Goal: Task Accomplishment & Management: Manage account settings

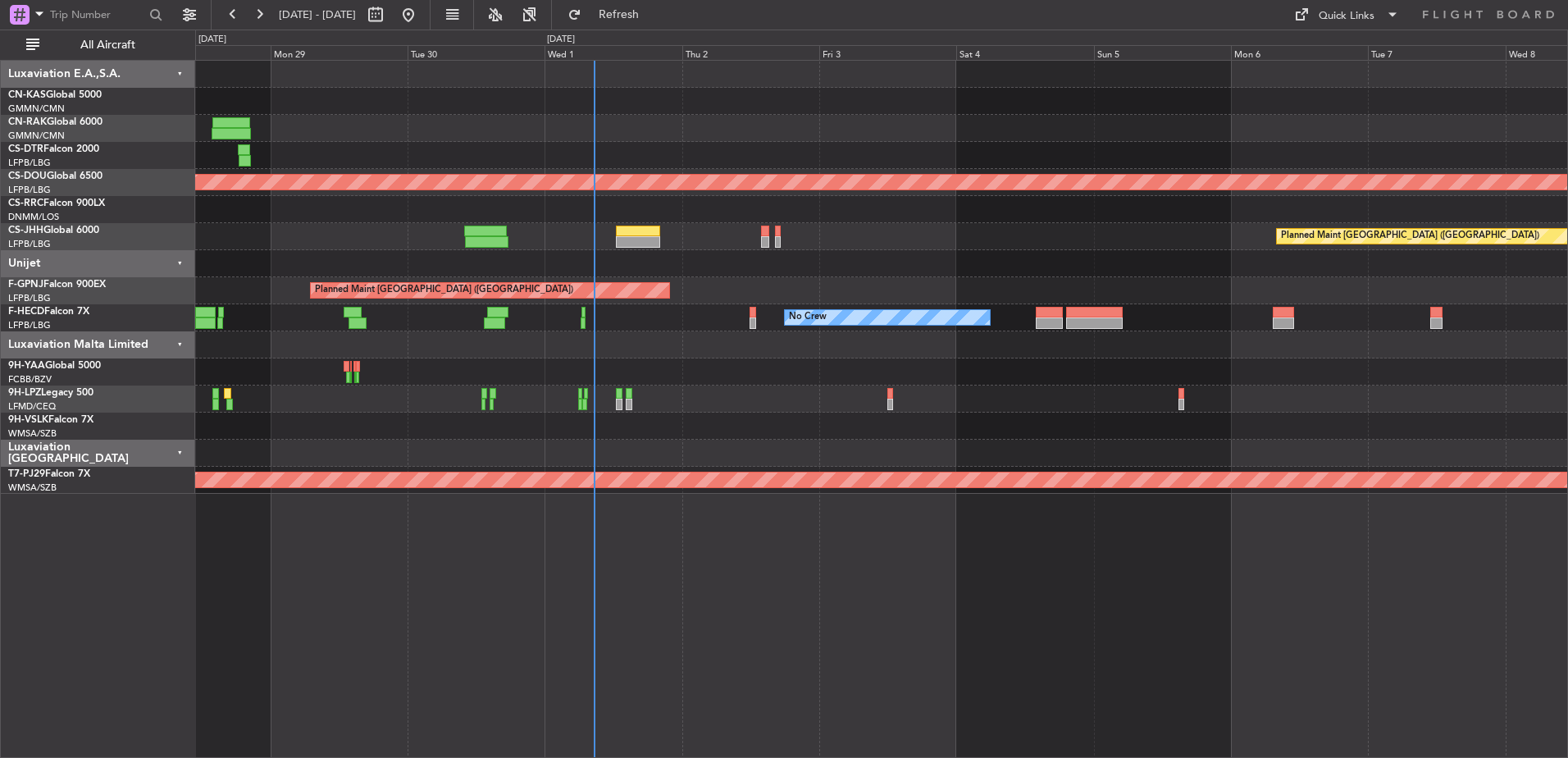
click at [700, 159] on div "Planned Maint Nice ([GEOGRAPHIC_DATA])" at bounding box center [880, 155] width 1371 height 27
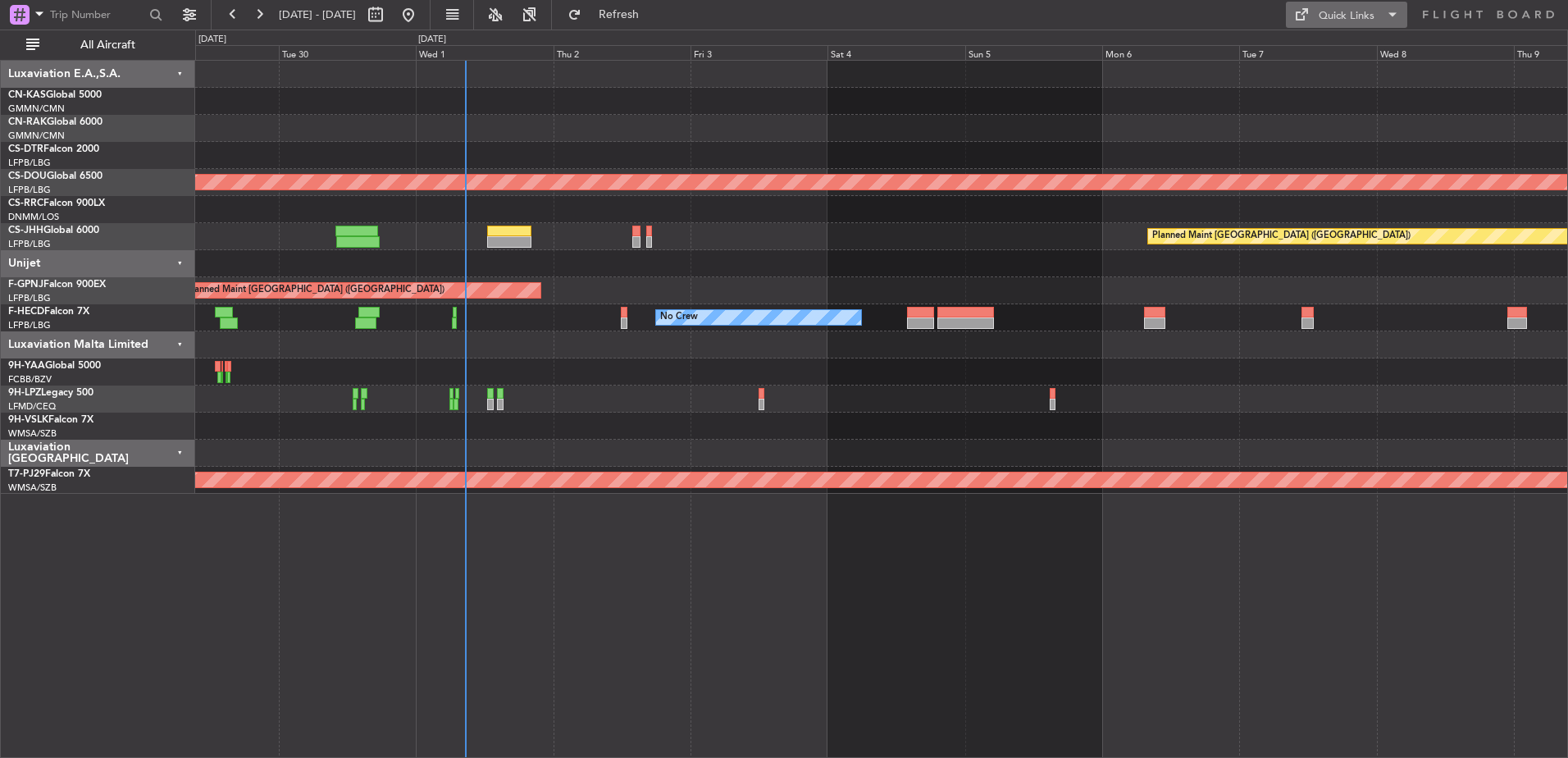
click at [1353, 12] on div "Quick Links" at bounding box center [1347, 16] width 56 height 16
click at [1318, 53] on button "Trip Builder" at bounding box center [1347, 53] width 123 height 39
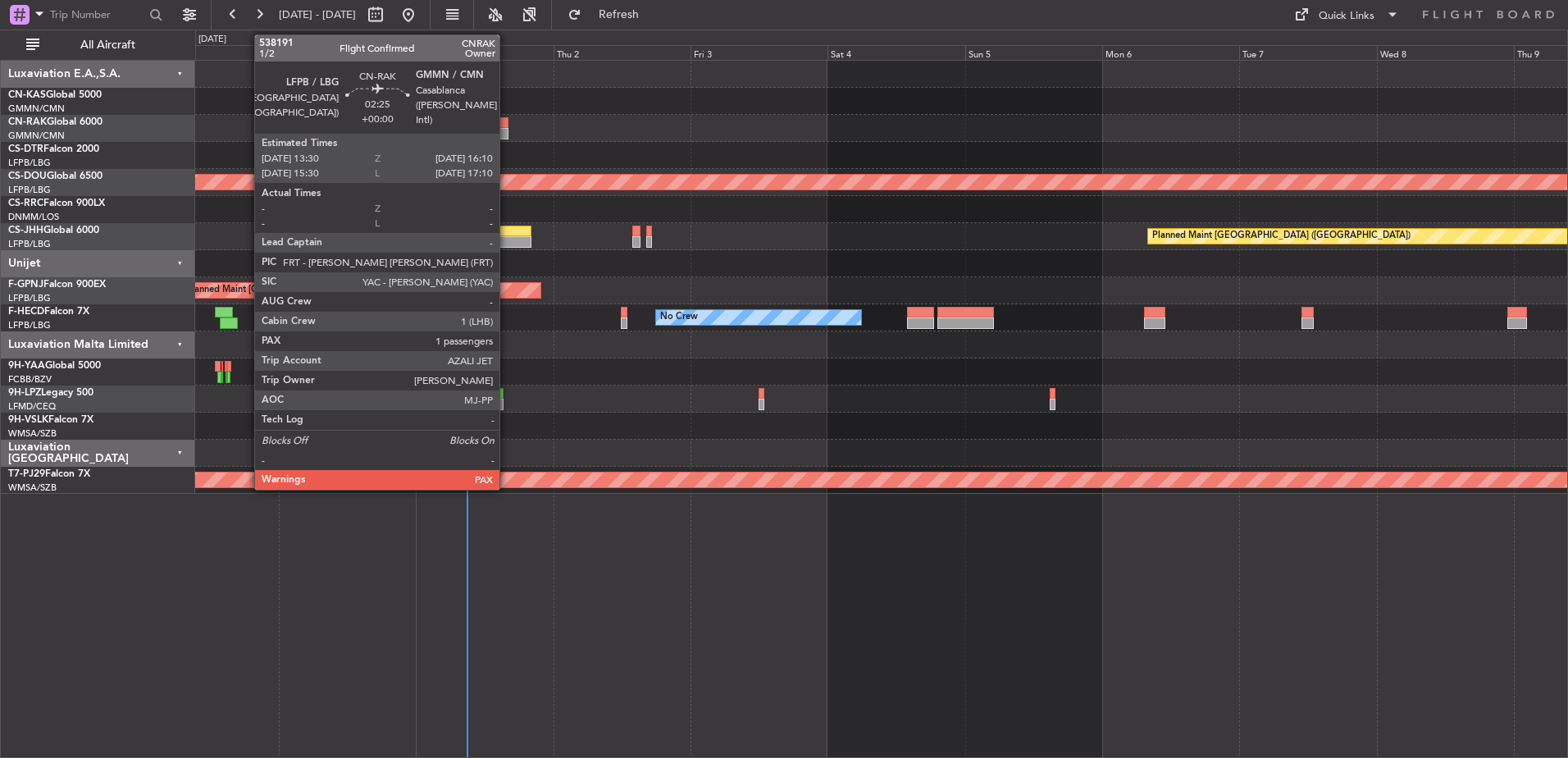
click at [507, 125] on div at bounding box center [500, 122] width 15 height 12
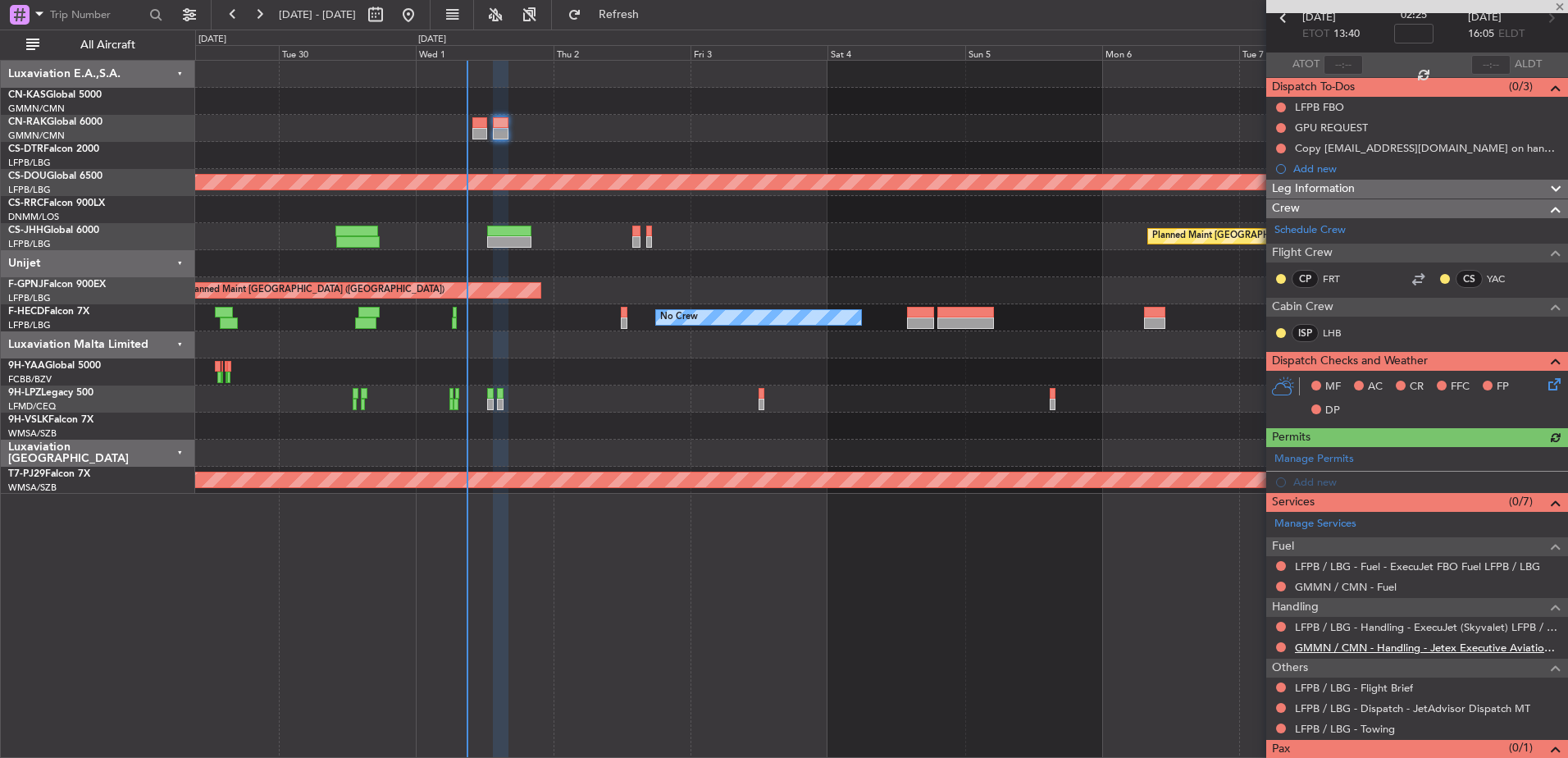
scroll to position [131, 0]
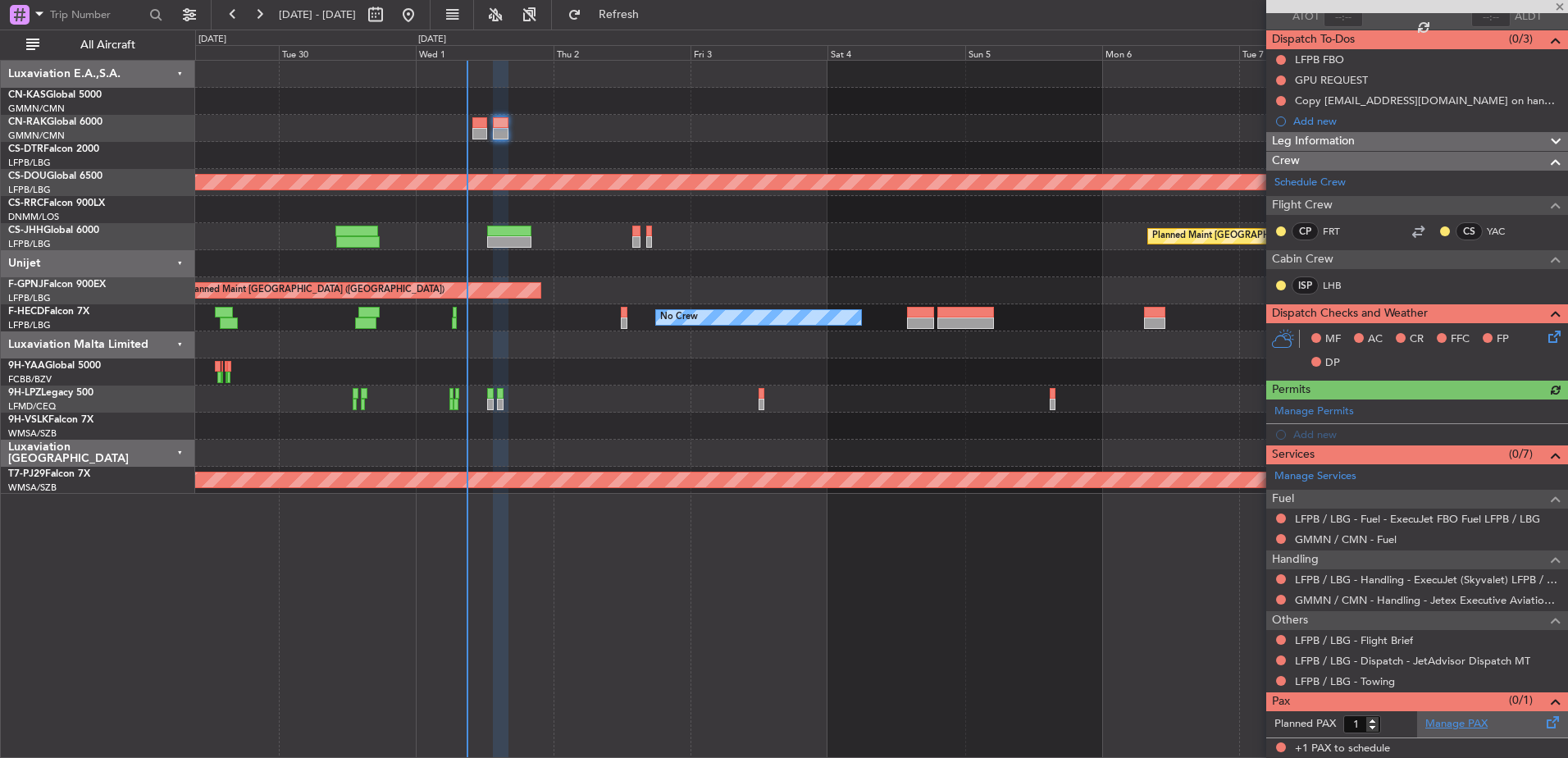
click at [1455, 725] on link "Manage PAX" at bounding box center [1456, 724] width 63 height 16
click at [460, 127] on div at bounding box center [880, 129] width 1371 height 27
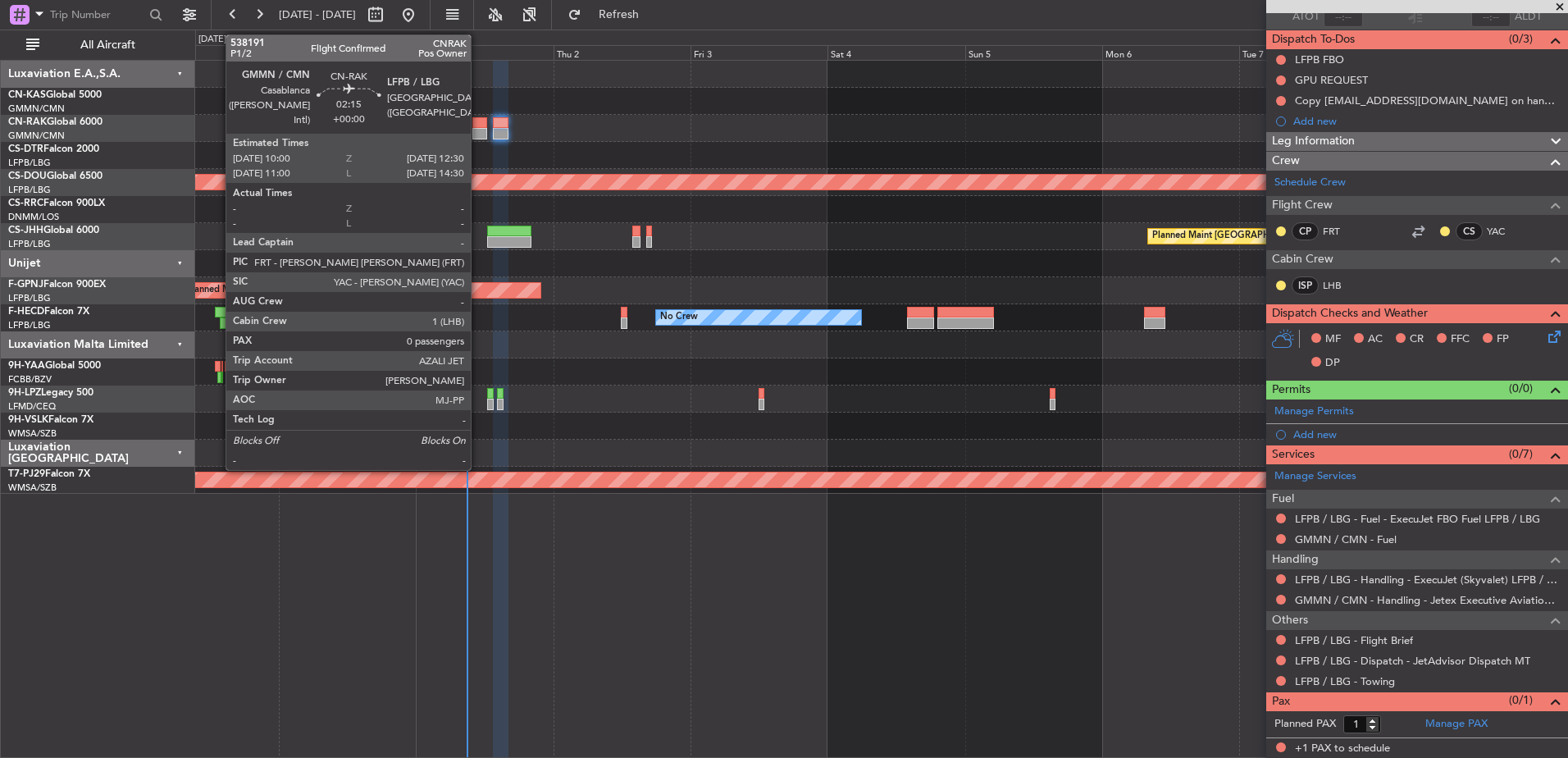
click at [478, 125] on div at bounding box center [479, 122] width 15 height 12
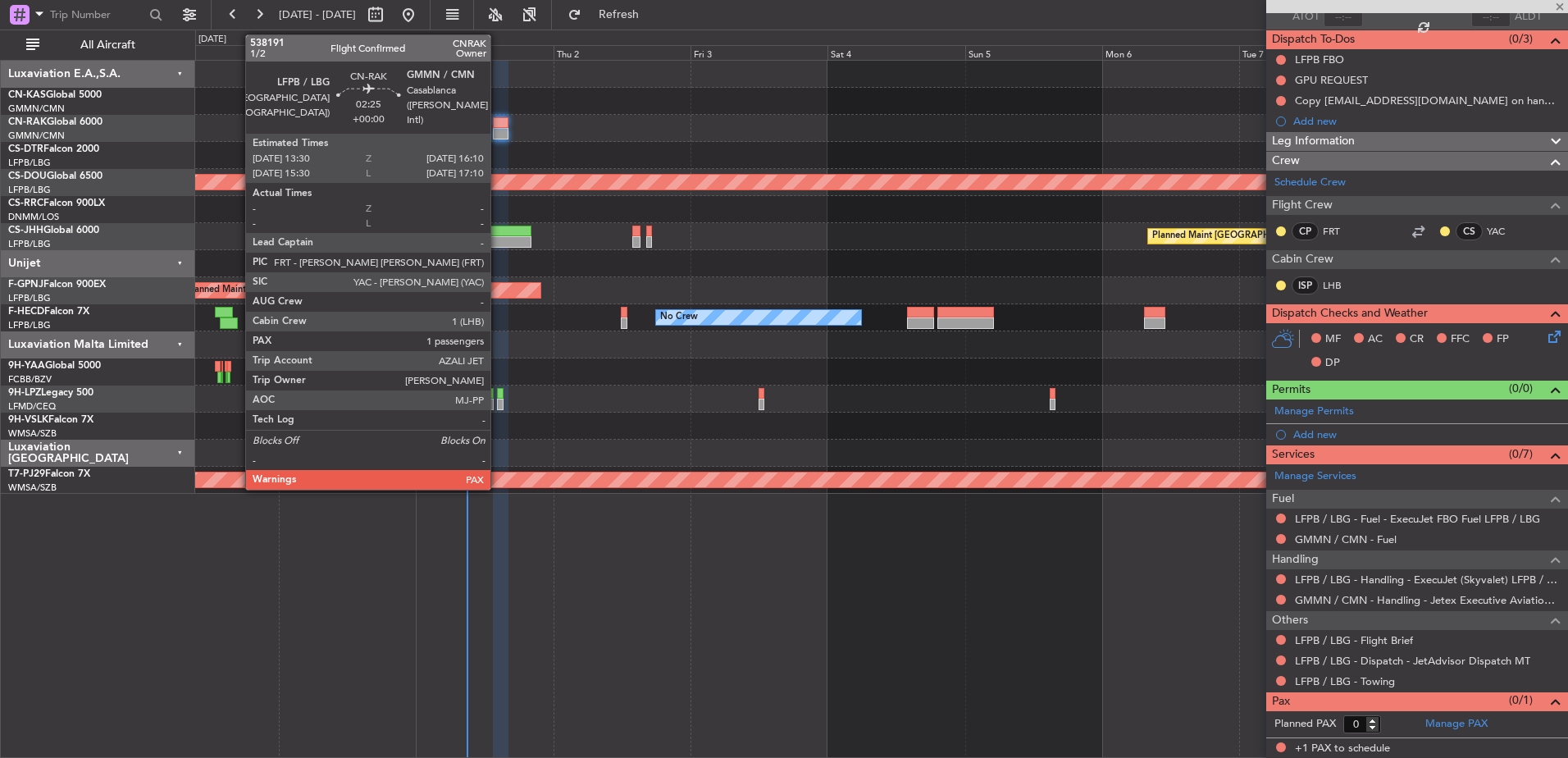
scroll to position [0, 0]
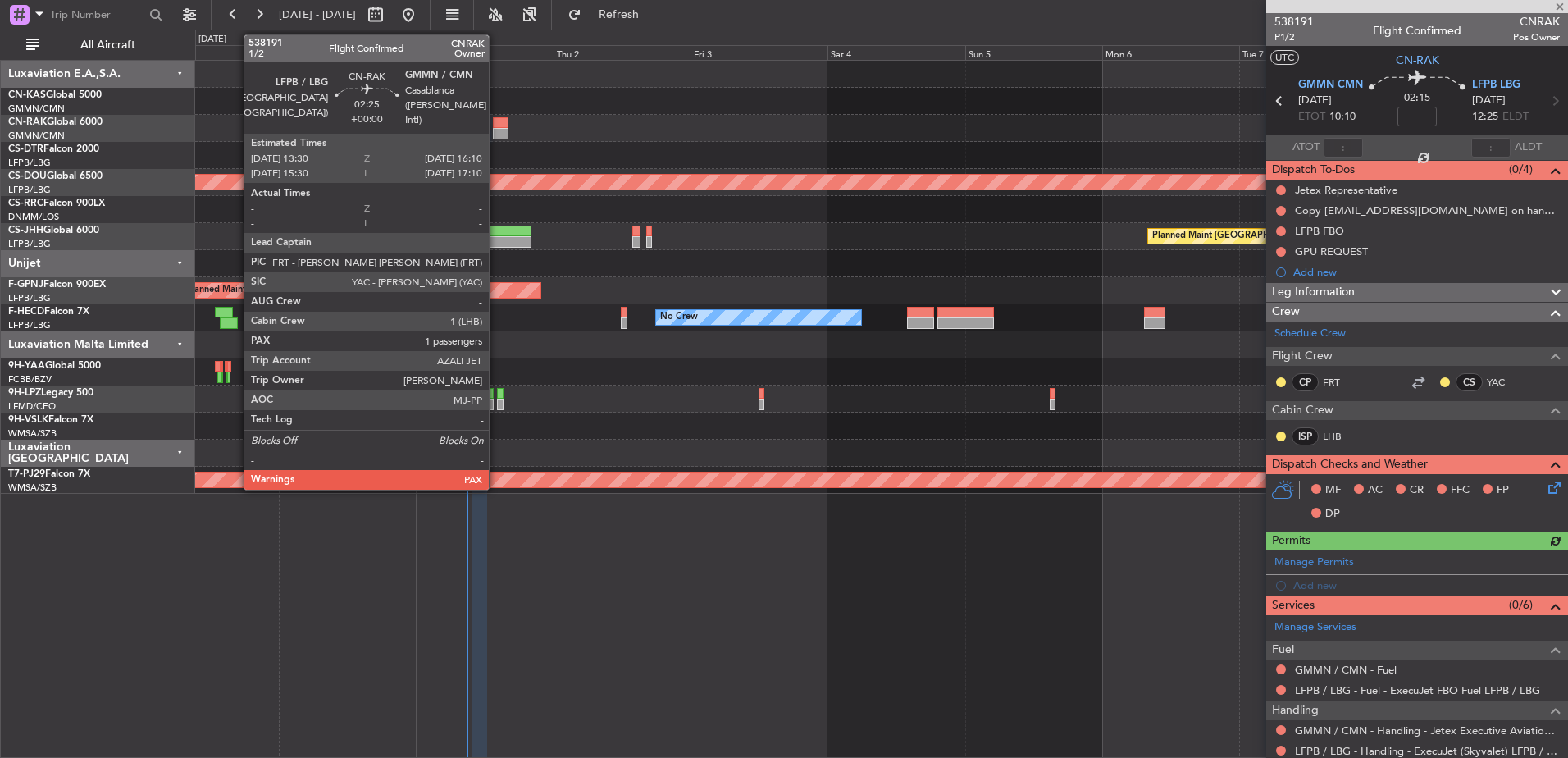
click at [496, 125] on div at bounding box center [500, 122] width 15 height 12
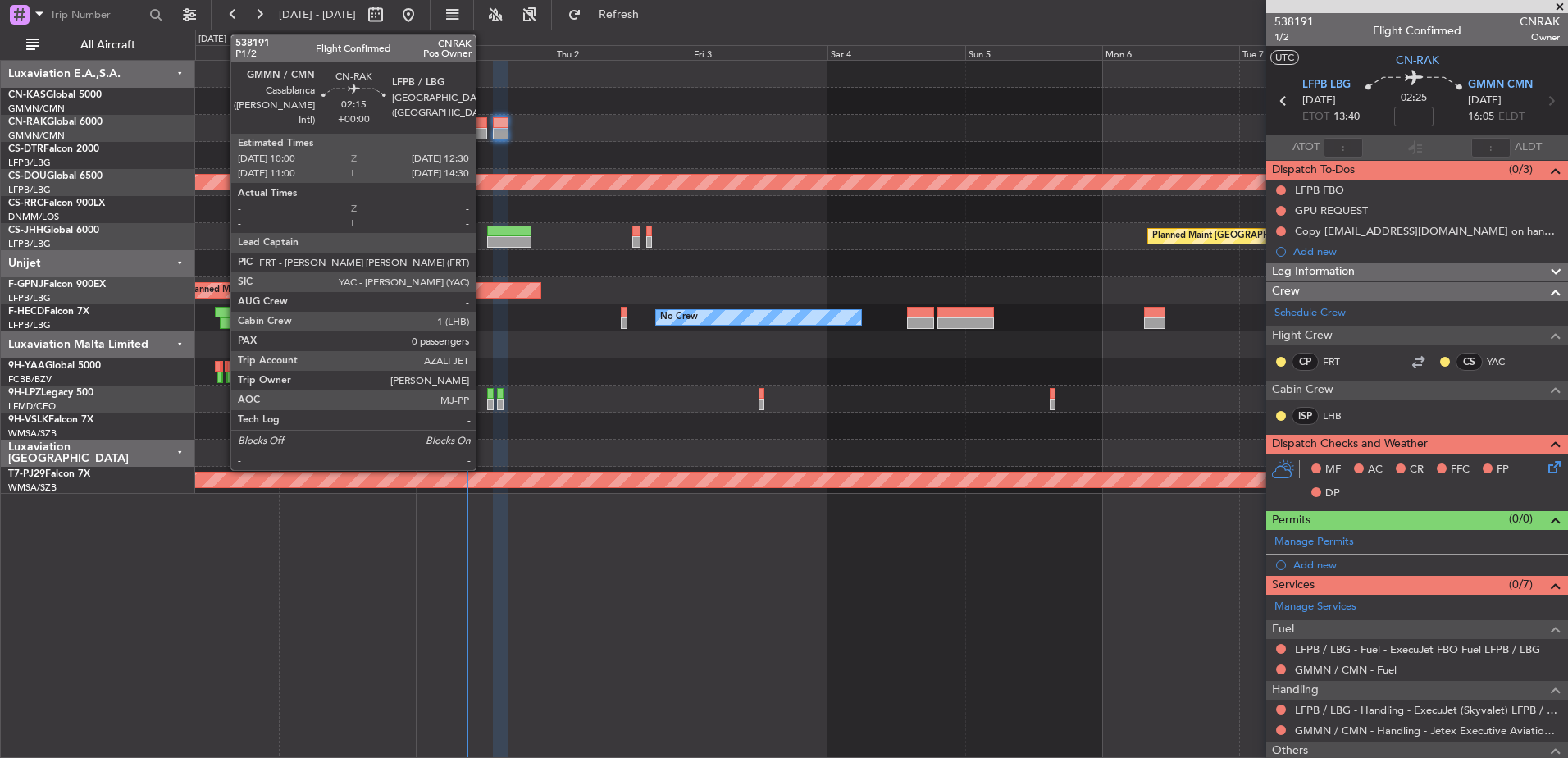
click at [483, 121] on div at bounding box center [479, 122] width 15 height 12
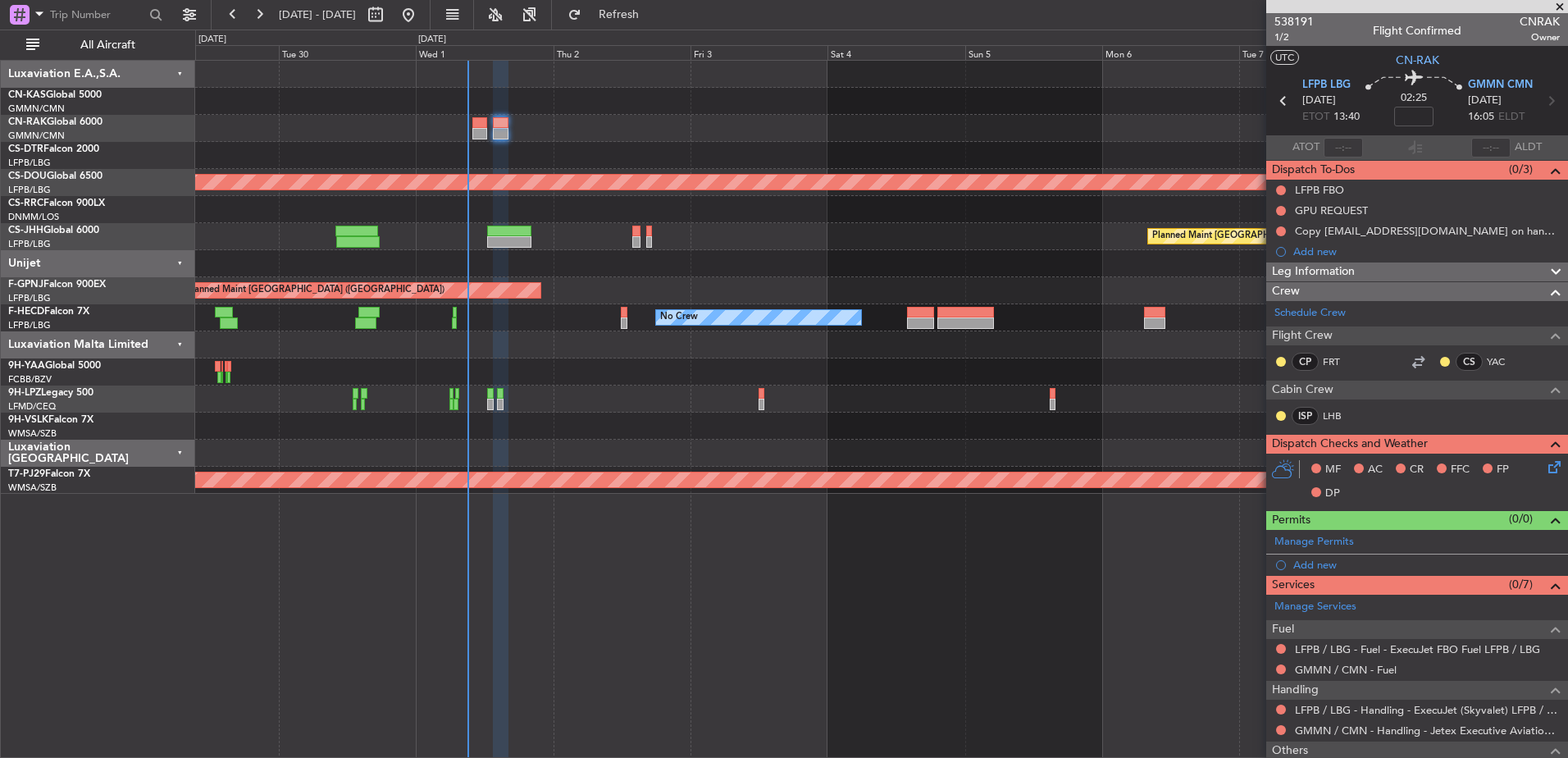
click at [745, 127] on div at bounding box center [880, 129] width 1371 height 27
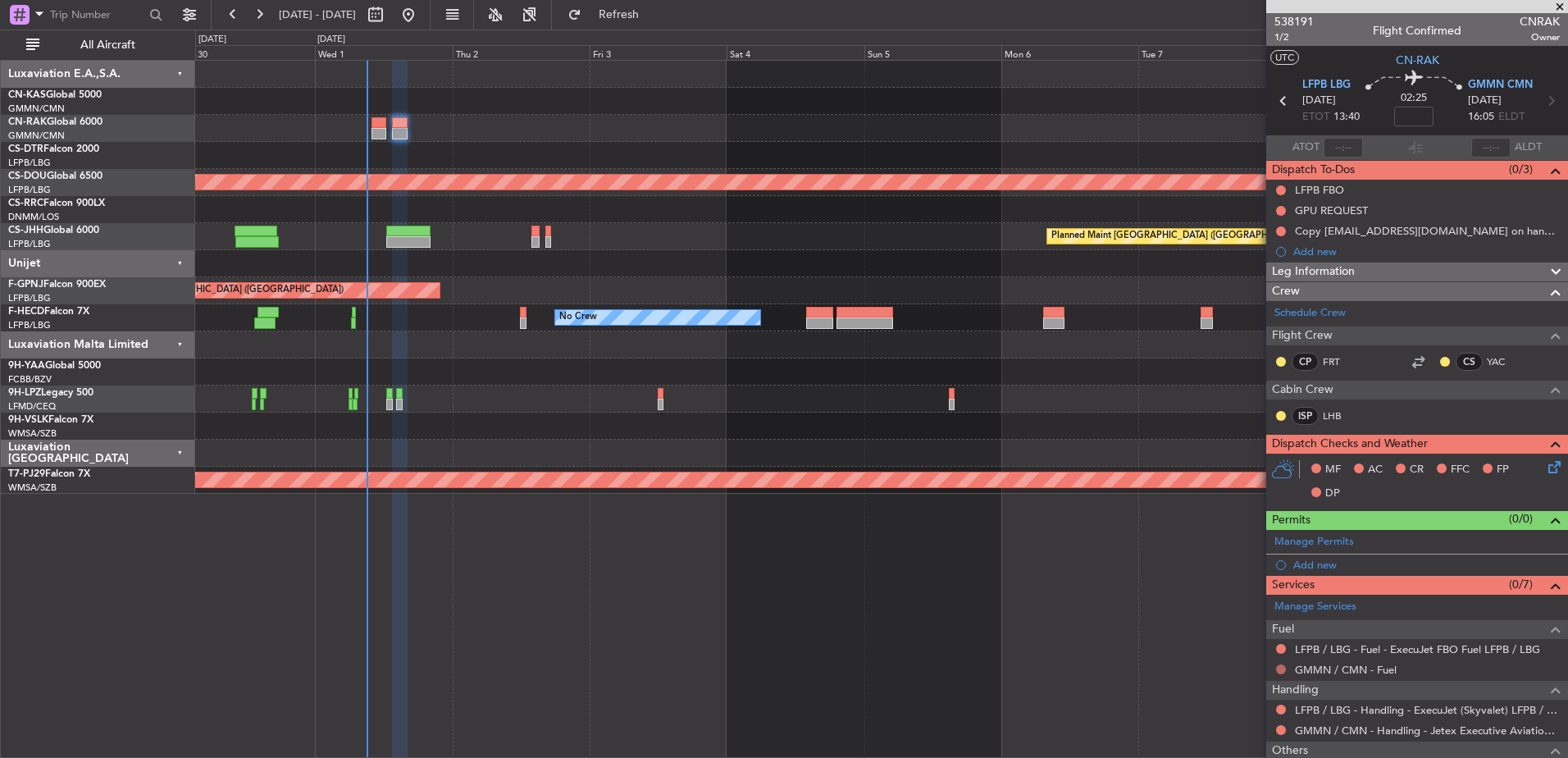
click at [1280, 666] on button at bounding box center [1280, 669] width 10 height 10
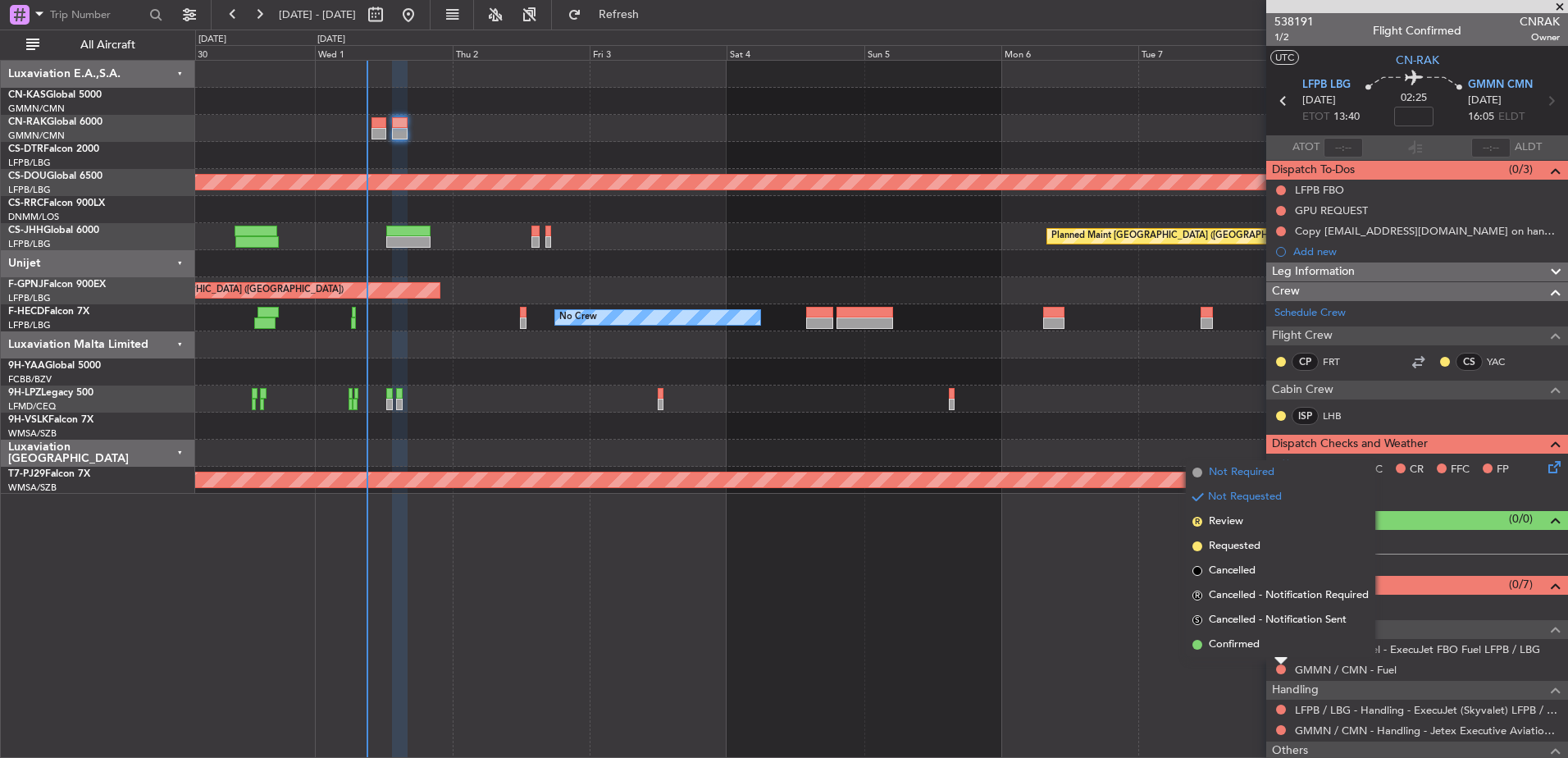
click at [1214, 476] on span "Not Required" at bounding box center [1241, 472] width 65 height 16
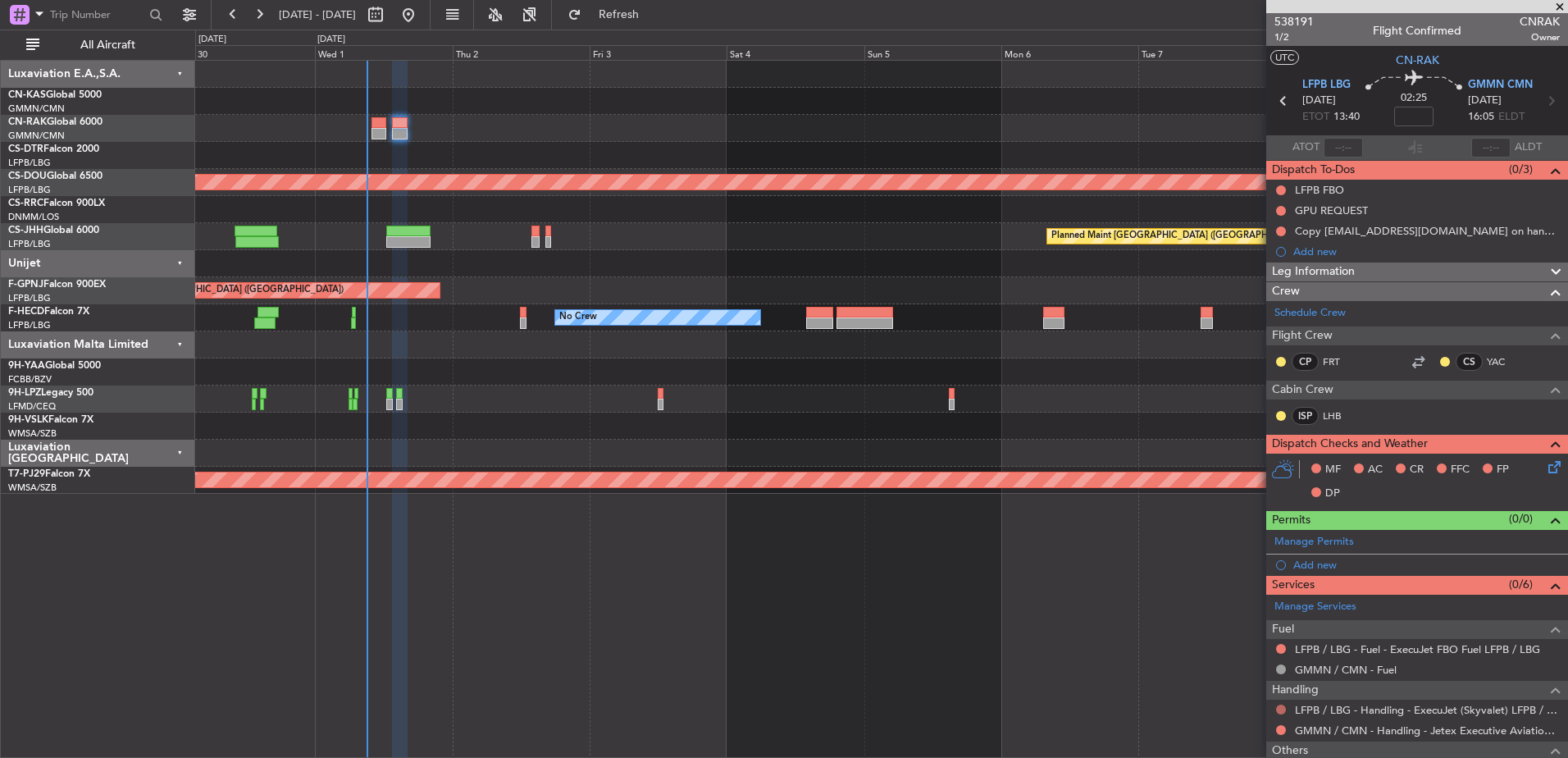
click at [1282, 710] on button at bounding box center [1280, 709] width 10 height 10
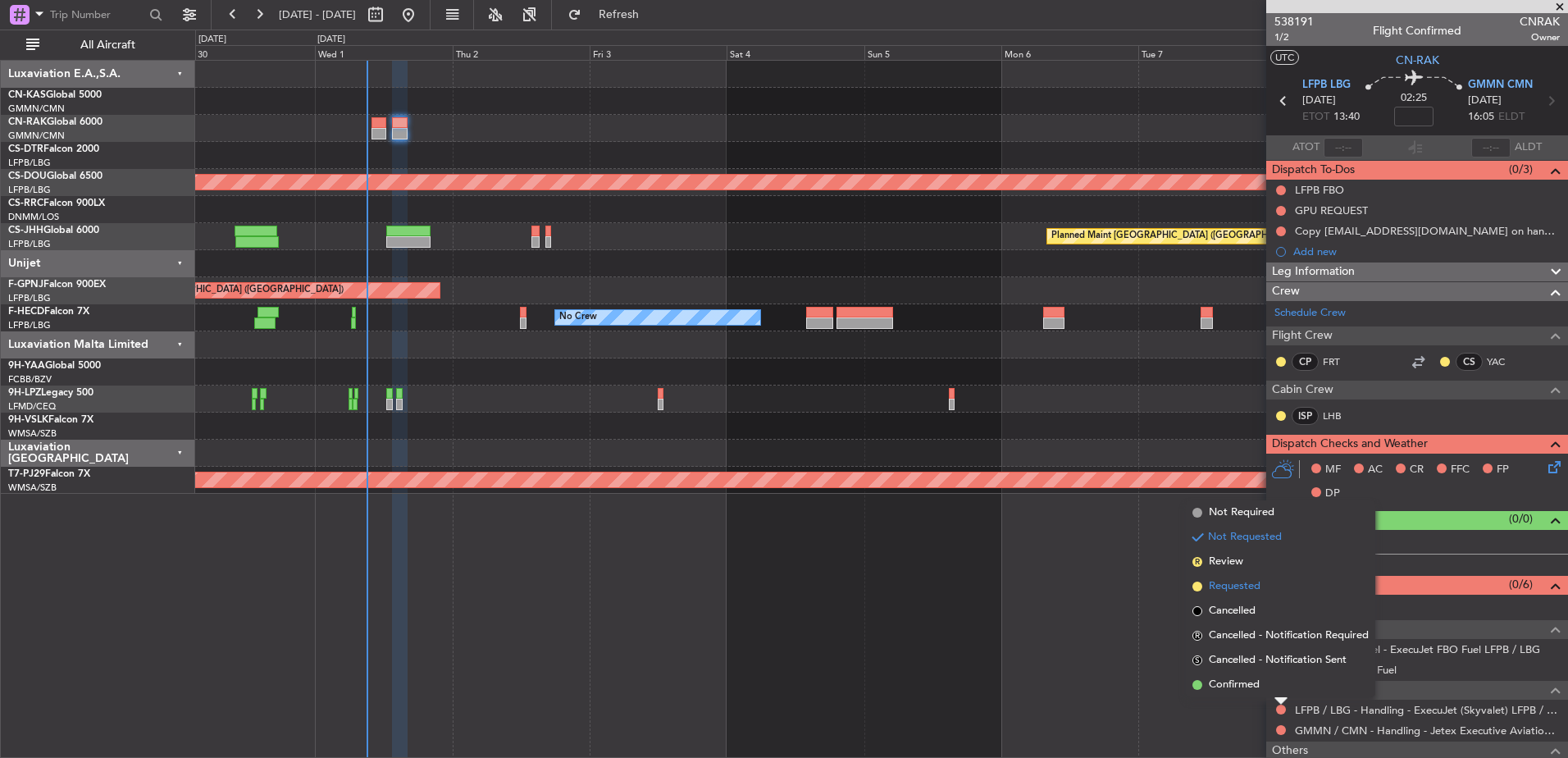
click at [1244, 583] on span "Requested" at bounding box center [1234, 587] width 52 height 16
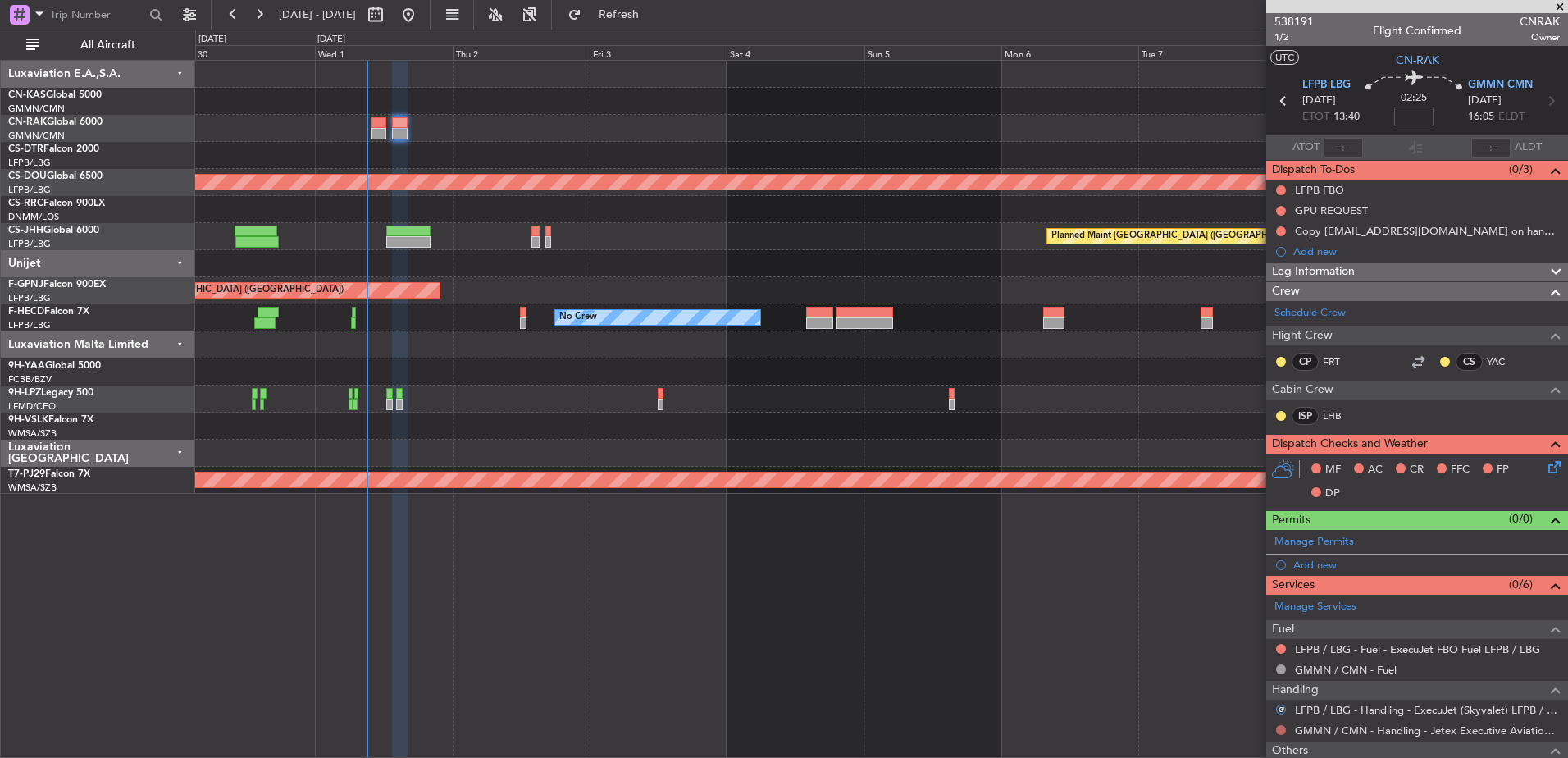
click at [1282, 726] on button at bounding box center [1280, 730] width 10 height 10
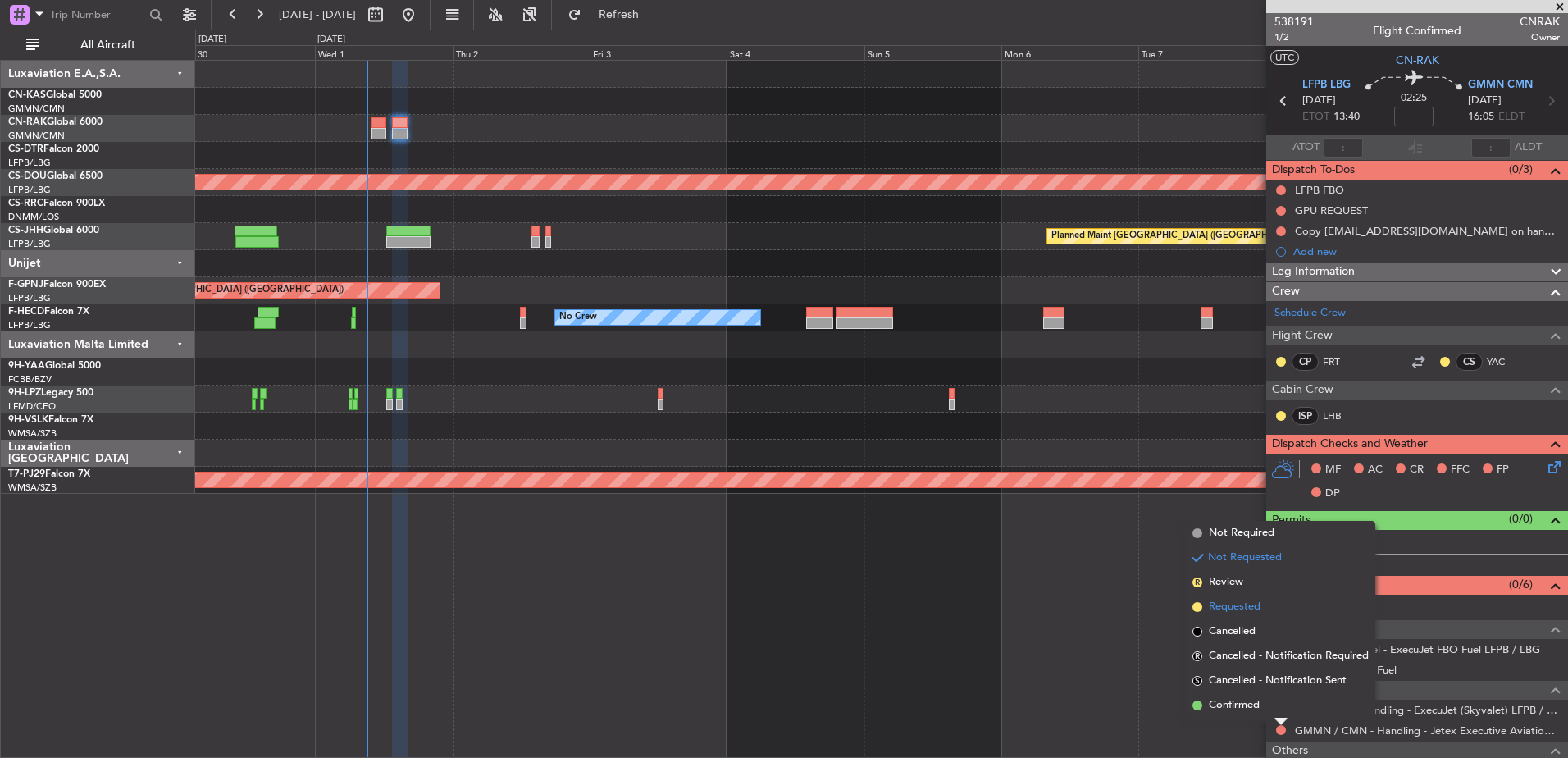
click at [1233, 598] on span "Requested" at bounding box center [1234, 607] width 52 height 16
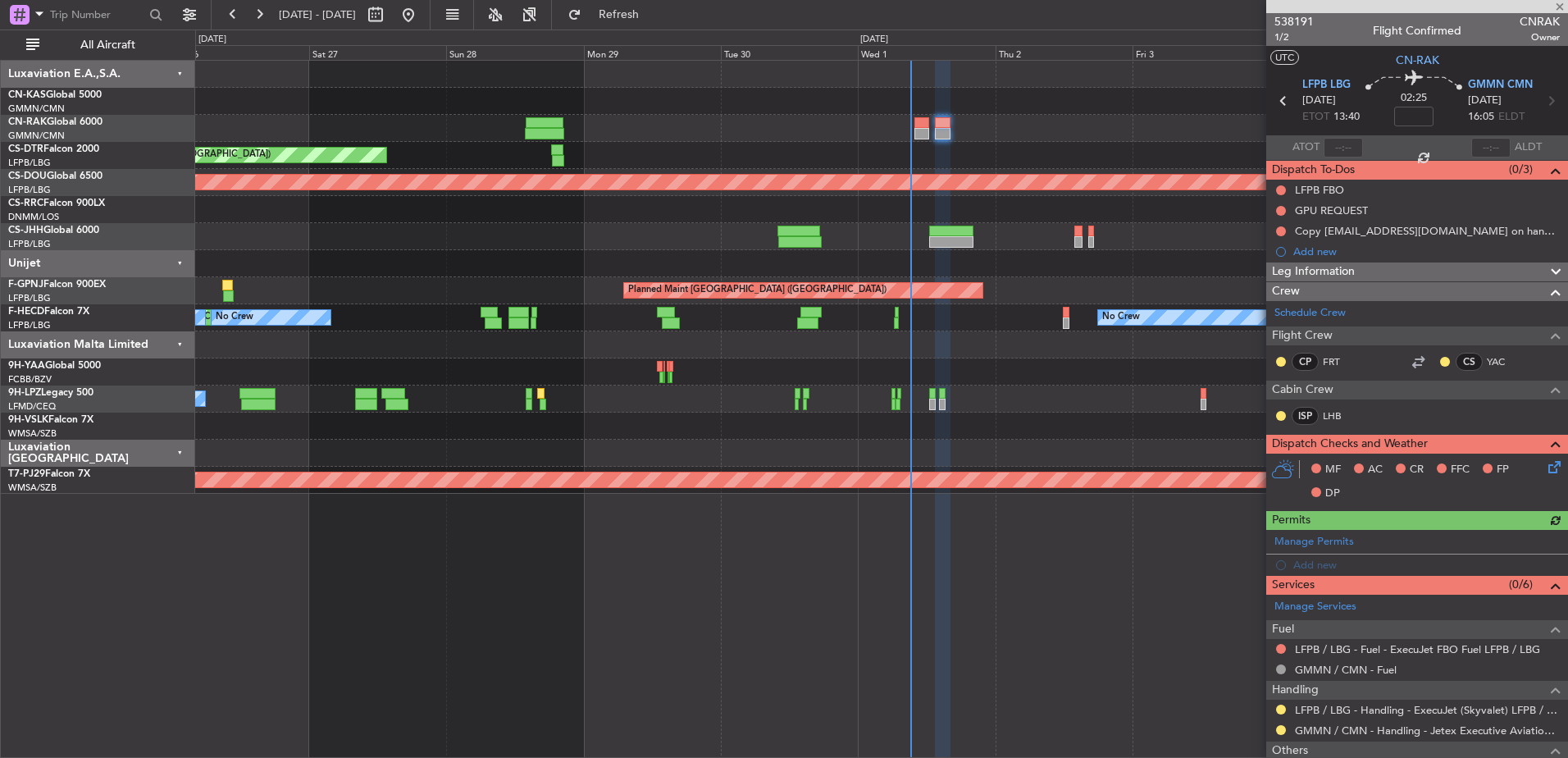
click at [924, 129] on div at bounding box center [922, 133] width 15 height 12
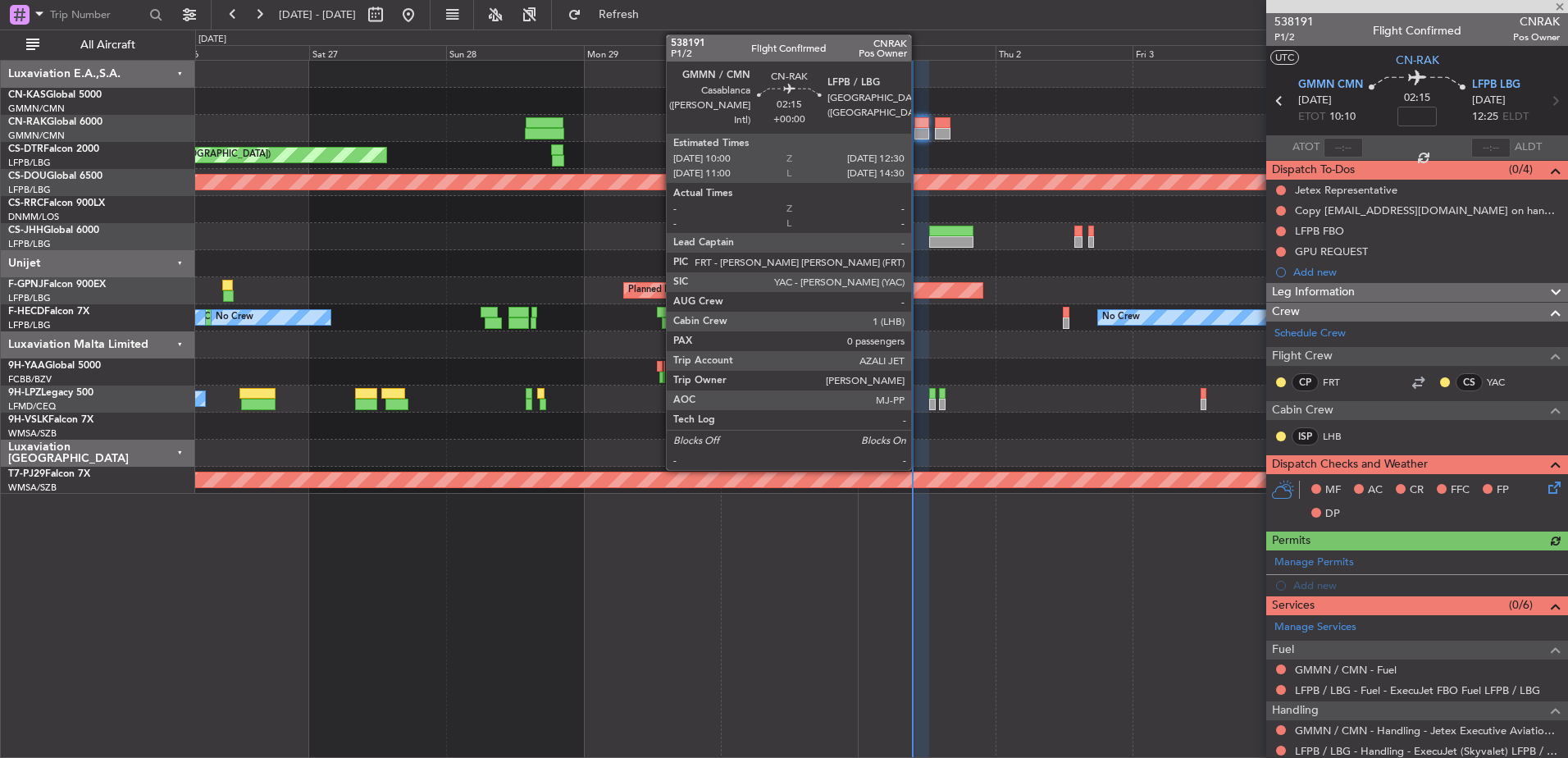
click at [918, 131] on div at bounding box center [922, 133] width 15 height 12
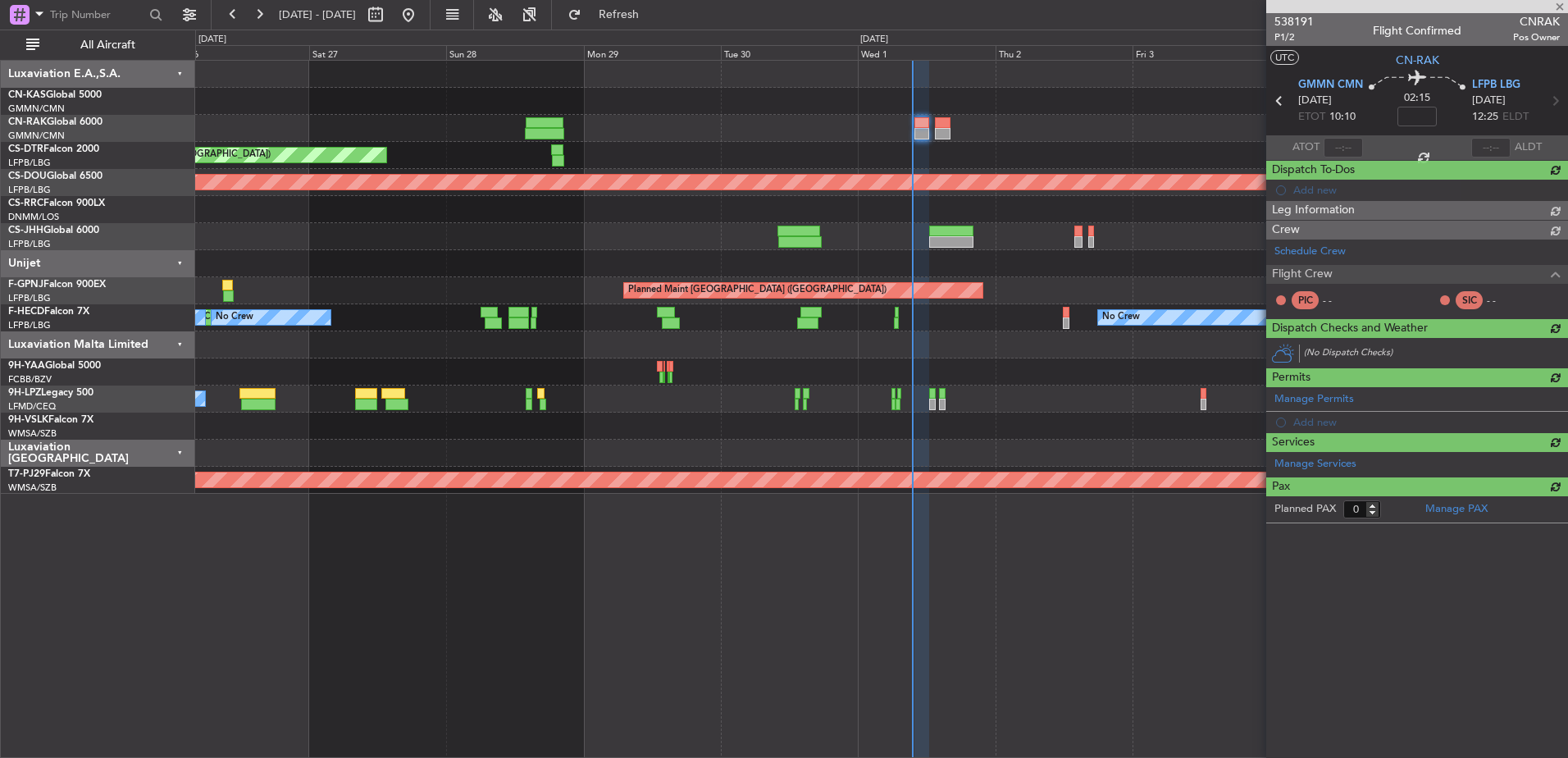
click at [1276, 189] on div "Add new" at bounding box center [1417, 190] width 302 height 21
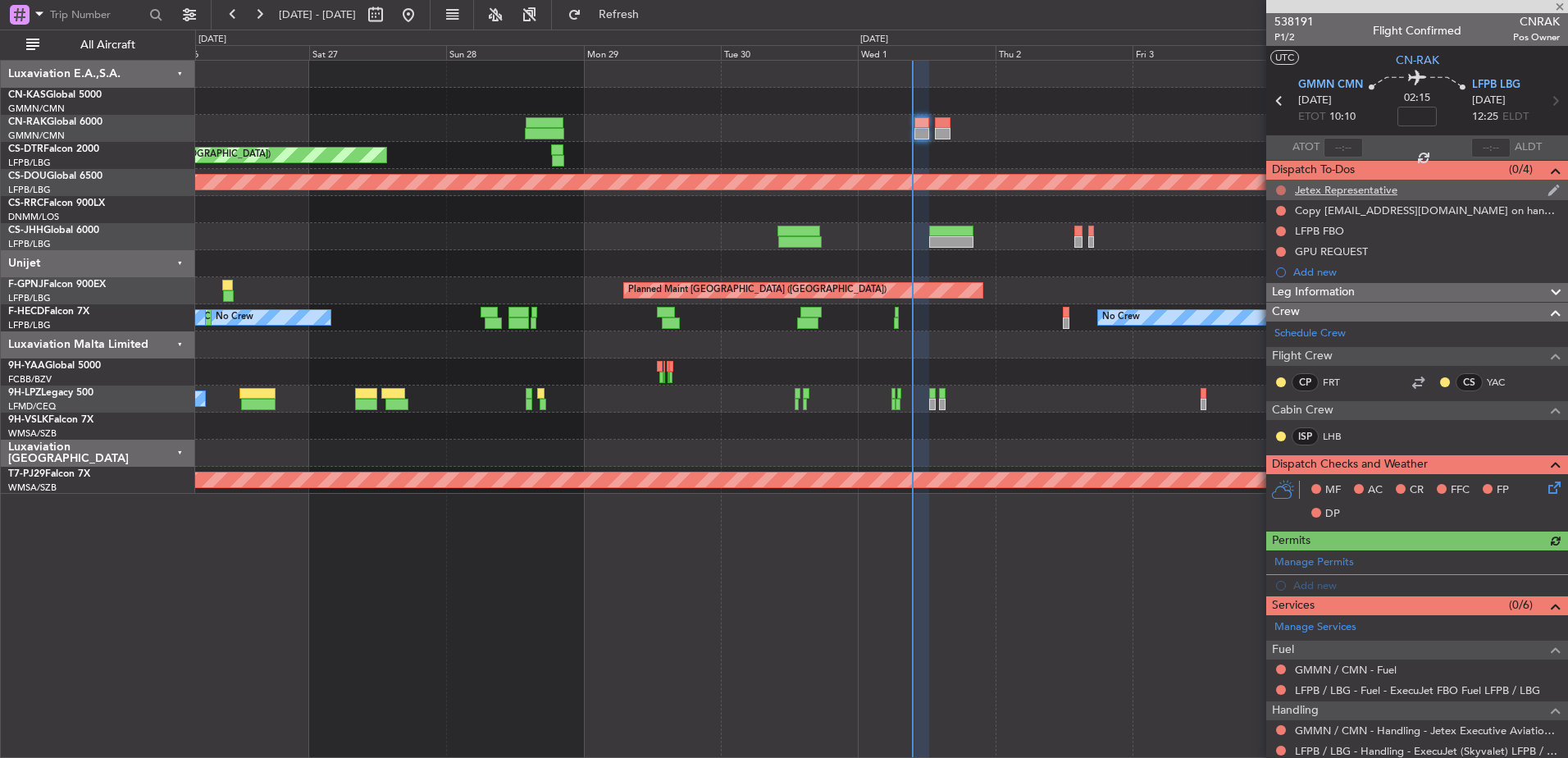
click at [1284, 189] on button at bounding box center [1280, 190] width 10 height 10
click at [1258, 257] on li "Completed" at bounding box center [1282, 262] width 87 height 24
click at [1282, 207] on button at bounding box center [1280, 210] width 10 height 10
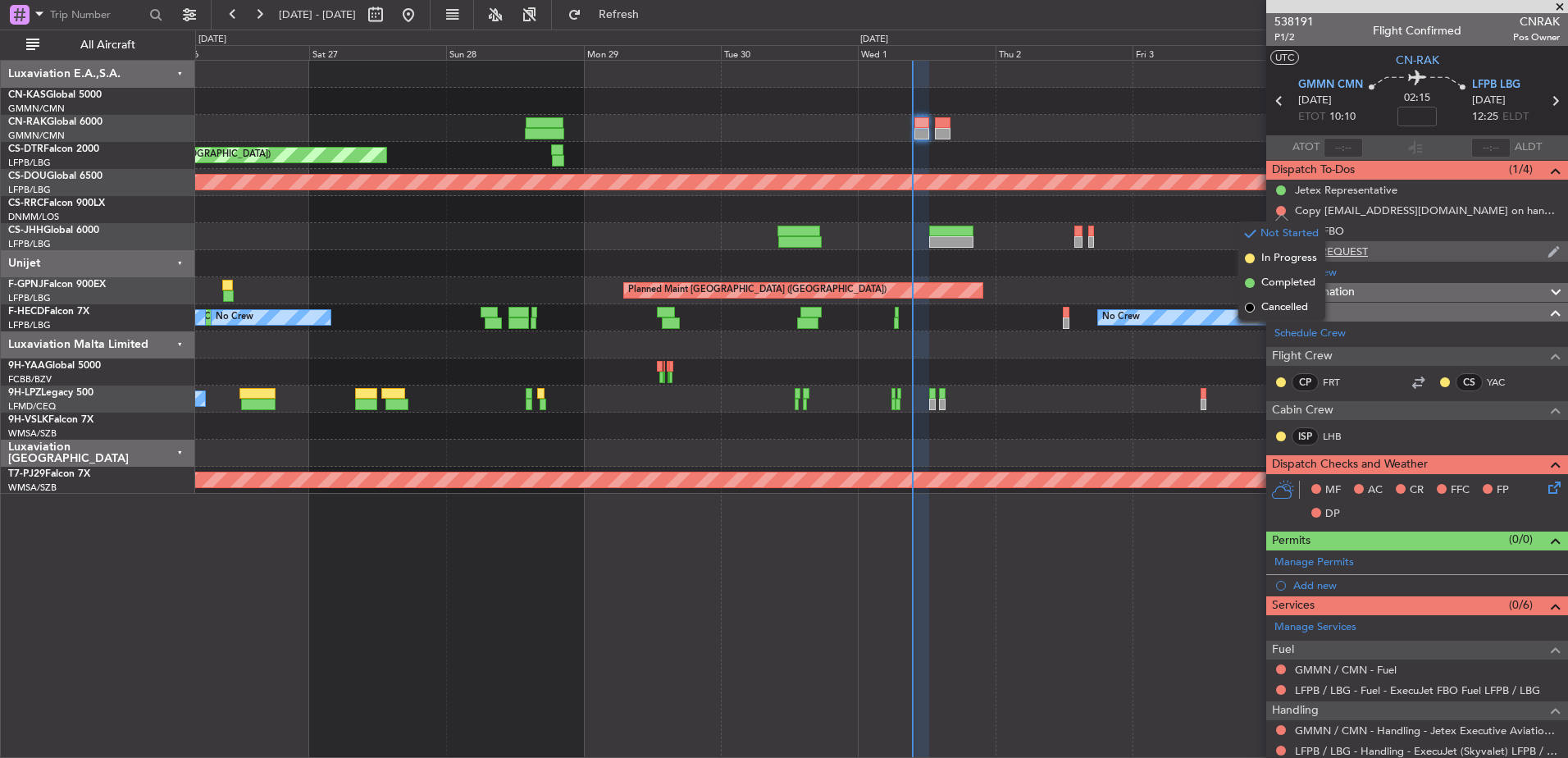
drag, startPoint x: 1273, startPoint y: 283, endPoint x: 1292, endPoint y: 250, distance: 38.1
click at [1274, 281] on span "Completed" at bounding box center [1288, 283] width 54 height 16
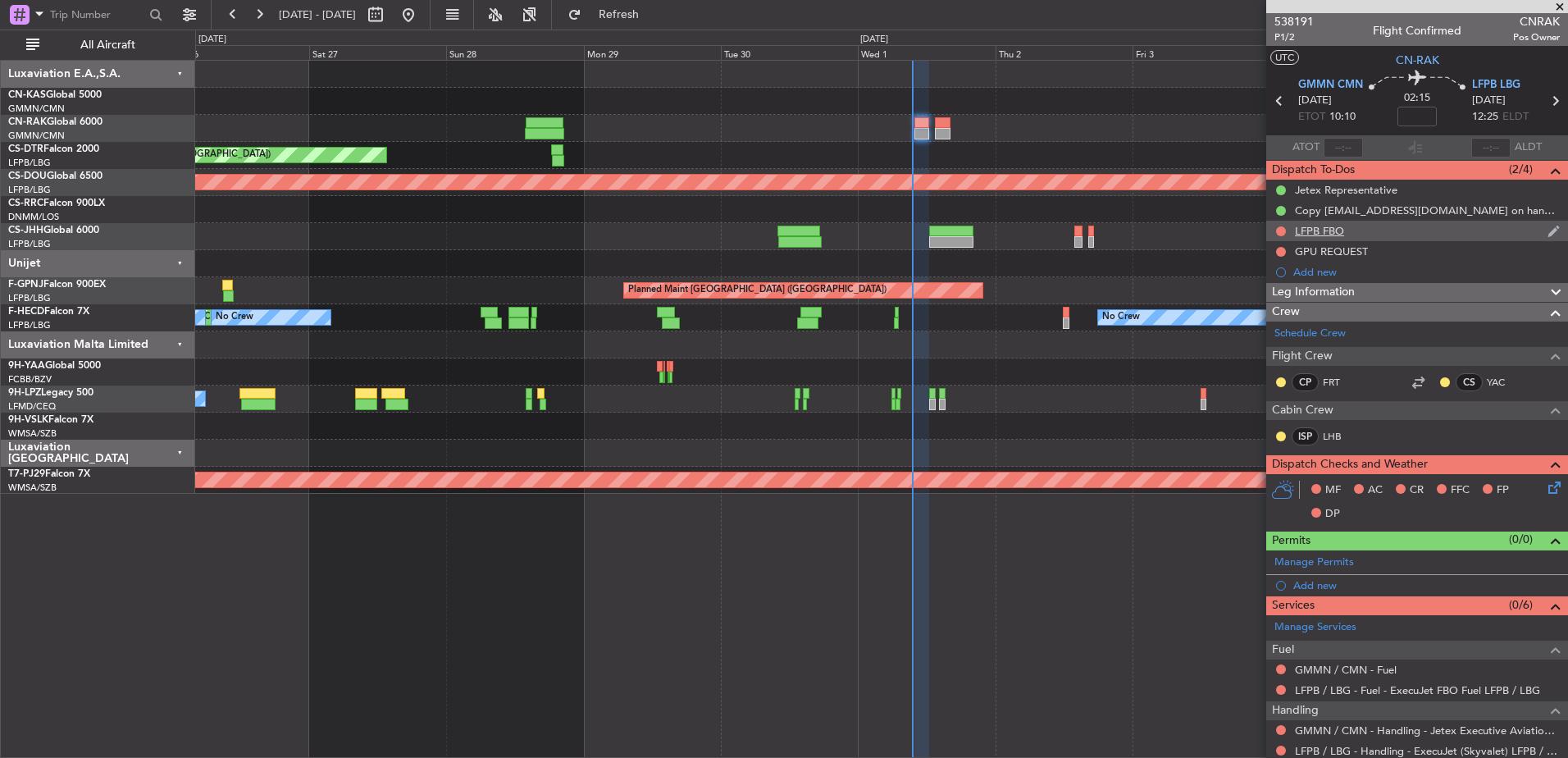
click at [1286, 228] on div at bounding box center [1281, 231] width 13 height 13
click at [1279, 231] on button at bounding box center [1280, 231] width 10 height 10
click at [1266, 299] on span "Completed" at bounding box center [1288, 304] width 54 height 16
click at [1285, 248] on div at bounding box center [1281, 251] width 13 height 13
click at [1279, 248] on button at bounding box center [1280, 251] width 10 height 10
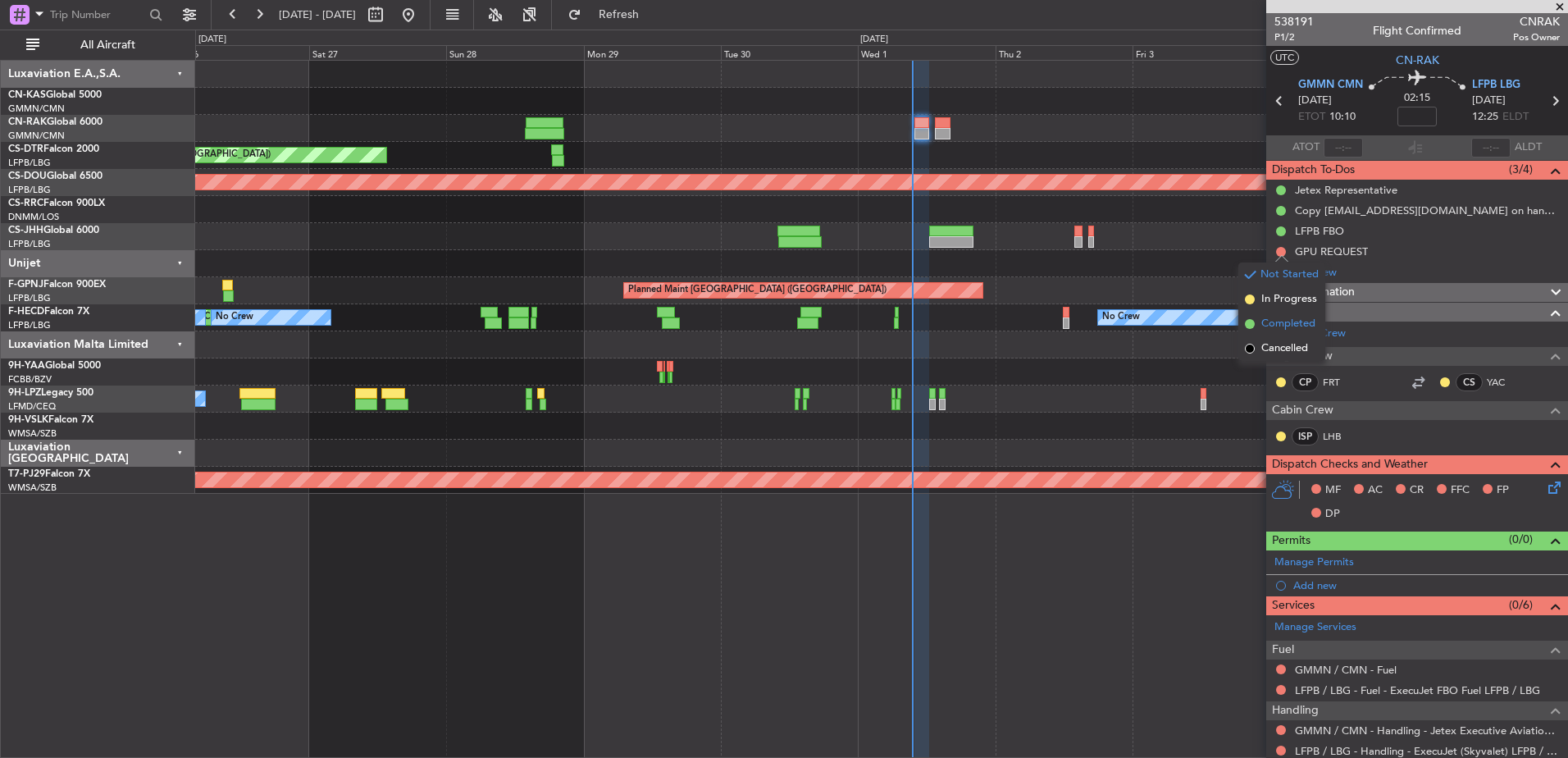
click at [1270, 325] on span "Completed" at bounding box center [1288, 324] width 54 height 16
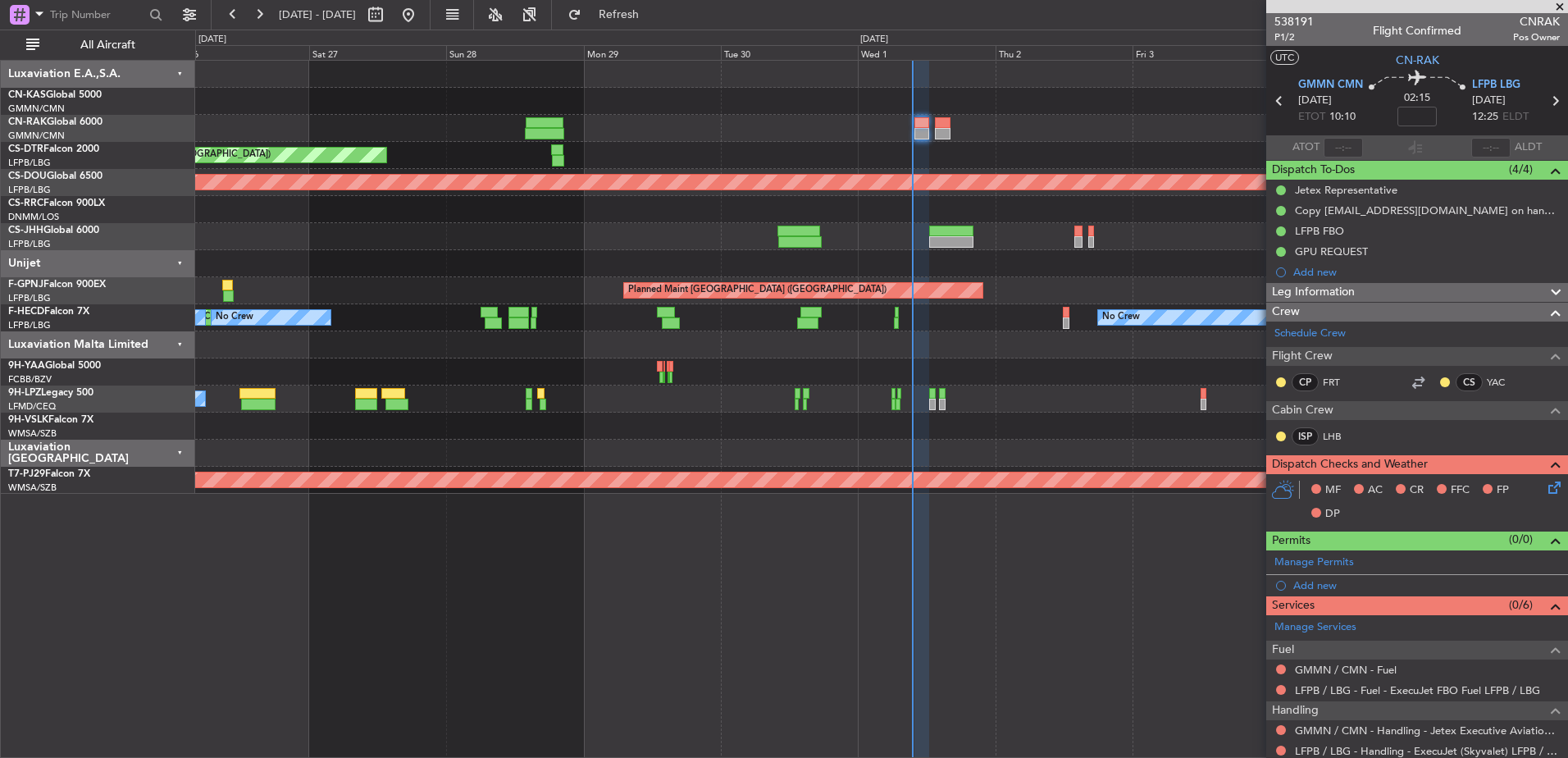
click at [1544, 485] on icon at bounding box center [1551, 484] width 13 height 13
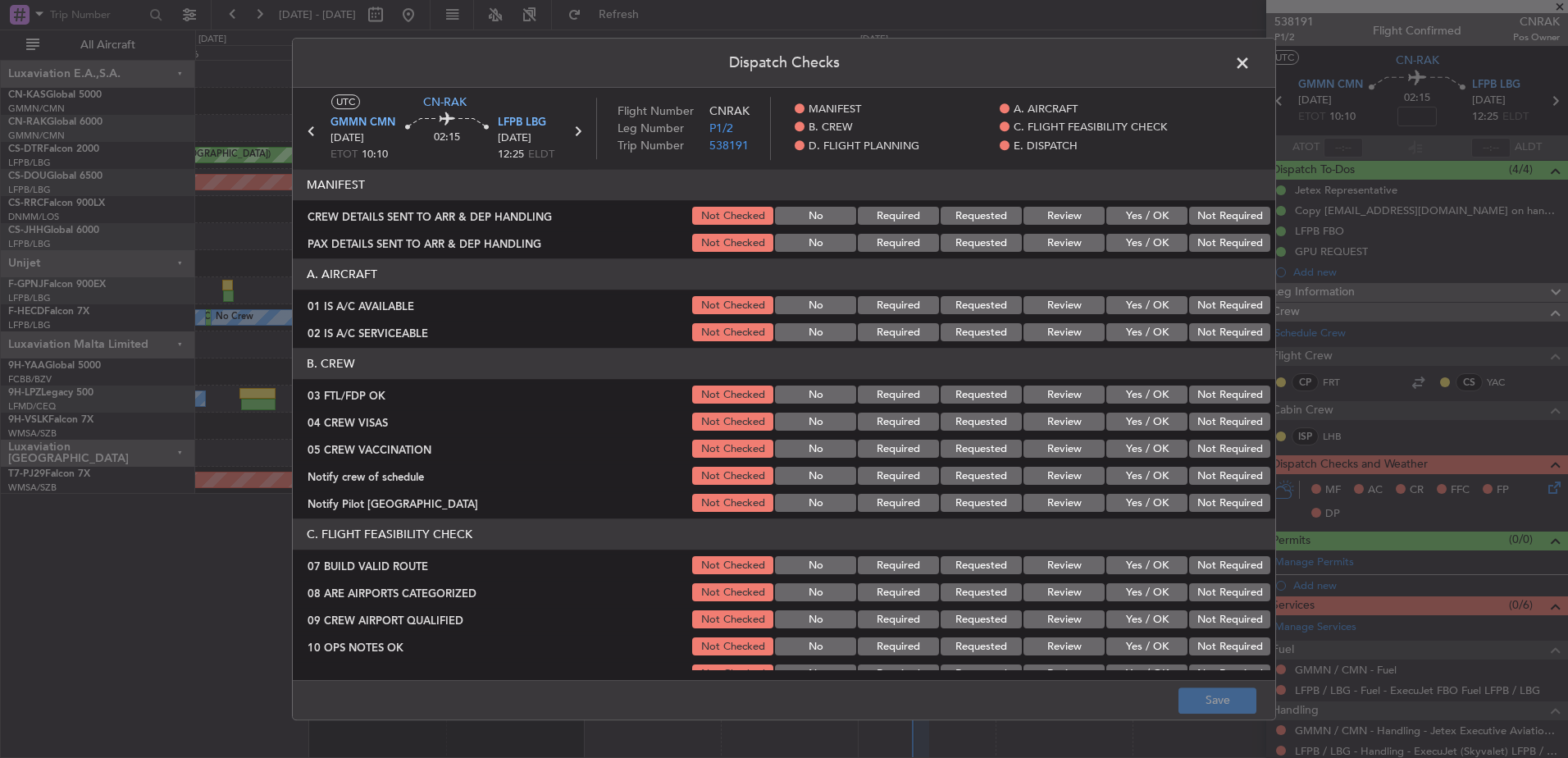
click at [1140, 214] on button "Yes / OK" at bounding box center [1147, 217] width 82 height 18
click at [1143, 237] on button "Yes / OK" at bounding box center [1147, 244] width 82 height 18
click at [1132, 296] on button "Yes / OK" at bounding box center [1147, 306] width 82 height 18
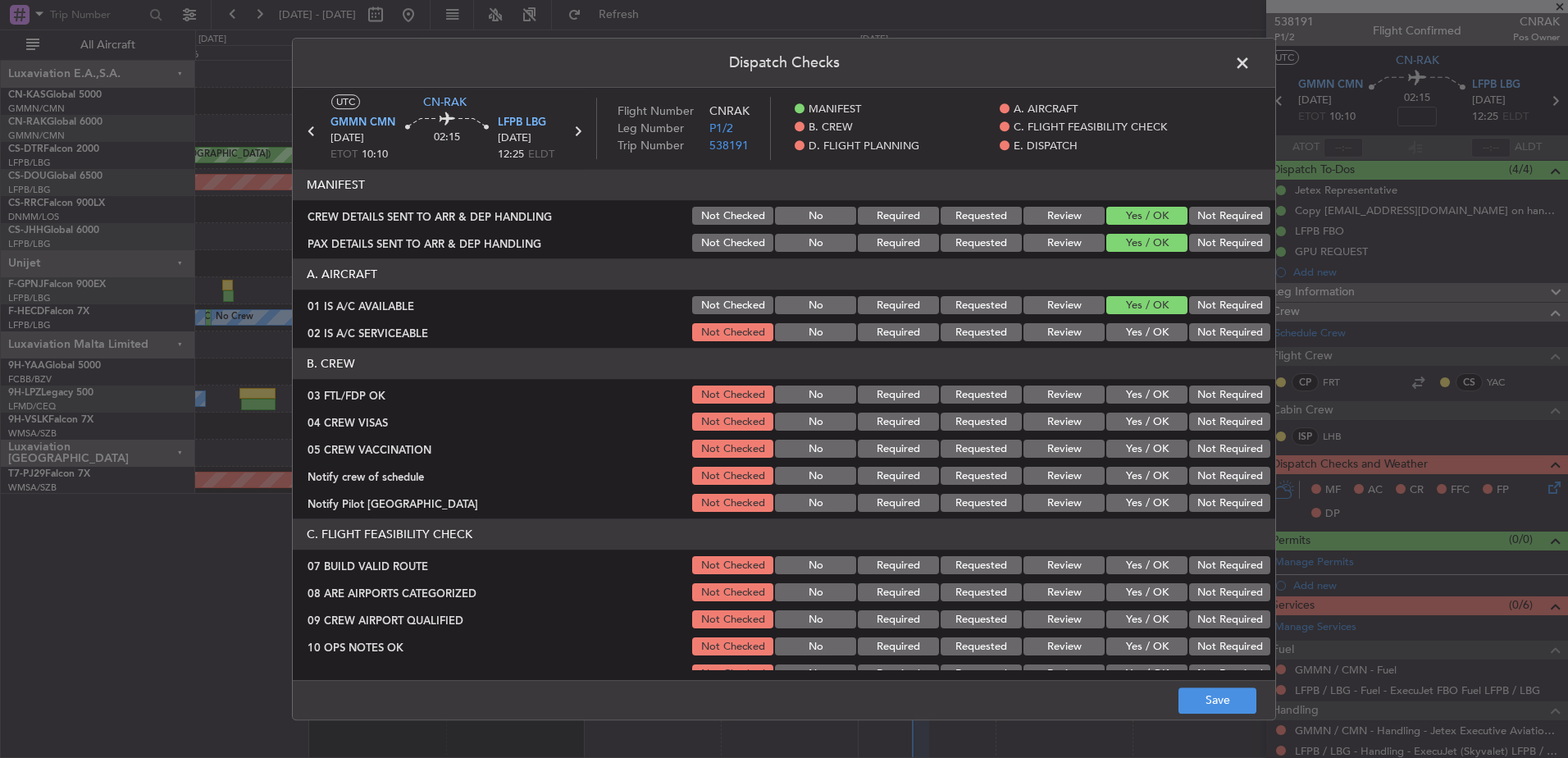
click at [1135, 326] on button "Yes / OK" at bounding box center [1147, 333] width 82 height 18
drag, startPoint x: 1137, startPoint y: 400, endPoint x: 1129, endPoint y: 409, distance: 12.0
click at [1136, 400] on button "Yes / OK" at bounding box center [1147, 395] width 82 height 18
click at [1124, 426] on button "Yes / OK" at bounding box center [1147, 423] width 82 height 18
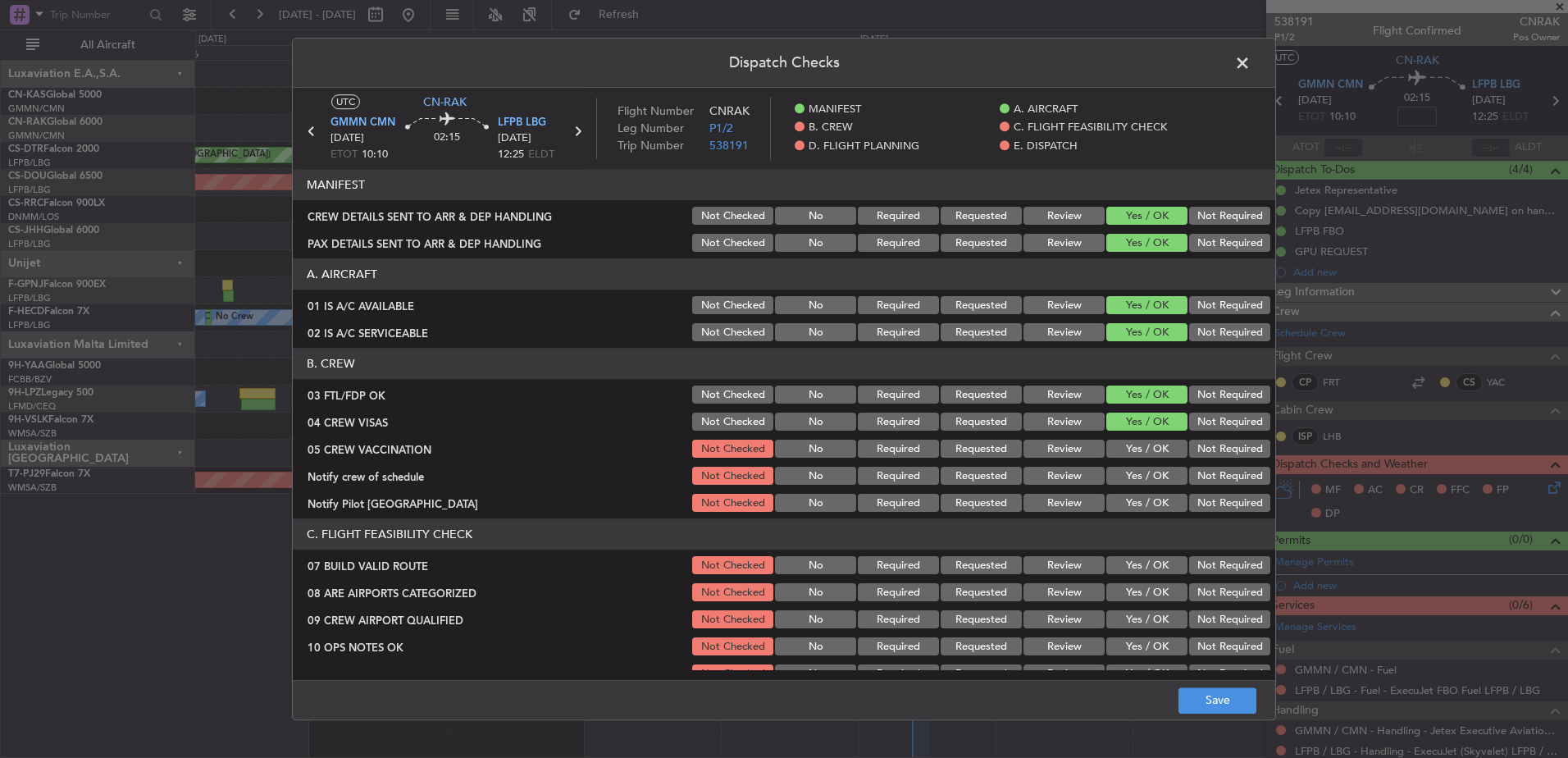
click at [1121, 450] on button "Yes / OK" at bounding box center [1147, 450] width 82 height 18
click at [1119, 468] on button "Yes / OK" at bounding box center [1147, 477] width 82 height 18
click at [1115, 497] on button "Yes / OK" at bounding box center [1147, 503] width 82 height 18
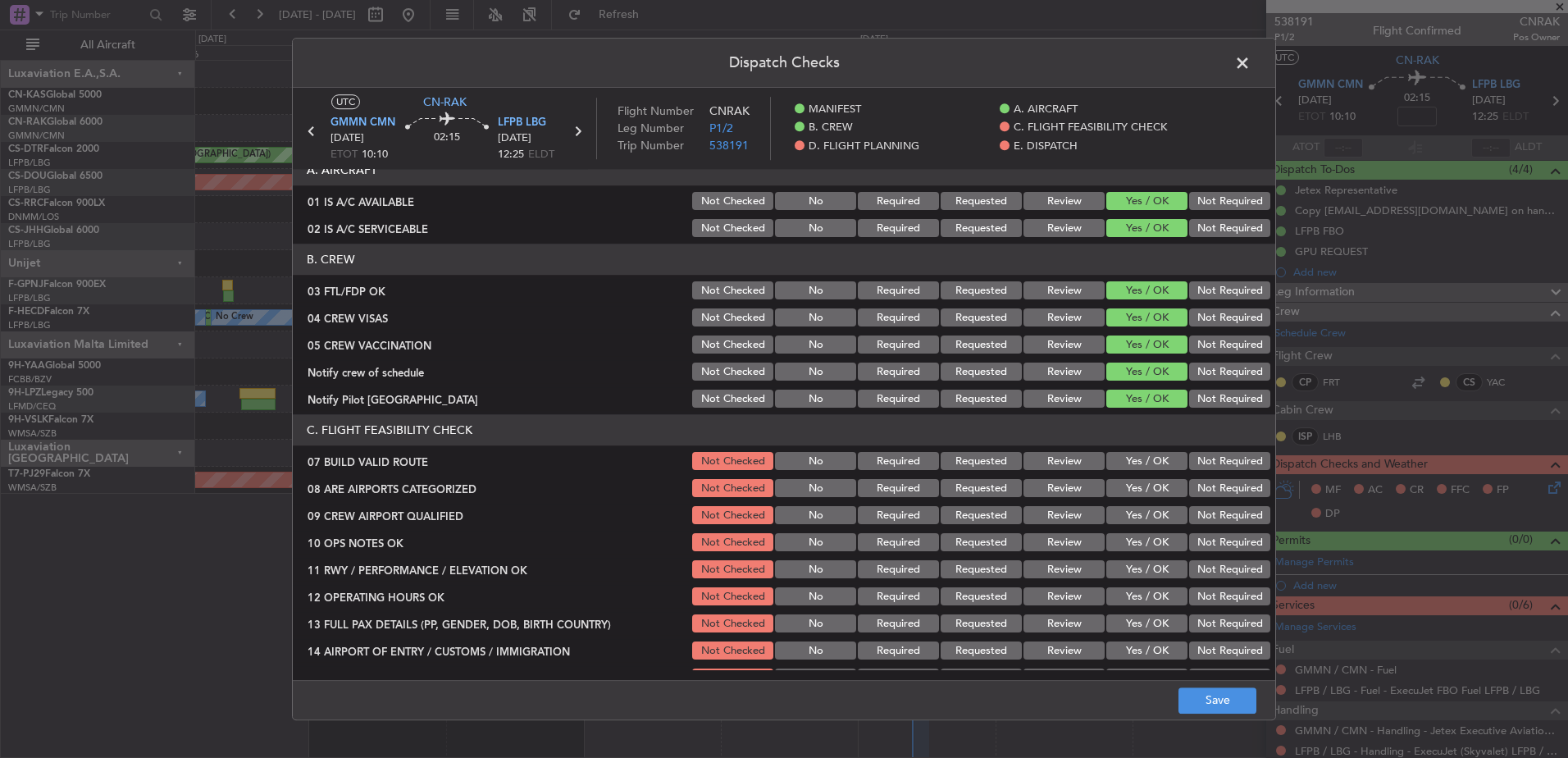
scroll to position [164, 0]
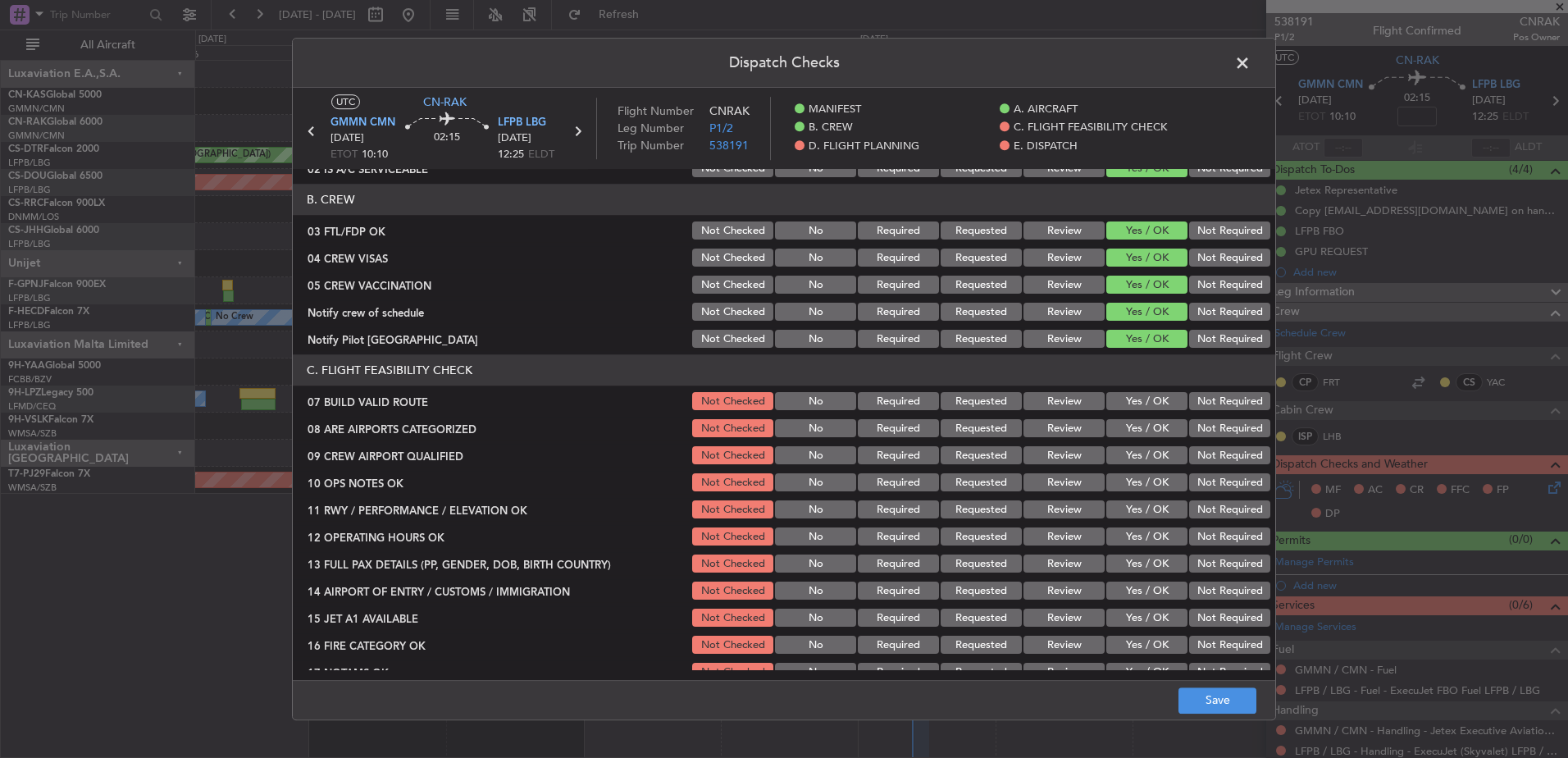
click at [1131, 397] on button "Yes / OK" at bounding box center [1147, 402] width 82 height 18
drag, startPoint x: 1127, startPoint y: 429, endPoint x: 1128, endPoint y: 438, distance: 9.1
click at [1127, 430] on button "Yes / OK" at bounding box center [1147, 429] width 82 height 18
click at [1129, 442] on section "C. FLIGHT FEASIBILITY CHECK 07 BUILD VALID ROUTE Not Checked No Required Reques…" at bounding box center [784, 574] width 982 height 437
click at [1134, 460] on button "Yes / OK" at bounding box center [1147, 456] width 82 height 18
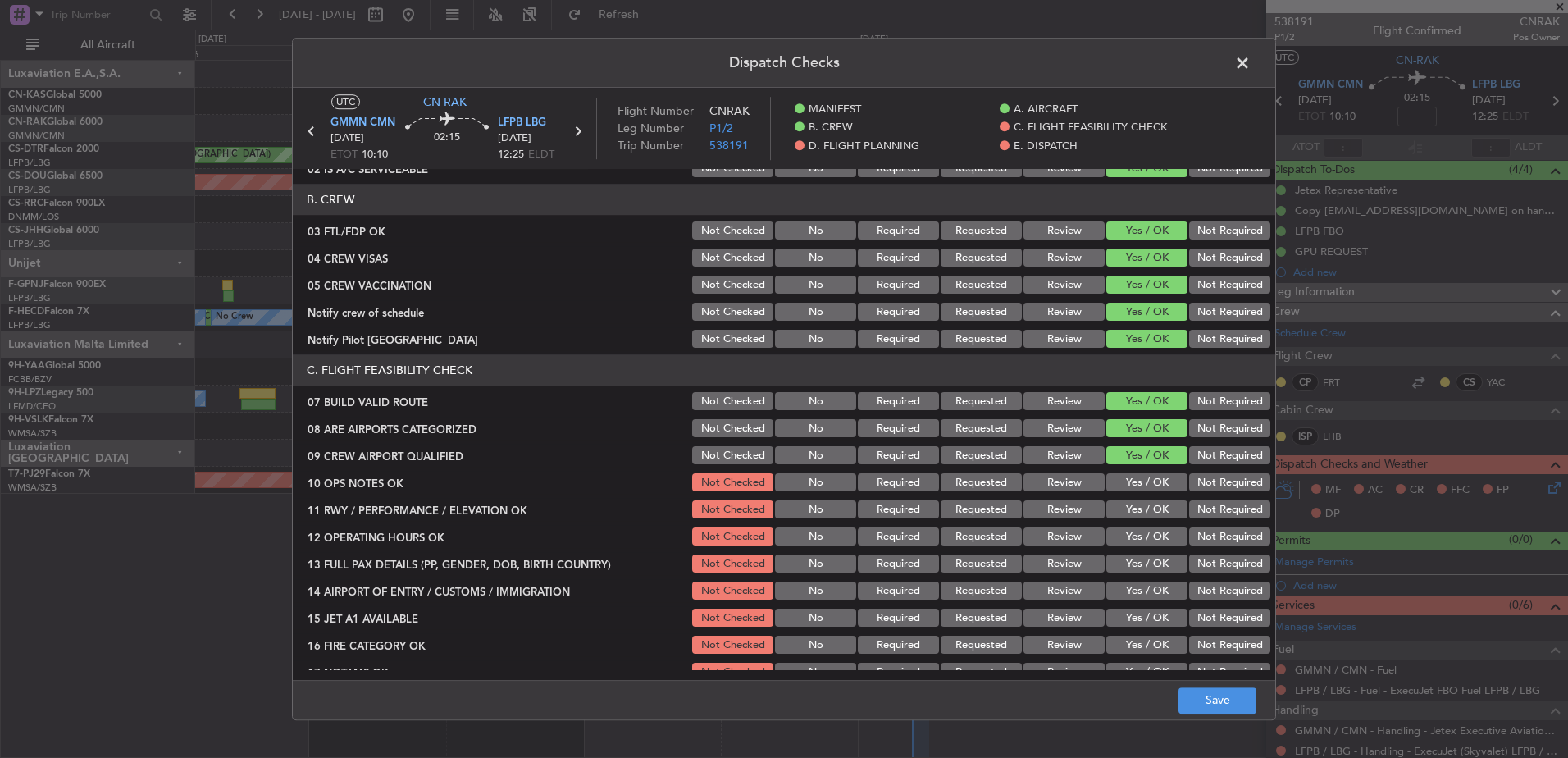
click at [1123, 493] on div "Yes / OK" at bounding box center [1145, 482] width 82 height 23
click at [1123, 481] on button "Yes / OK" at bounding box center [1147, 483] width 82 height 18
drag, startPoint x: 1123, startPoint y: 506, endPoint x: 1125, endPoint y: 517, distance: 11.2
click at [1123, 507] on button "Yes / OK" at bounding box center [1147, 510] width 82 height 18
click at [1128, 533] on button "Yes / OK" at bounding box center [1147, 538] width 82 height 18
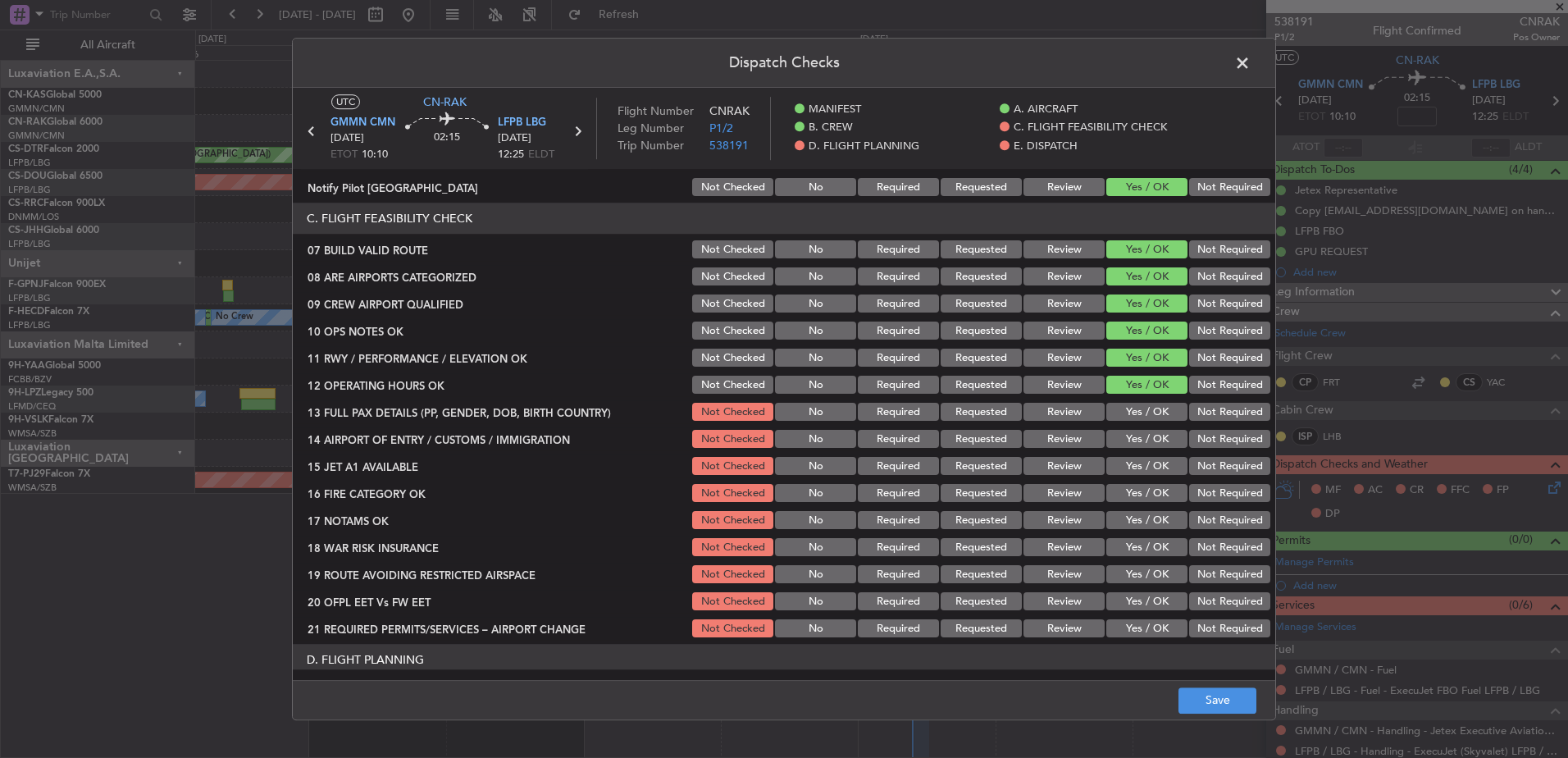
scroll to position [492, 0]
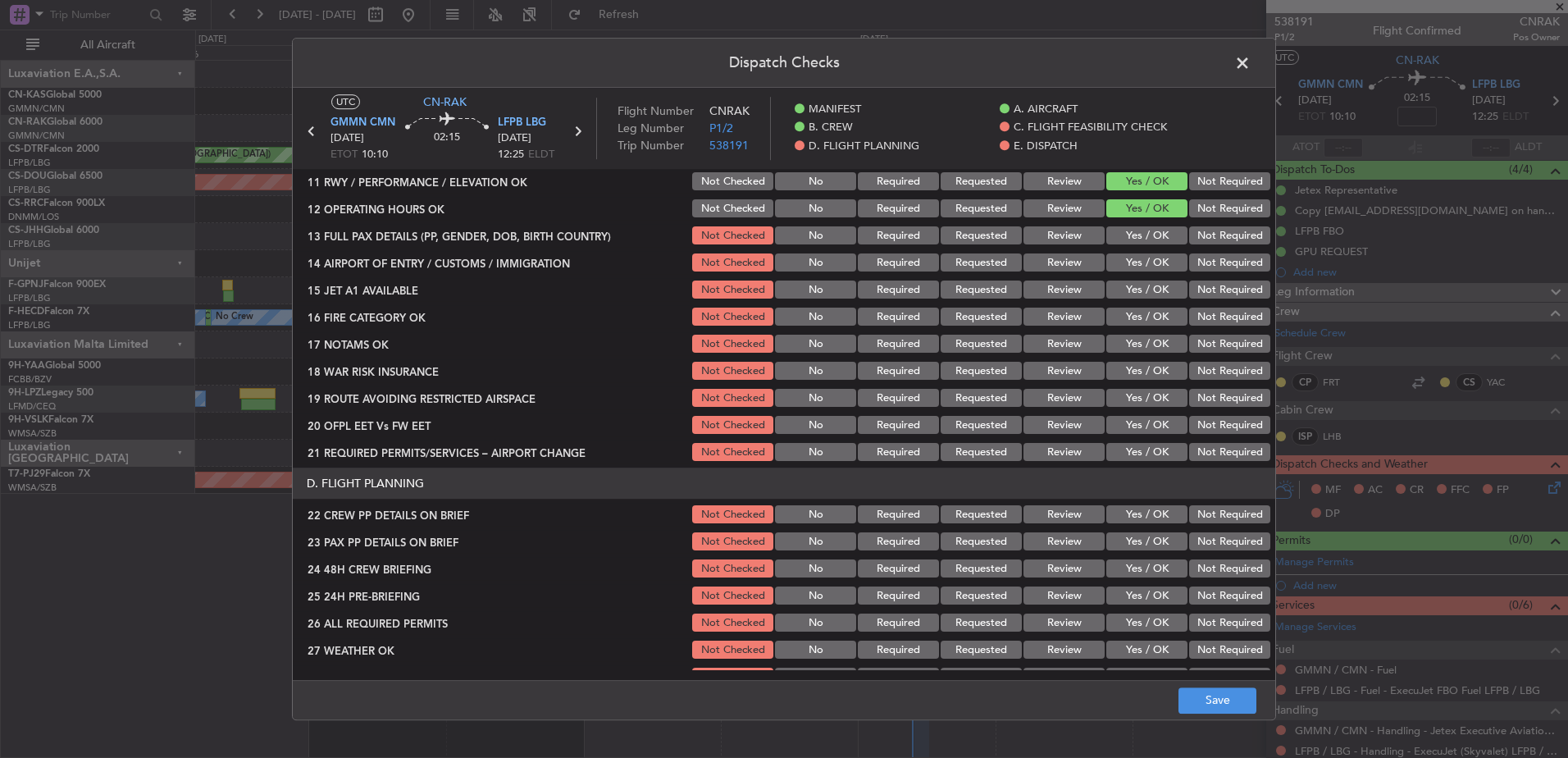
click at [1126, 449] on button "Yes / OK" at bounding box center [1147, 452] width 82 height 18
click at [1128, 413] on section "C. FLIGHT FEASIBILITY CHECK 07 BUILD VALID ROUTE Not Checked No Required Reques…" at bounding box center [784, 246] width 982 height 437
drag, startPoint x: 1129, startPoint y: 434, endPoint x: 1134, endPoint y: 406, distance: 28.4
click at [1129, 438] on section "C. FLIGHT FEASIBILITY CHECK 07 BUILD VALID ROUTE Not Checked No Required Reques…" at bounding box center [784, 246] width 982 height 437
click at [1134, 396] on button "Yes / OK" at bounding box center [1147, 399] width 82 height 18
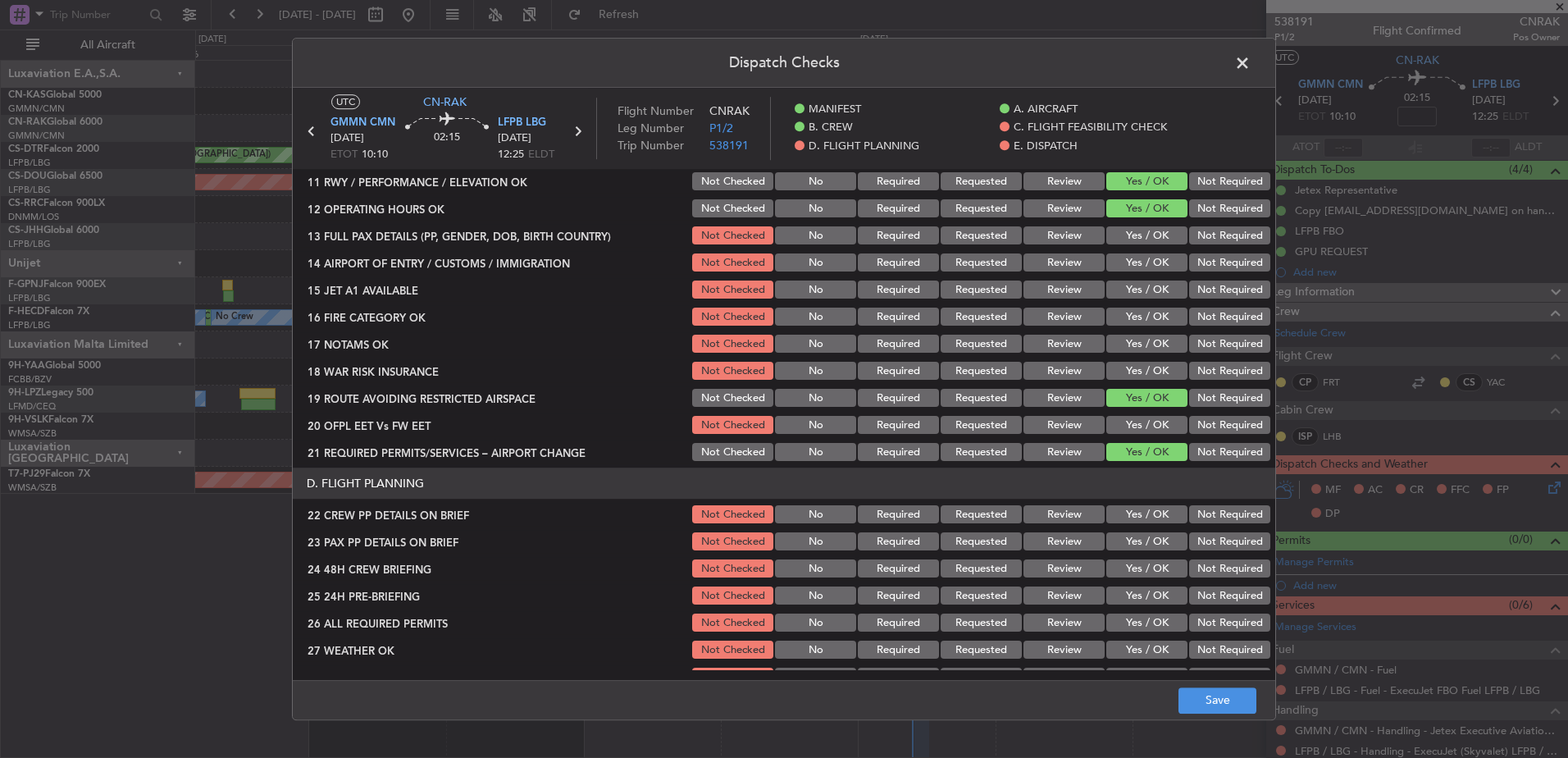
click at [1133, 367] on button "Yes / OK" at bounding box center [1147, 372] width 82 height 18
click at [1134, 338] on button "Yes / OK" at bounding box center [1147, 345] width 82 height 18
click at [1135, 306] on div "Yes / OK" at bounding box center [1145, 316] width 82 height 23
click at [1129, 320] on button "Yes / OK" at bounding box center [1147, 317] width 82 height 18
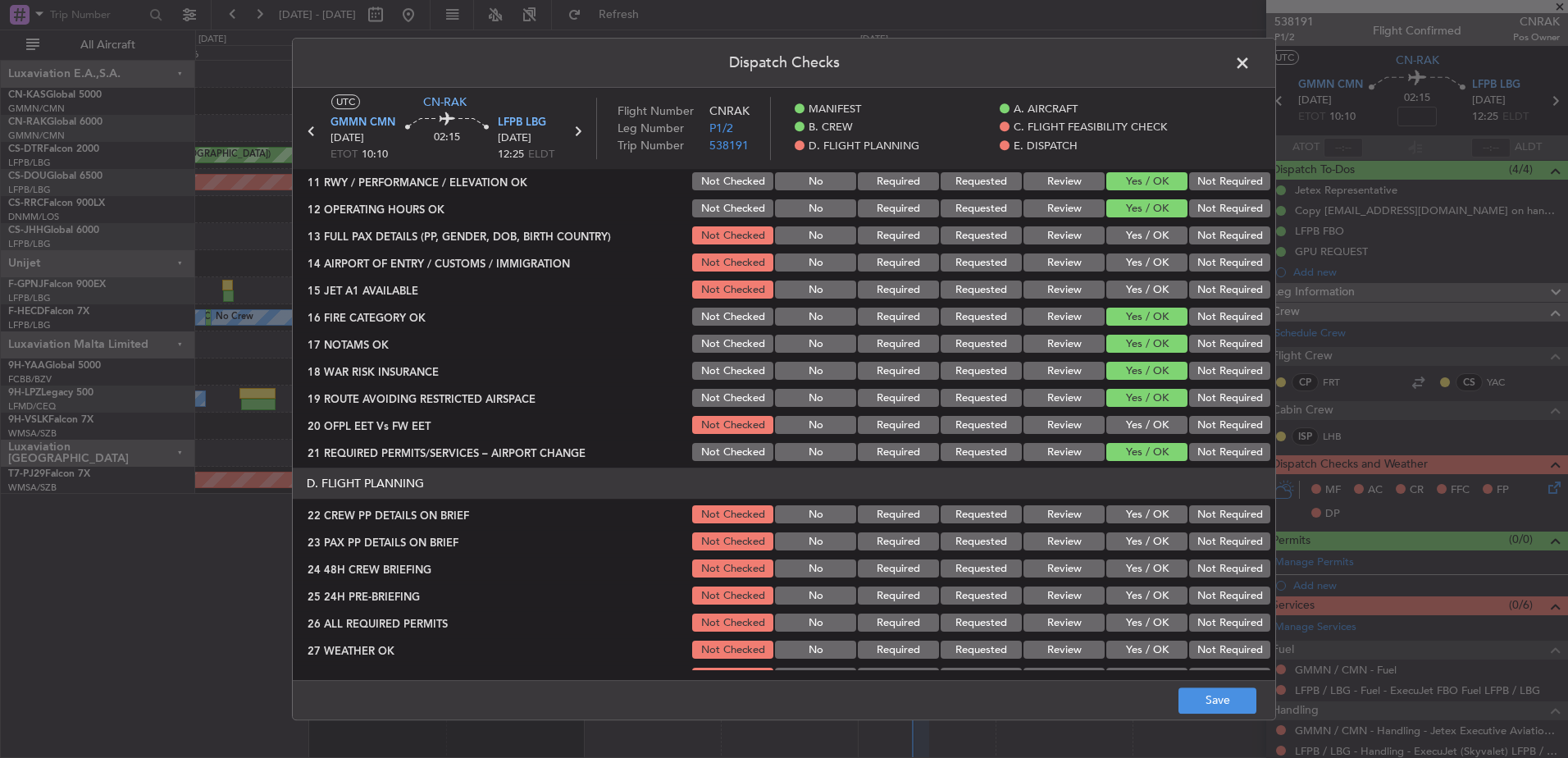
click at [1133, 285] on button "Yes / OK" at bounding box center [1147, 290] width 82 height 18
click at [1135, 244] on button "Yes / OK" at bounding box center [1147, 237] width 82 height 18
click at [1135, 262] on button "Yes / OK" at bounding box center [1147, 263] width 82 height 18
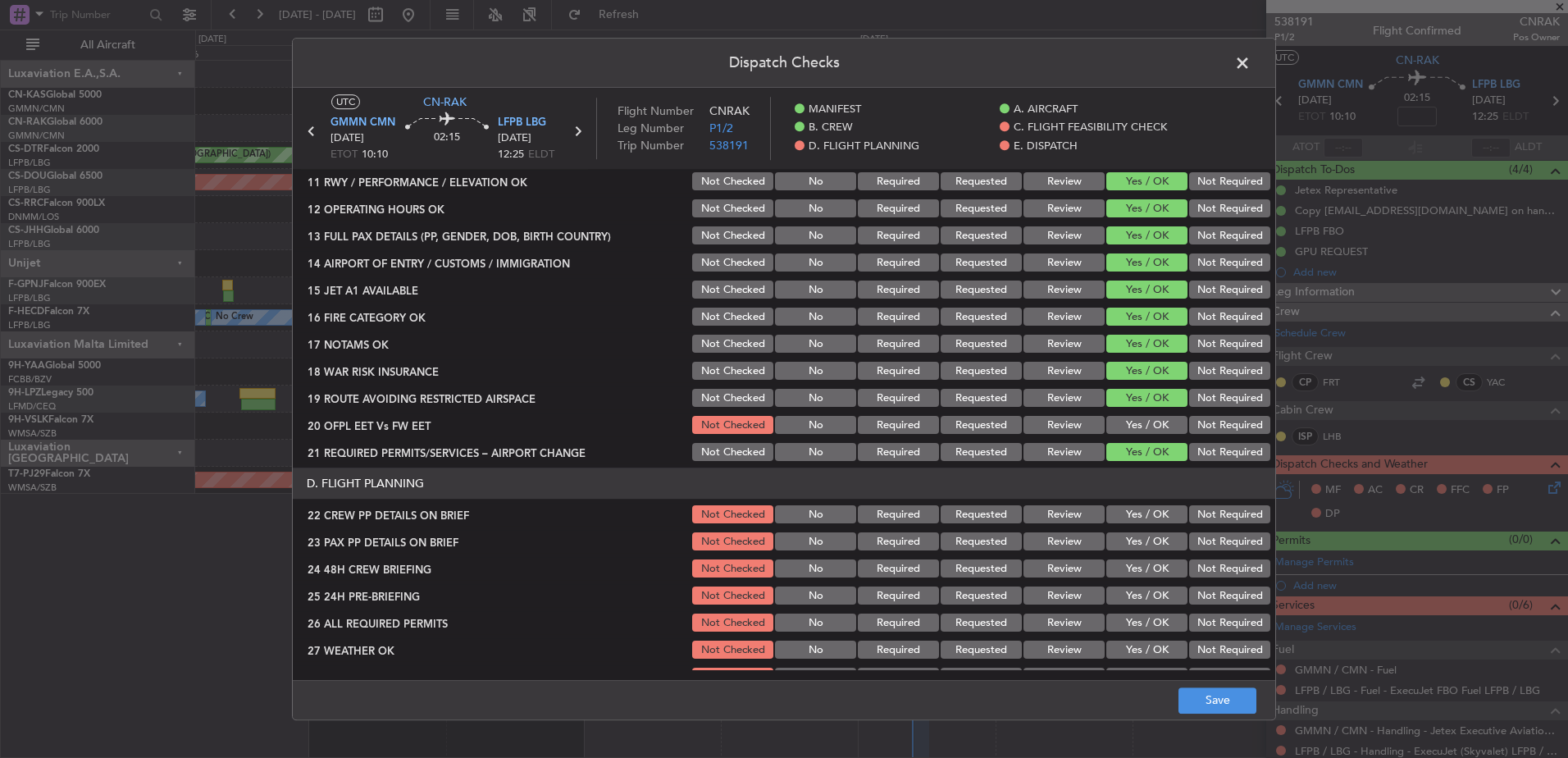
click at [1141, 414] on div "Yes / OK" at bounding box center [1145, 425] width 82 height 23
click at [1137, 427] on button "Yes / OK" at bounding box center [1147, 426] width 82 height 18
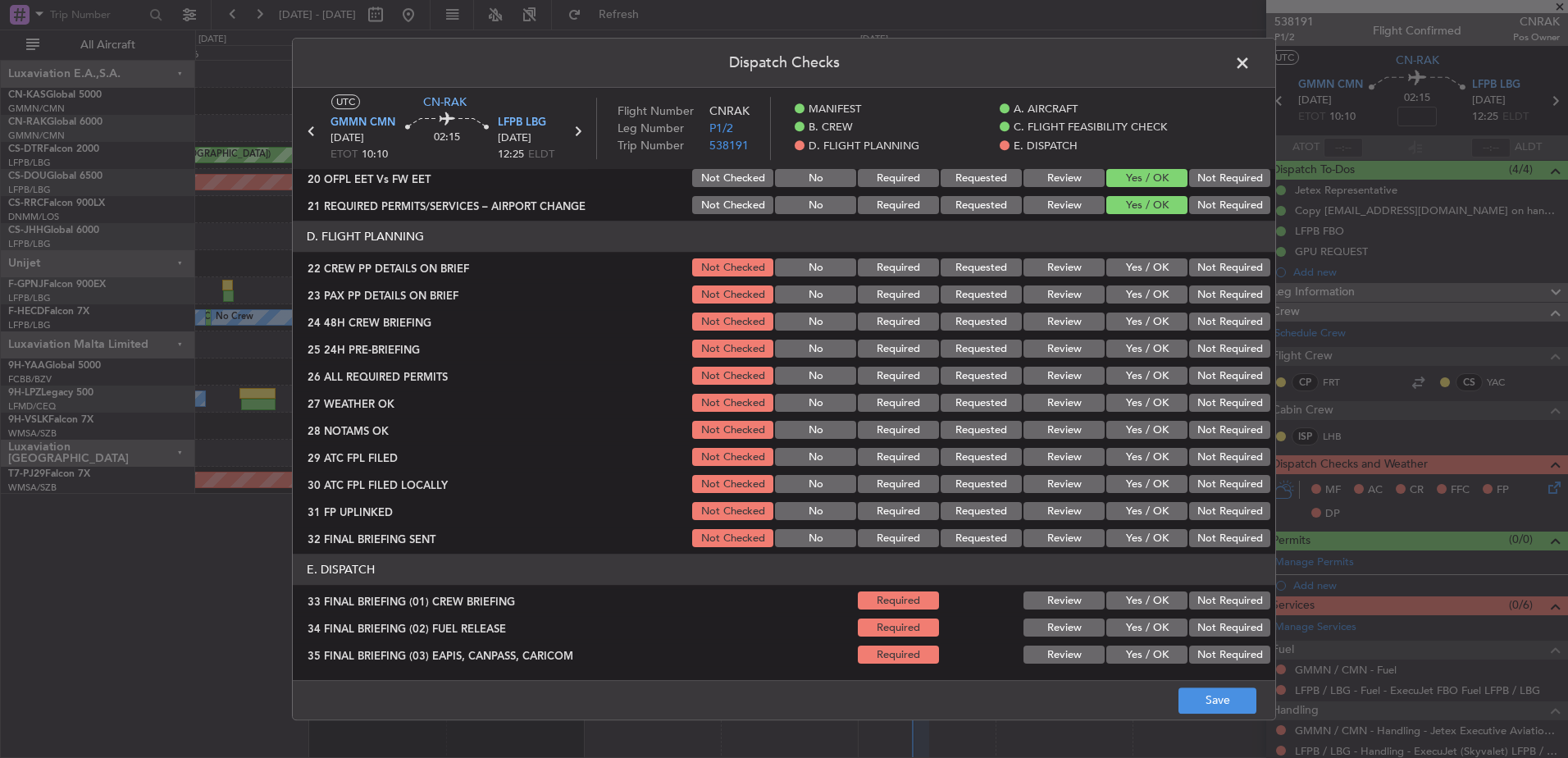
scroll to position [738, 0]
click at [1124, 532] on button "Yes / OK" at bounding box center [1147, 539] width 82 height 18
click at [1127, 514] on button "Yes / OK" at bounding box center [1147, 512] width 82 height 18
click at [1129, 485] on button "Yes / OK" at bounding box center [1147, 486] width 82 height 18
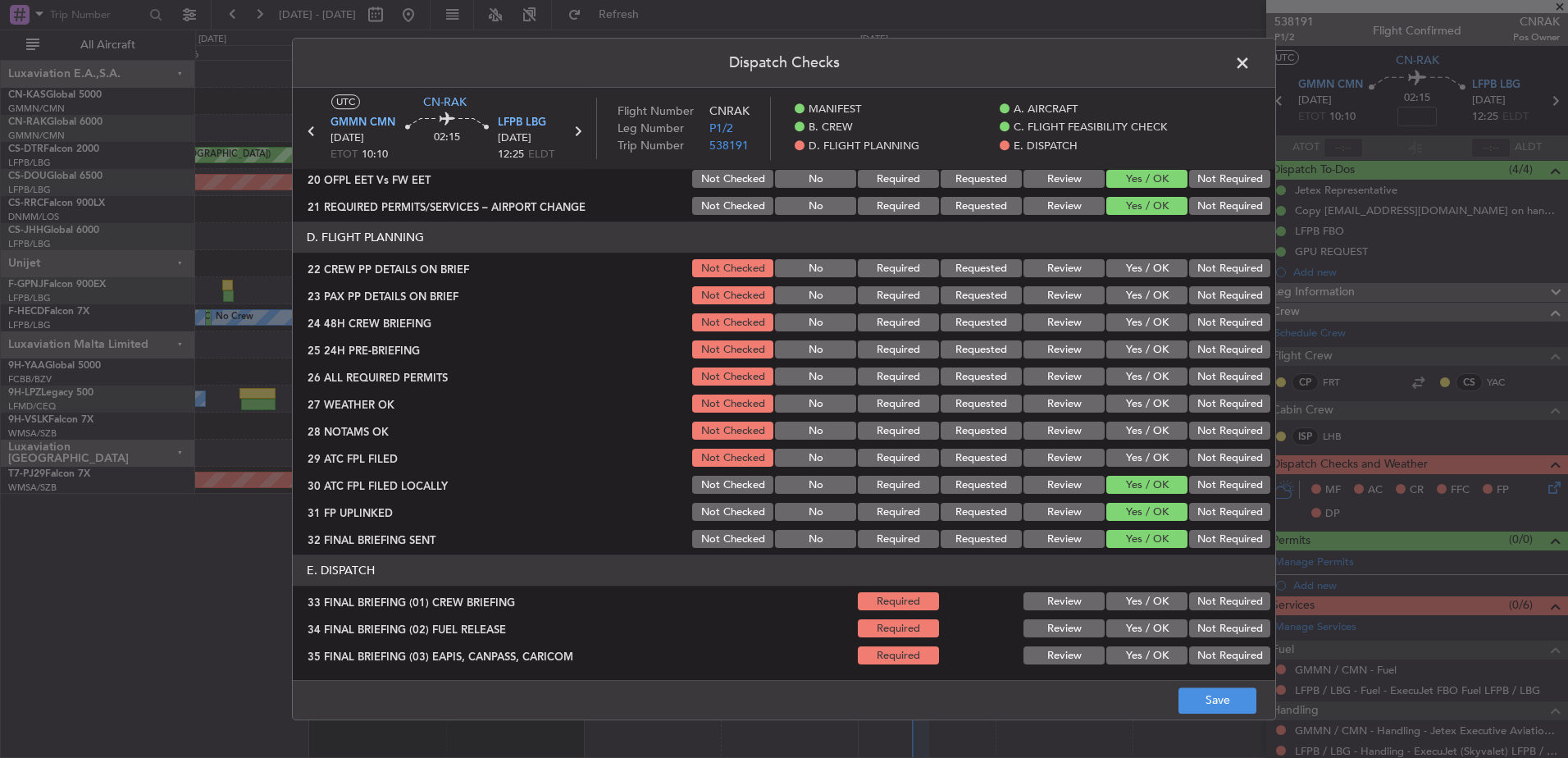
click at [1129, 452] on button "Yes / OK" at bounding box center [1147, 459] width 82 height 18
click at [1134, 432] on button "Yes / OK" at bounding box center [1147, 432] width 82 height 18
click at [1137, 400] on button "Yes / OK" at bounding box center [1147, 404] width 82 height 18
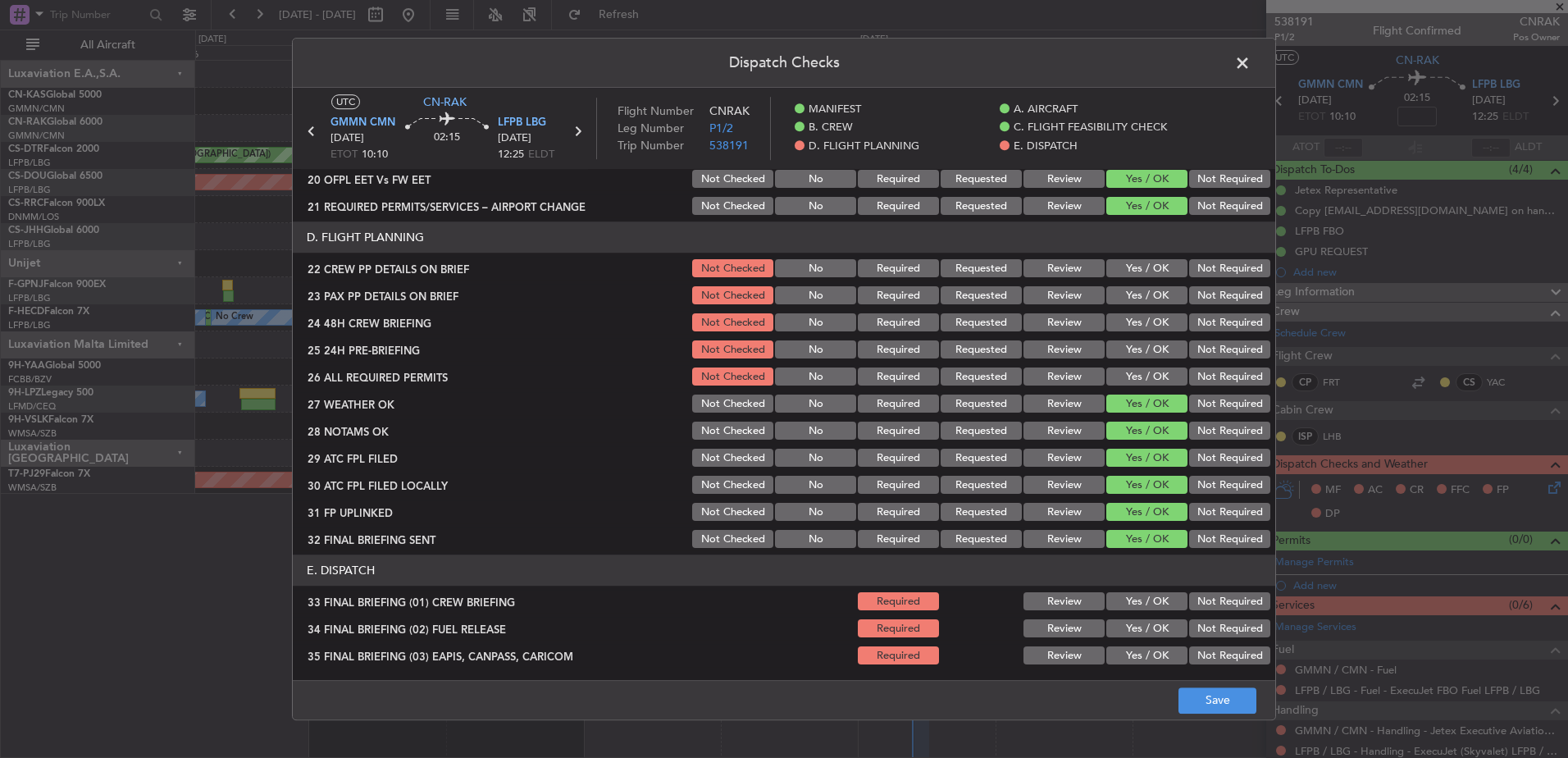
click at [1139, 369] on button "Yes / OK" at bounding box center [1147, 377] width 82 height 18
click at [1139, 345] on button "Yes / OK" at bounding box center [1147, 350] width 82 height 18
click at [1139, 329] on button "Yes / OK" at bounding box center [1147, 323] width 82 height 18
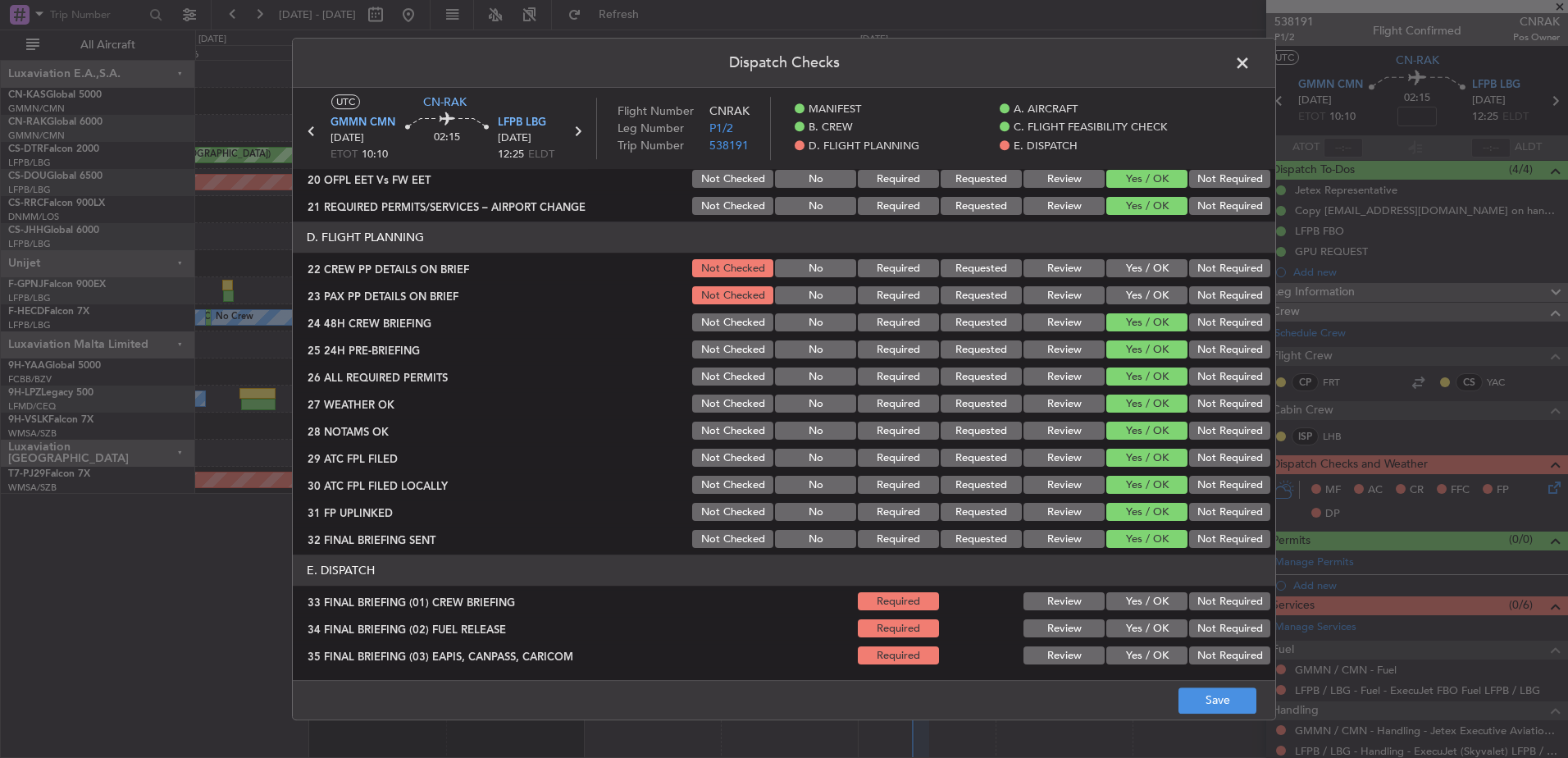
click at [1138, 301] on button "Yes / OK" at bounding box center [1147, 296] width 82 height 18
click at [1137, 277] on div "Yes / OK" at bounding box center [1145, 268] width 82 height 23
click at [1133, 271] on button "Yes / OK" at bounding box center [1147, 269] width 82 height 18
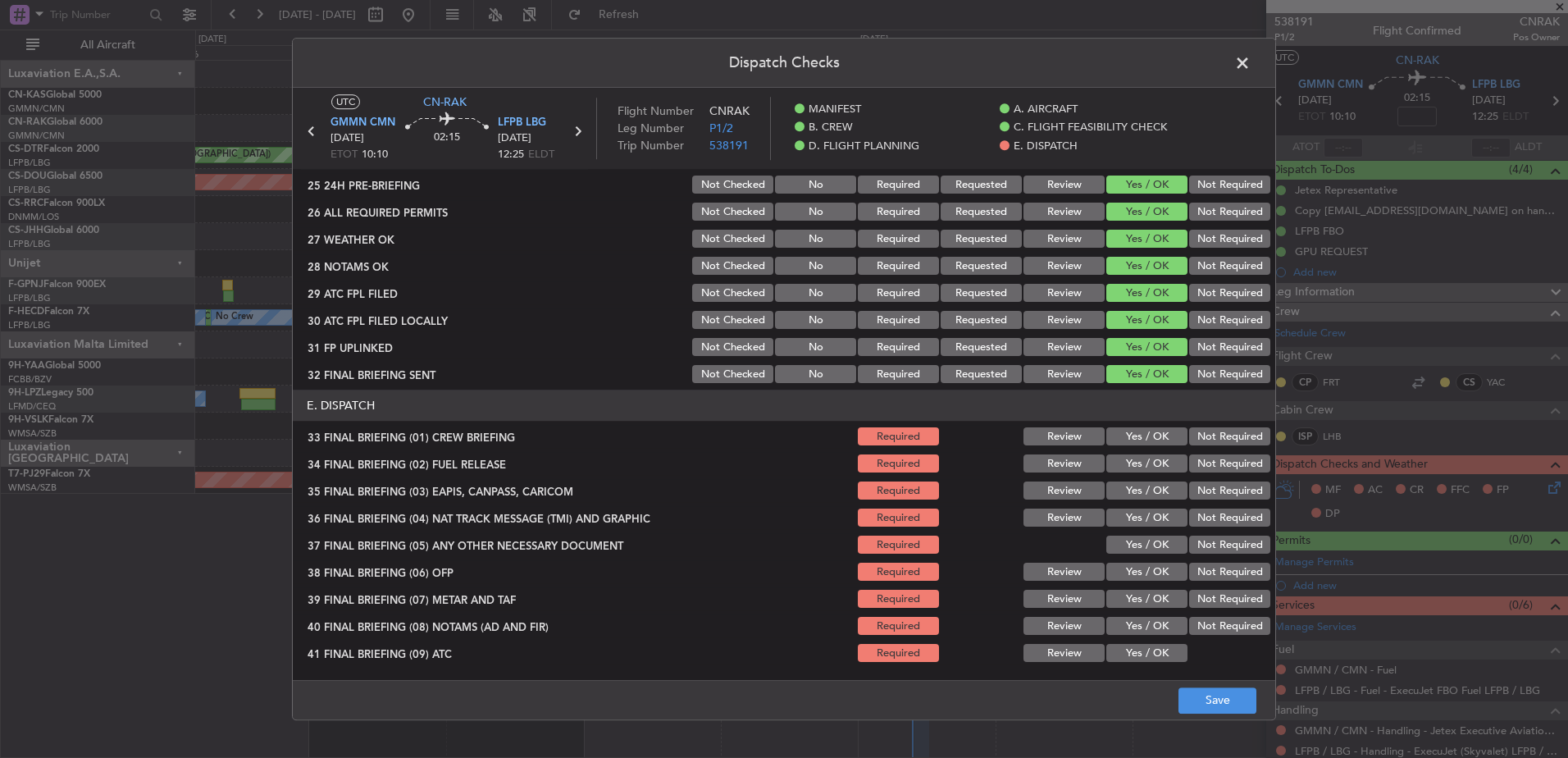
scroll to position [984, 0]
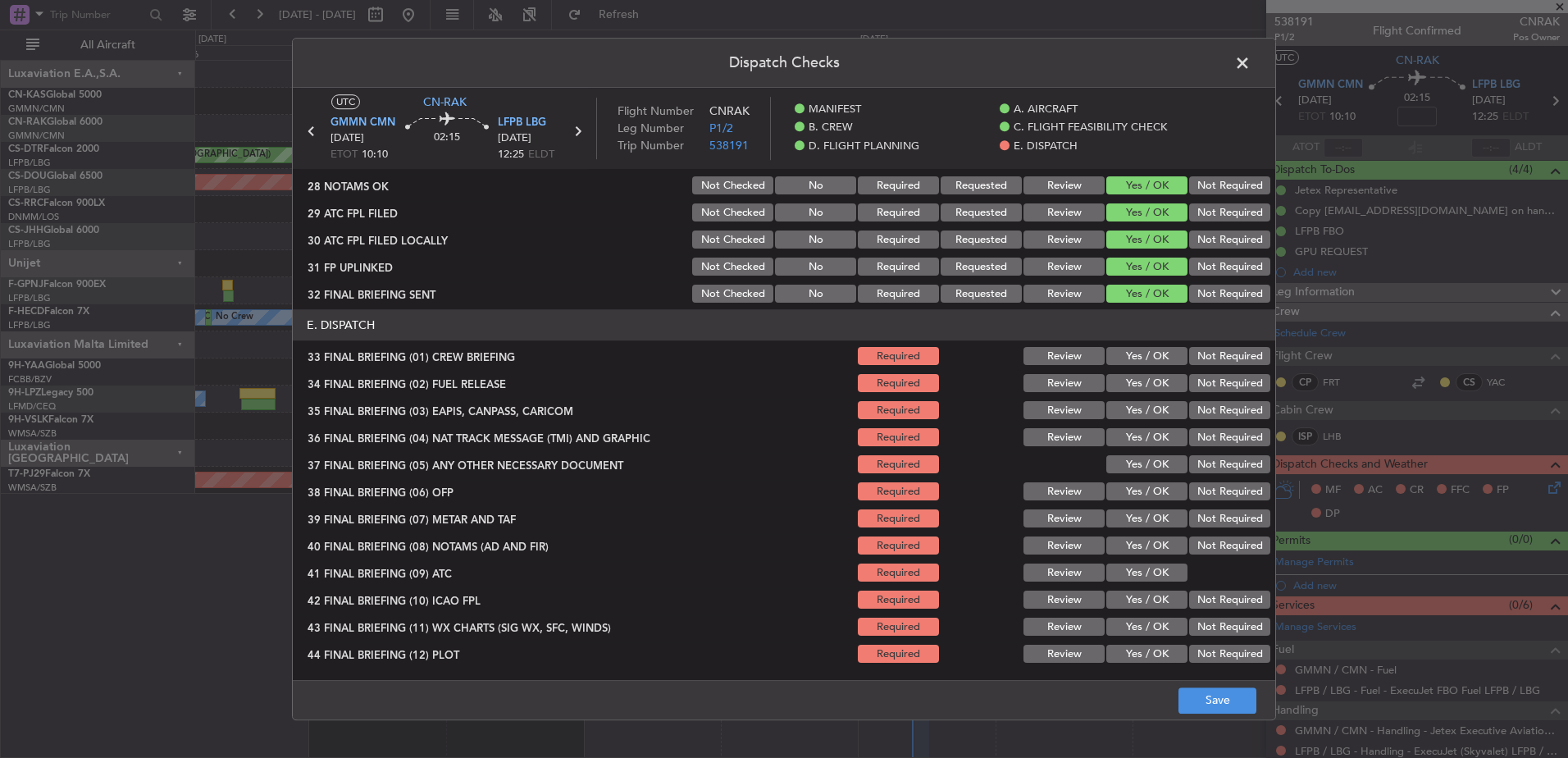
click at [1138, 350] on button "Yes / OK" at bounding box center [1147, 357] width 82 height 18
click at [1138, 368] on section "E. DISPATCH 33 FINAL BRIEFING (01) CREW BRIEFING Required Review Yes / OK Not R…" at bounding box center [784, 488] width 982 height 356
drag, startPoint x: 1138, startPoint y: 368, endPoint x: 1140, endPoint y: 411, distance: 43.0
click at [1139, 381] on button "Yes / OK" at bounding box center [1147, 384] width 82 height 18
click at [1140, 413] on button "Yes / OK" at bounding box center [1147, 411] width 82 height 18
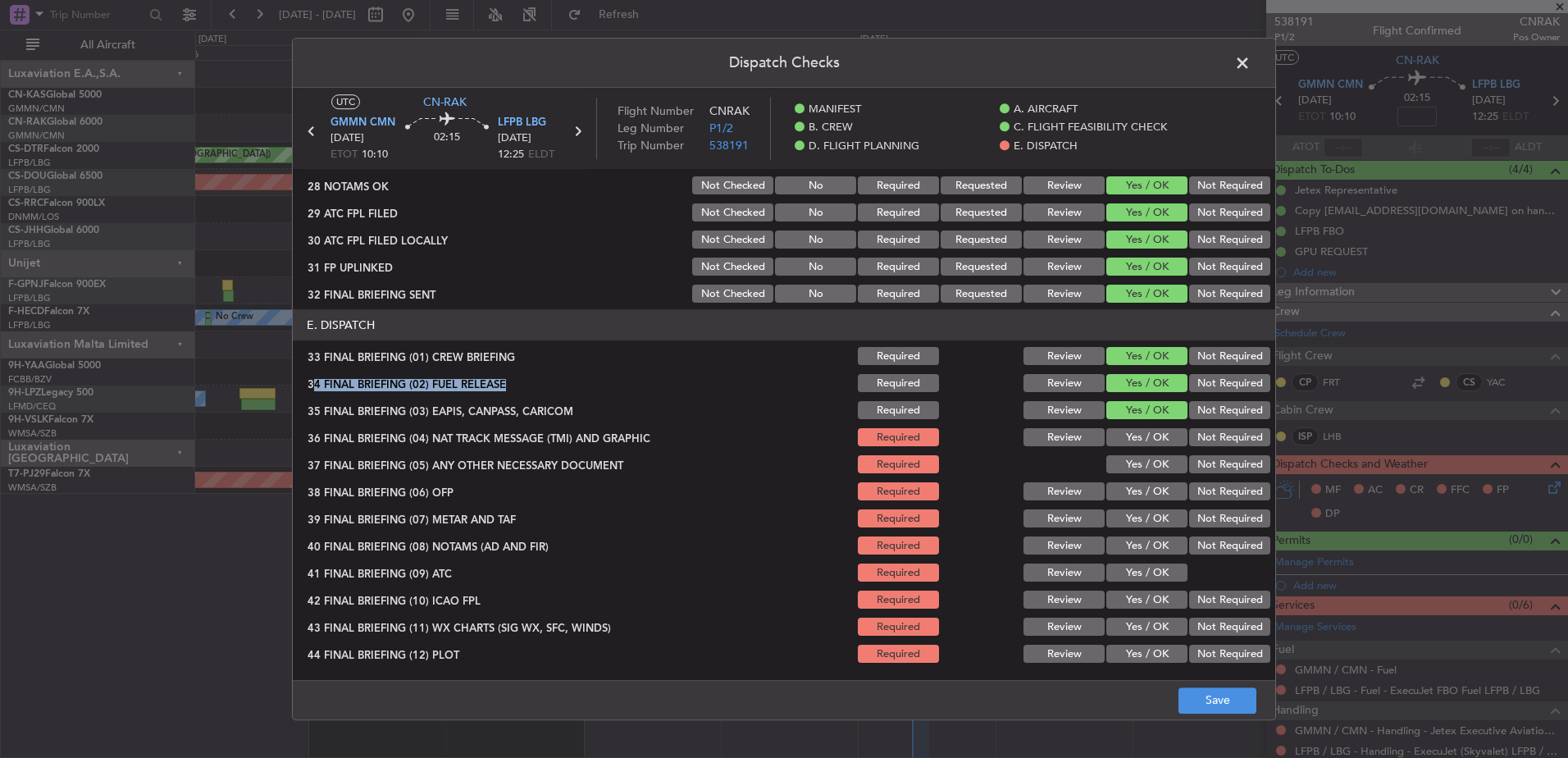
drag, startPoint x: 1135, startPoint y: 429, endPoint x: 1135, endPoint y: 452, distance: 23.0
click at [1135, 432] on button "Yes / OK" at bounding box center [1147, 438] width 82 height 18
click at [1133, 458] on button "Yes / OK" at bounding box center [1147, 465] width 82 height 18
drag, startPoint x: 1135, startPoint y: 484, endPoint x: 1138, endPoint y: 496, distance: 12.4
click at [1138, 496] on button "Yes / OK" at bounding box center [1147, 492] width 82 height 18
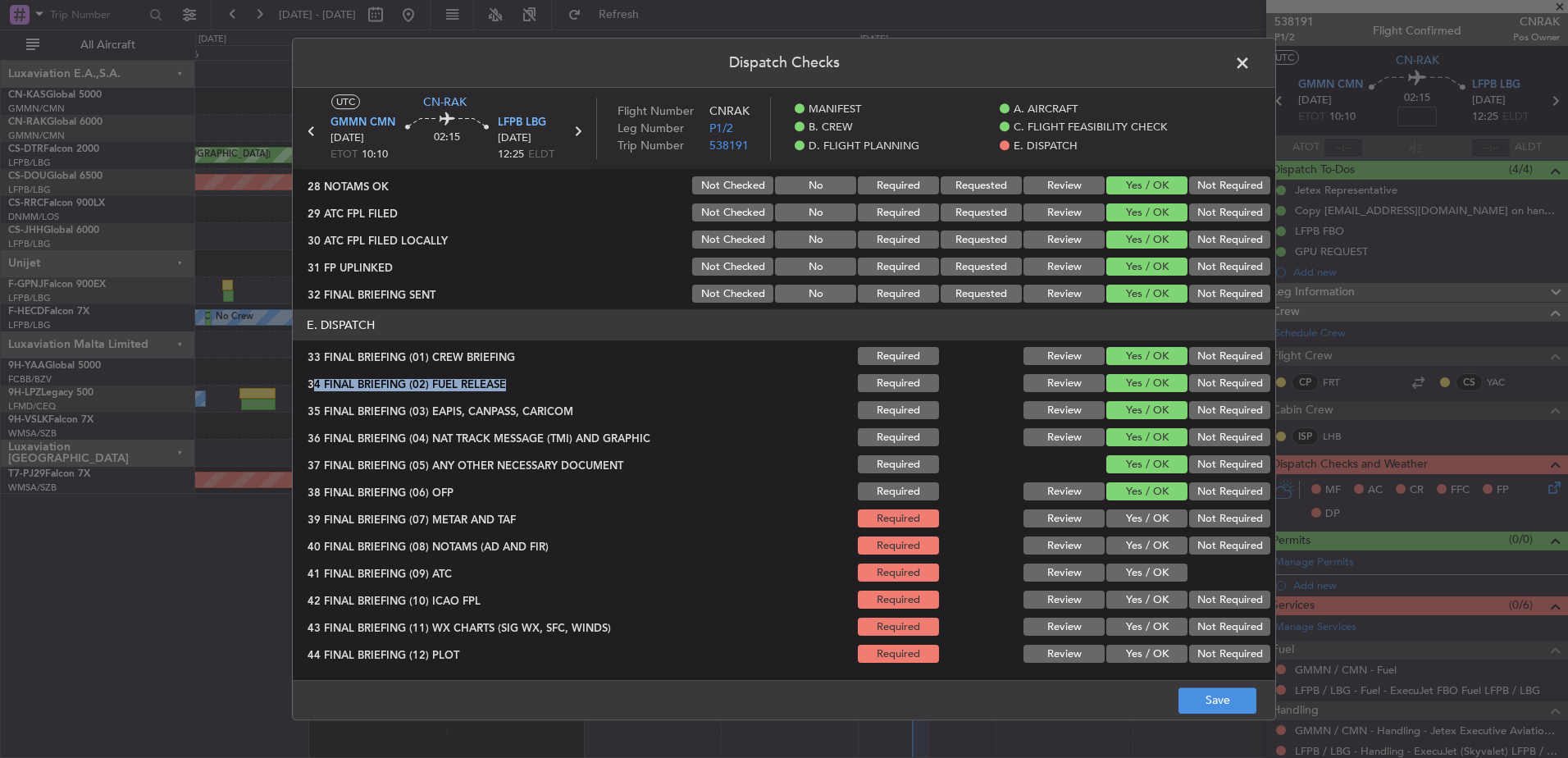
click at [1128, 553] on button "Yes / OK" at bounding box center [1147, 546] width 82 height 18
click at [1132, 662] on button "Yes / OK" at bounding box center [1147, 655] width 82 height 18
click at [1128, 632] on button "Yes / OK" at bounding box center [1147, 627] width 82 height 18
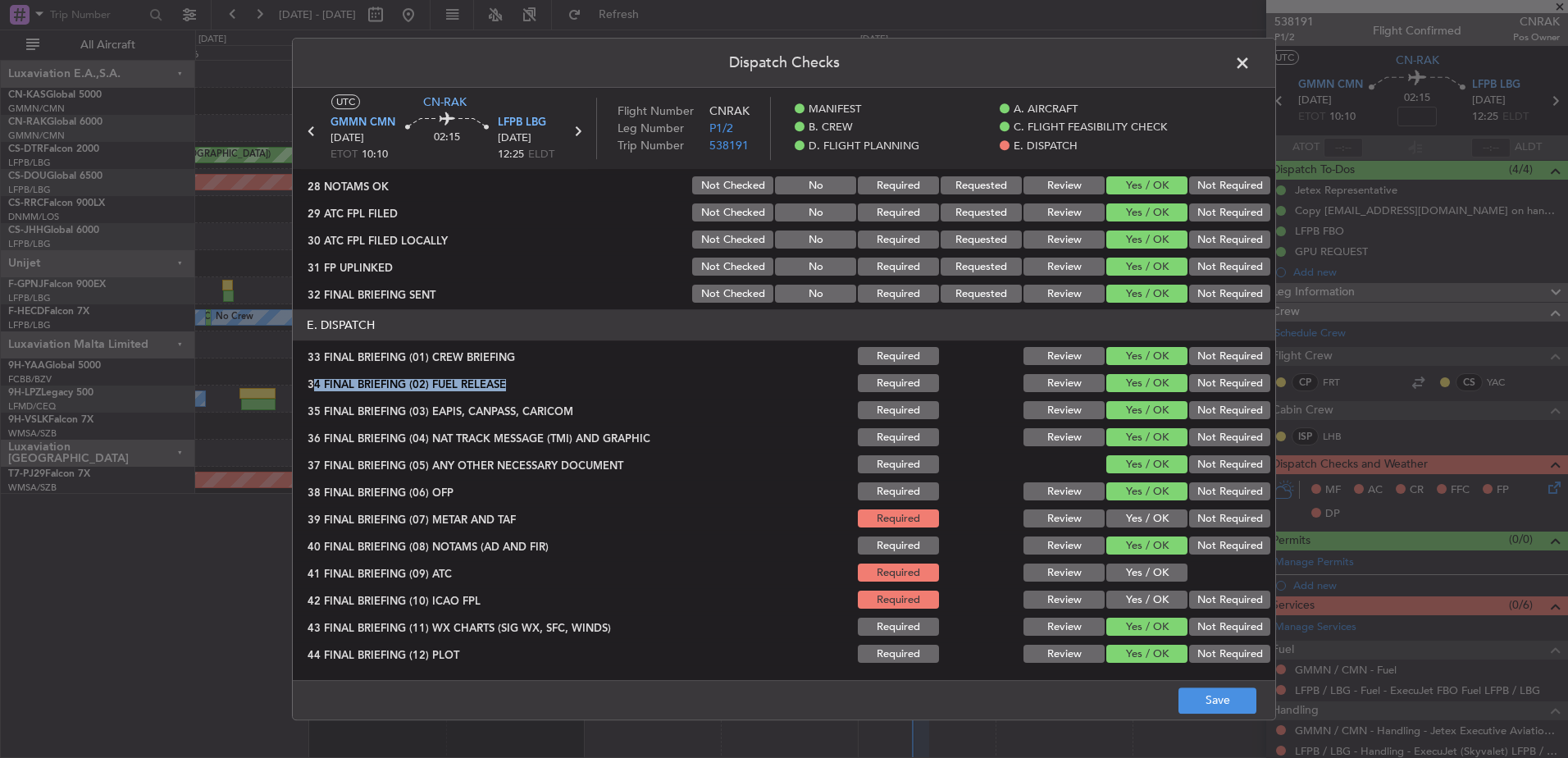
click at [1128, 595] on button "Yes / OK" at bounding box center [1147, 600] width 82 height 18
click at [1129, 562] on div "Yes / OK" at bounding box center [1145, 573] width 82 height 23
click at [1129, 581] on button "Yes / OK" at bounding box center [1147, 573] width 82 height 18
click at [1129, 528] on button "Yes / OK" at bounding box center [1147, 520] width 82 height 18
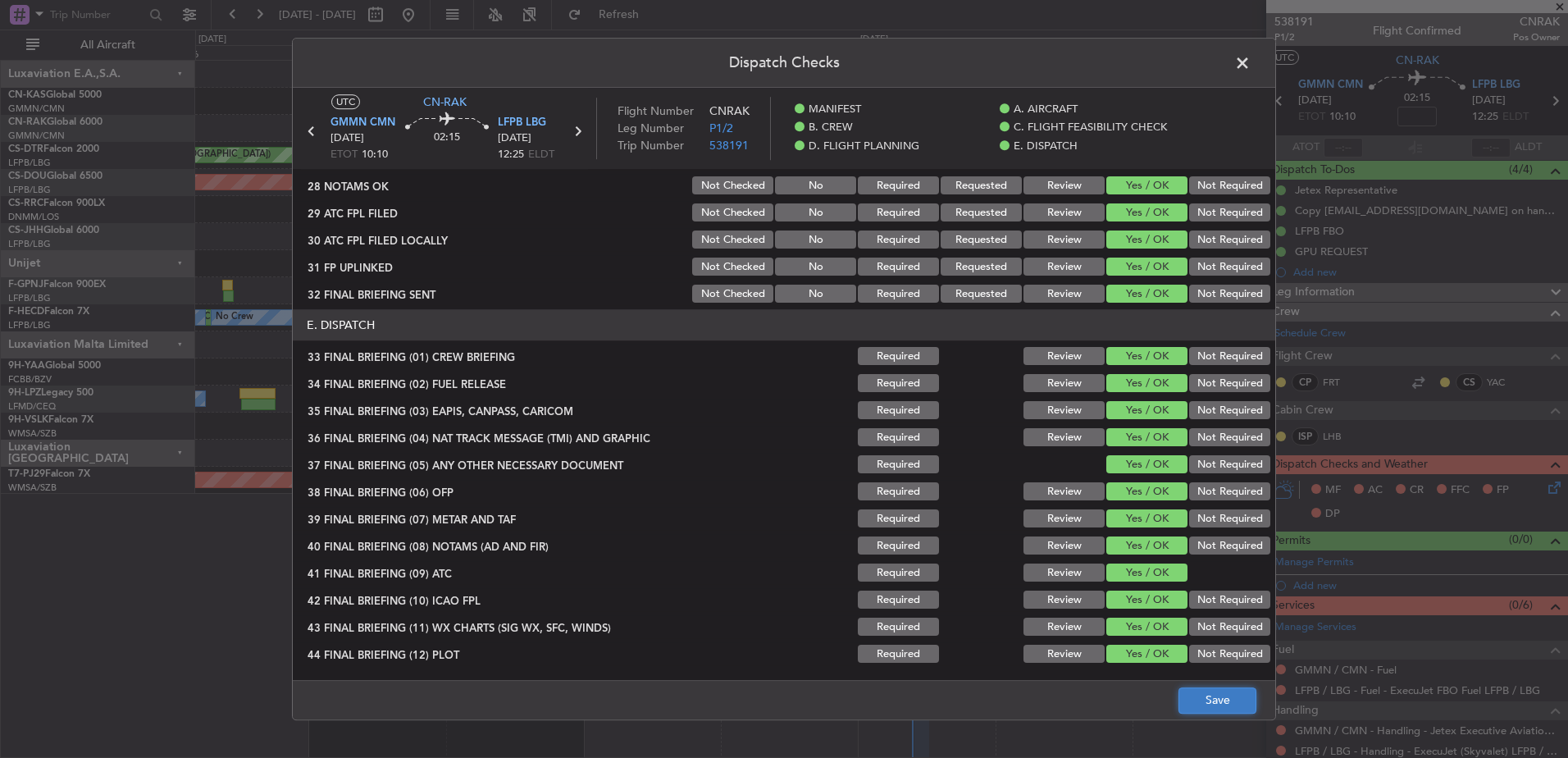
click at [1222, 704] on button "Save" at bounding box center [1217, 700] width 78 height 26
click at [1250, 60] on span at bounding box center [1250, 67] width 0 height 33
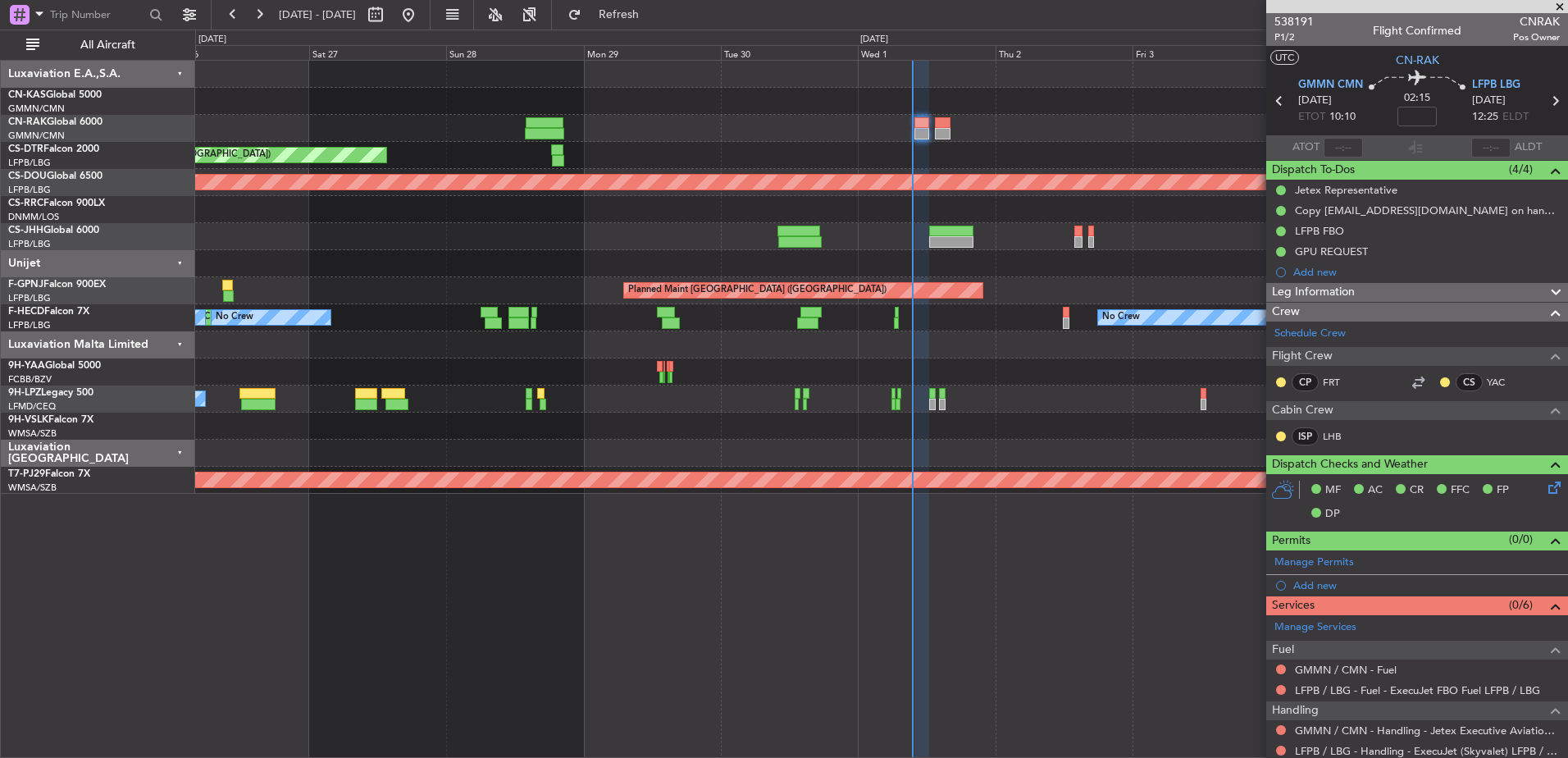
scroll to position [110, 0]
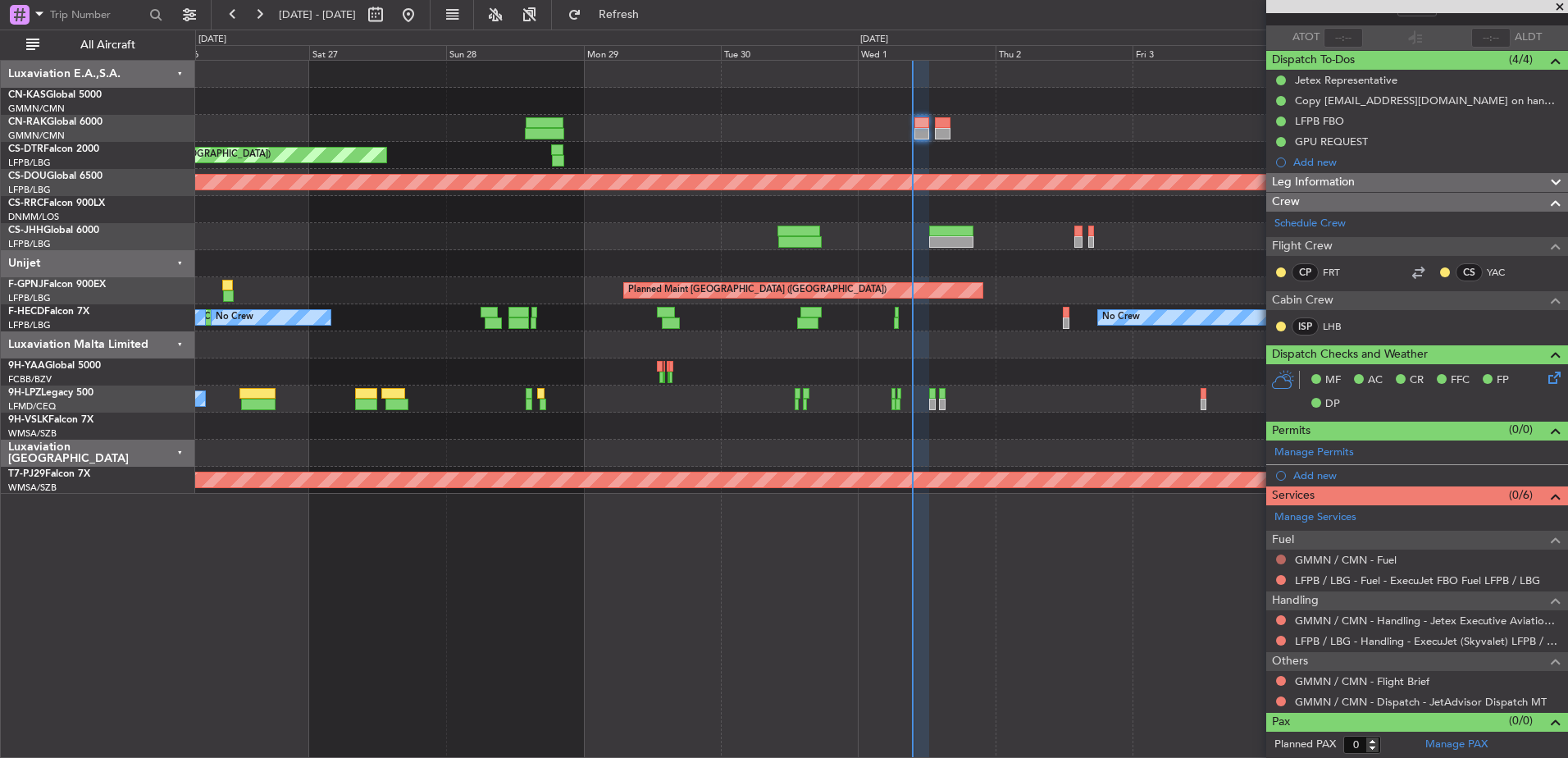
click at [1276, 559] on button at bounding box center [1280, 559] width 10 height 10
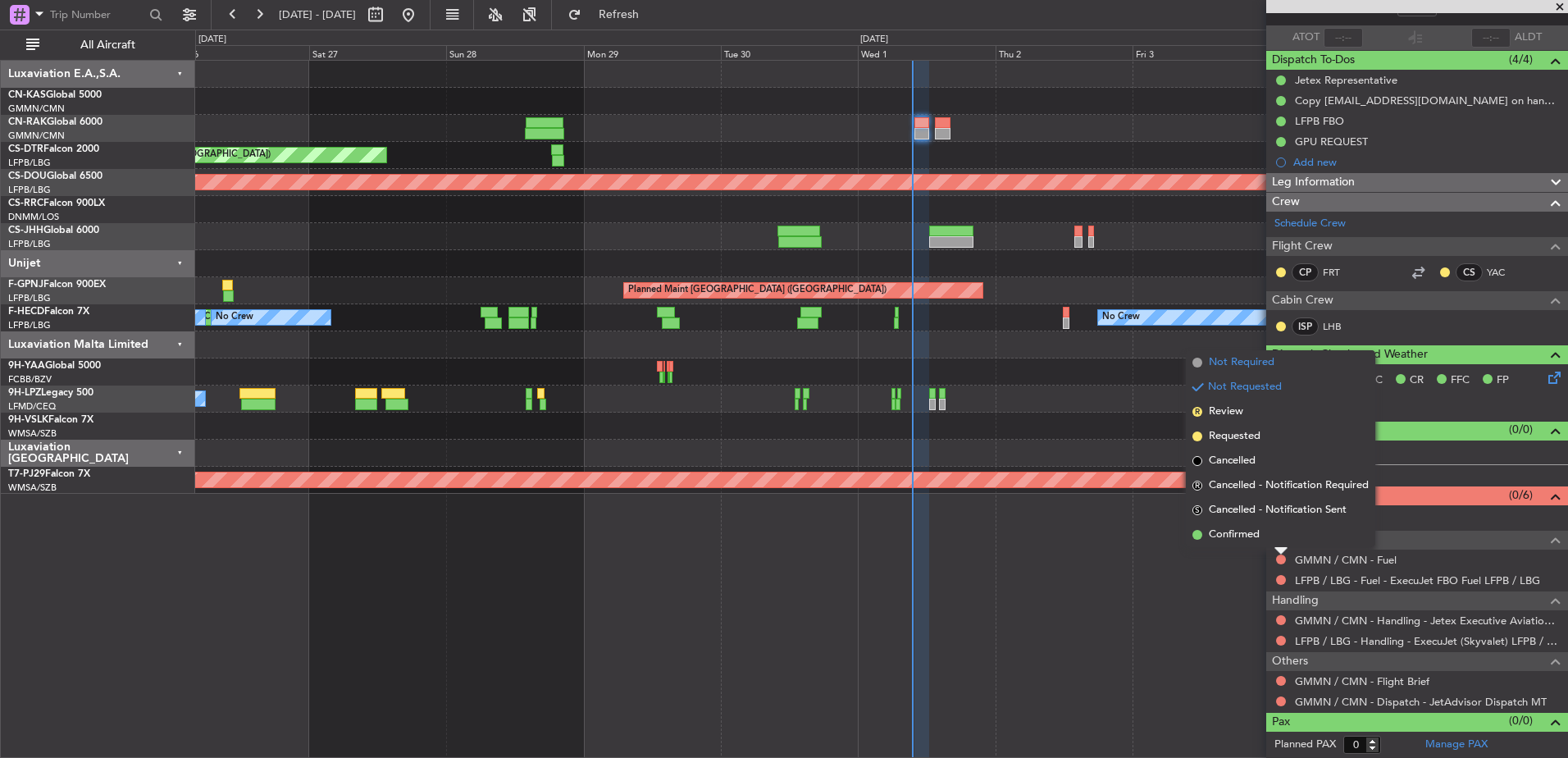
click at [1220, 364] on span "Not Required" at bounding box center [1241, 363] width 65 height 16
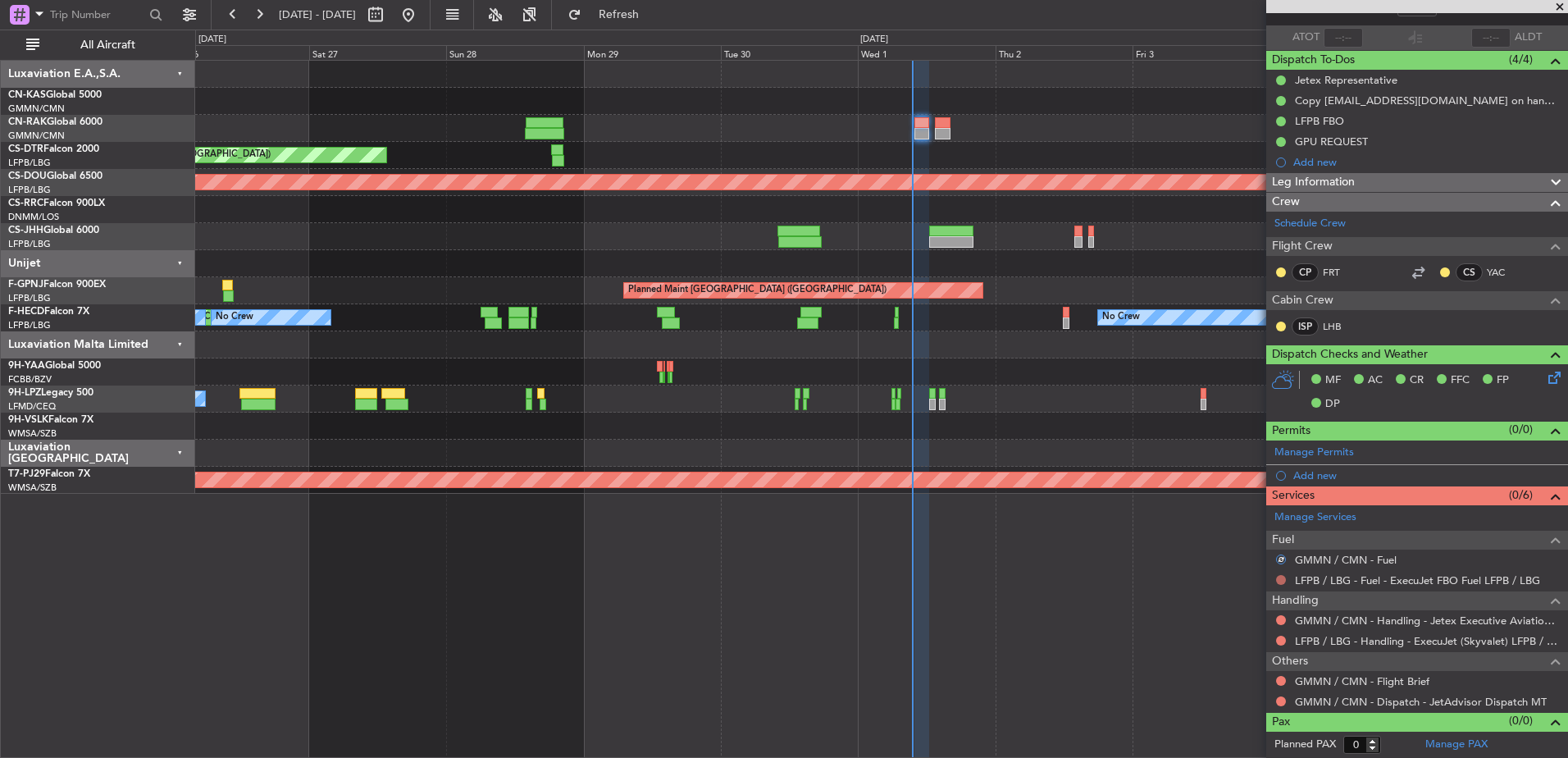
click at [1281, 576] on button at bounding box center [1280, 579] width 10 height 10
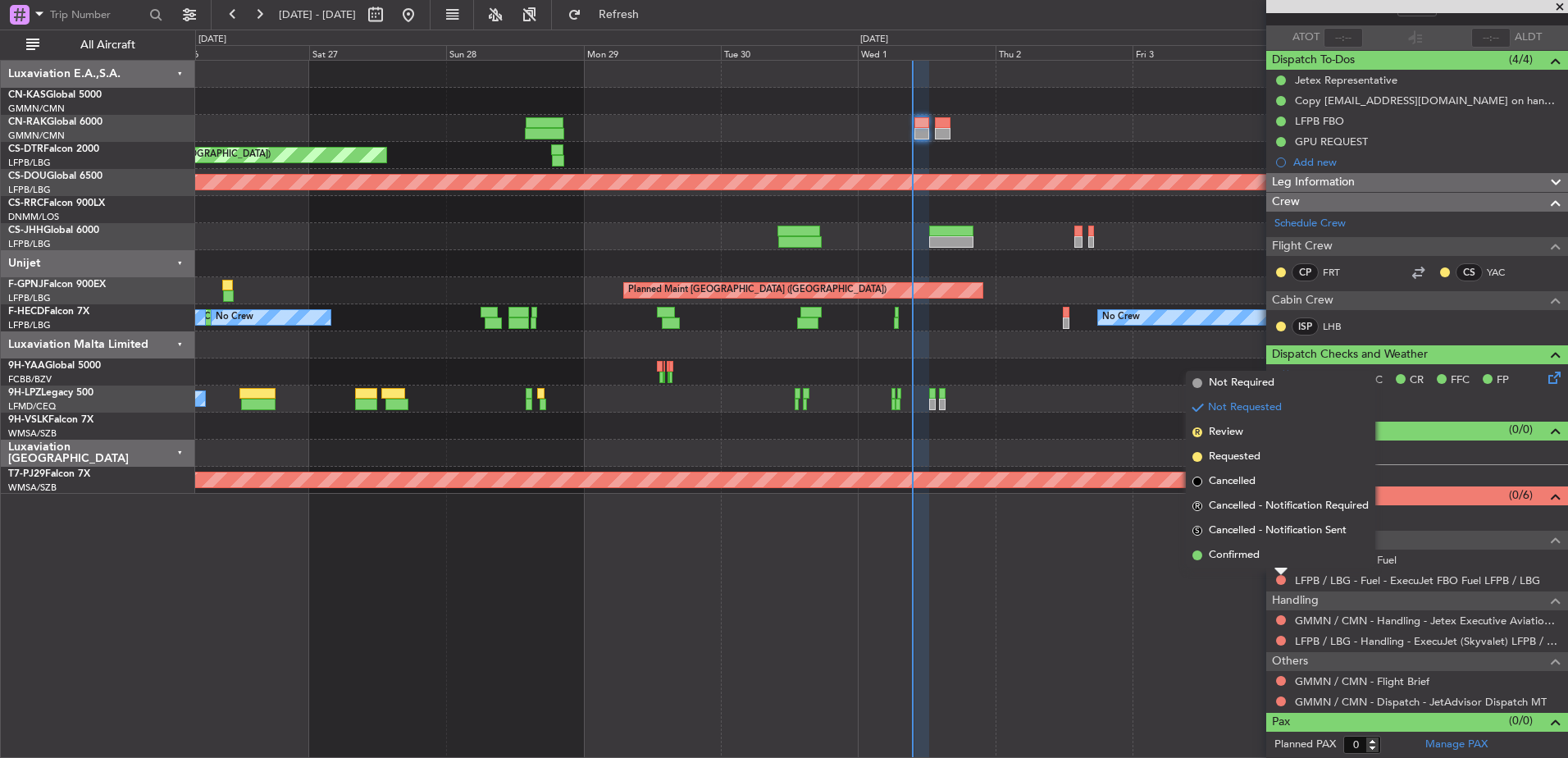
drag, startPoint x: 1248, startPoint y: 551, endPoint x: 1253, endPoint y: 559, distance: 9.4
click at [1248, 552] on span "Confirmed" at bounding box center [1234, 555] width 51 height 16
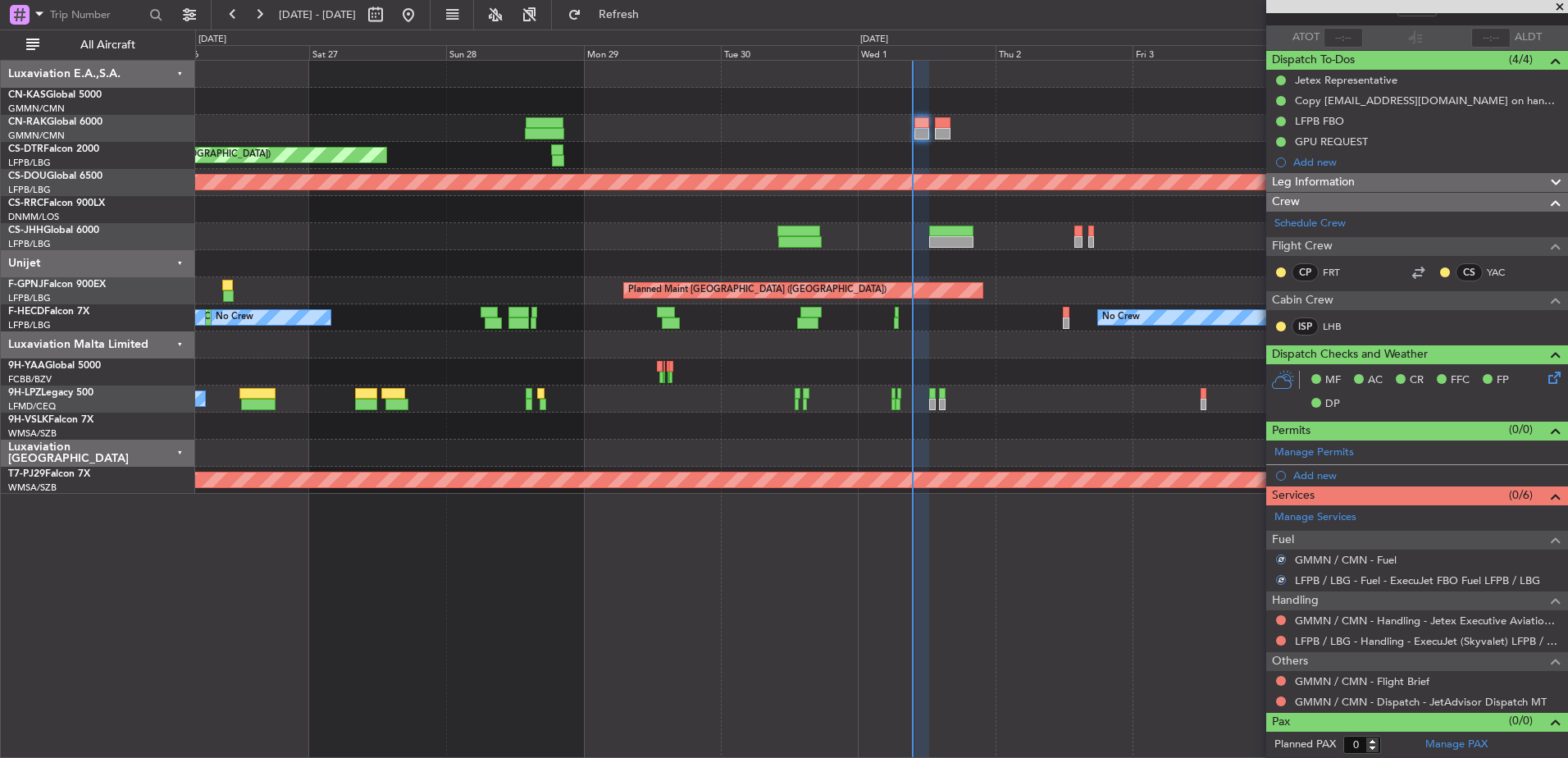
click at [1284, 611] on div "Handling GMMN / CMN - Handling - Jetex Executive Aviation [GEOGRAPHIC_DATA] GMM…" at bounding box center [1417, 620] width 302 height 61
click at [1279, 617] on button at bounding box center [1280, 619] width 10 height 10
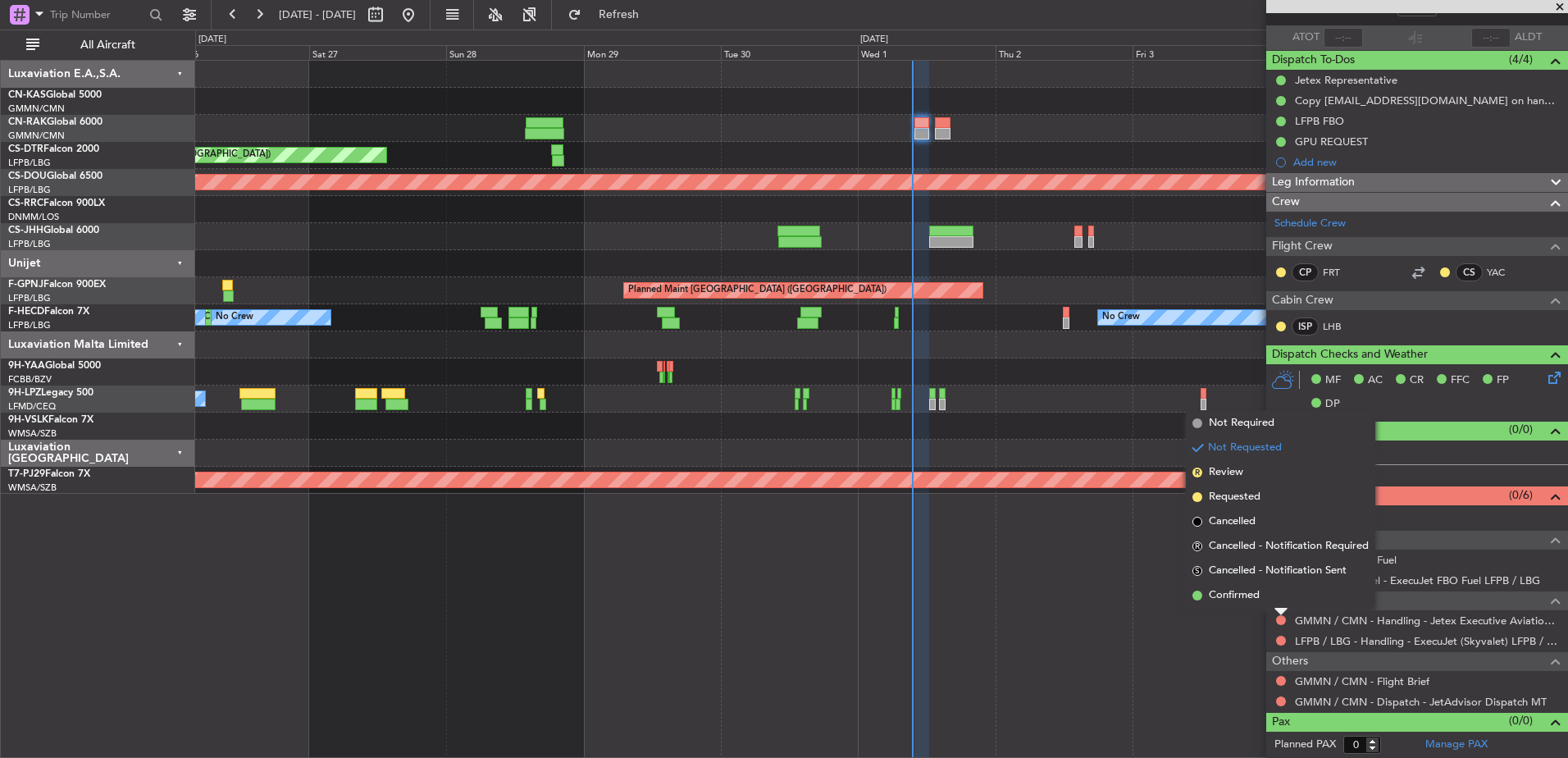
click at [1246, 596] on span "Confirmed" at bounding box center [1234, 596] width 51 height 16
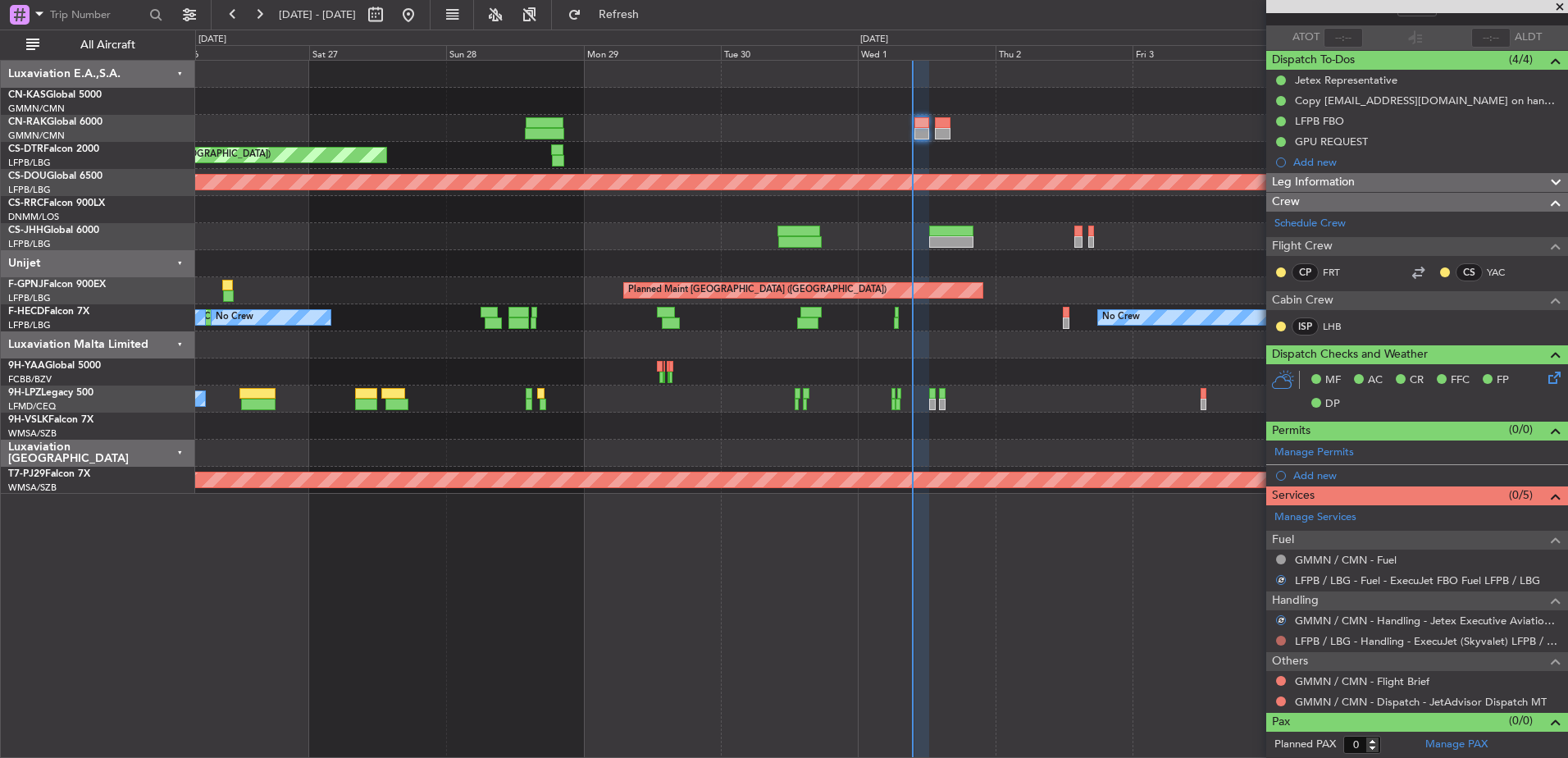
click at [1278, 639] on button at bounding box center [1280, 640] width 10 height 10
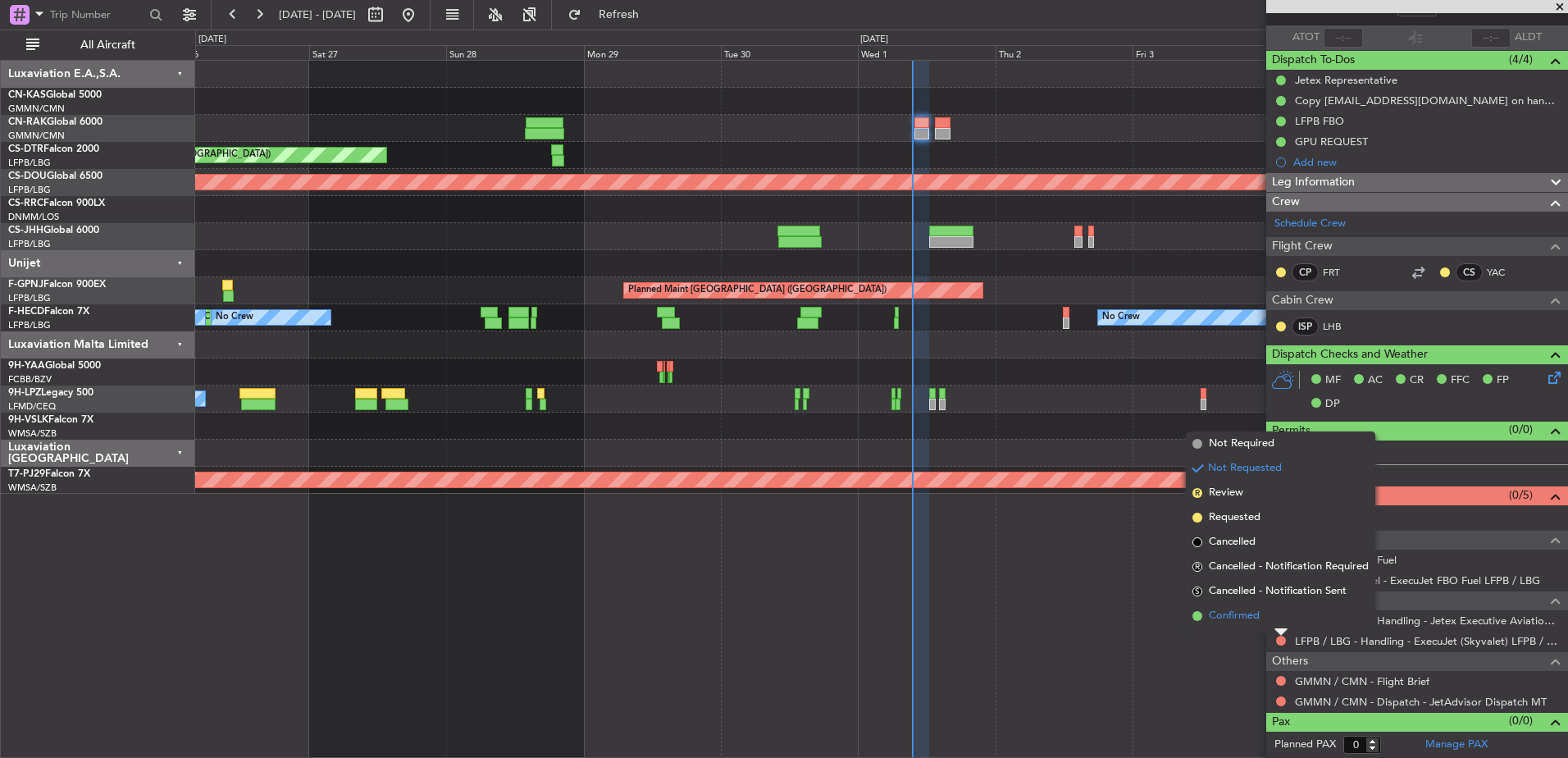
click at [1234, 615] on span "Confirmed" at bounding box center [1234, 616] width 51 height 16
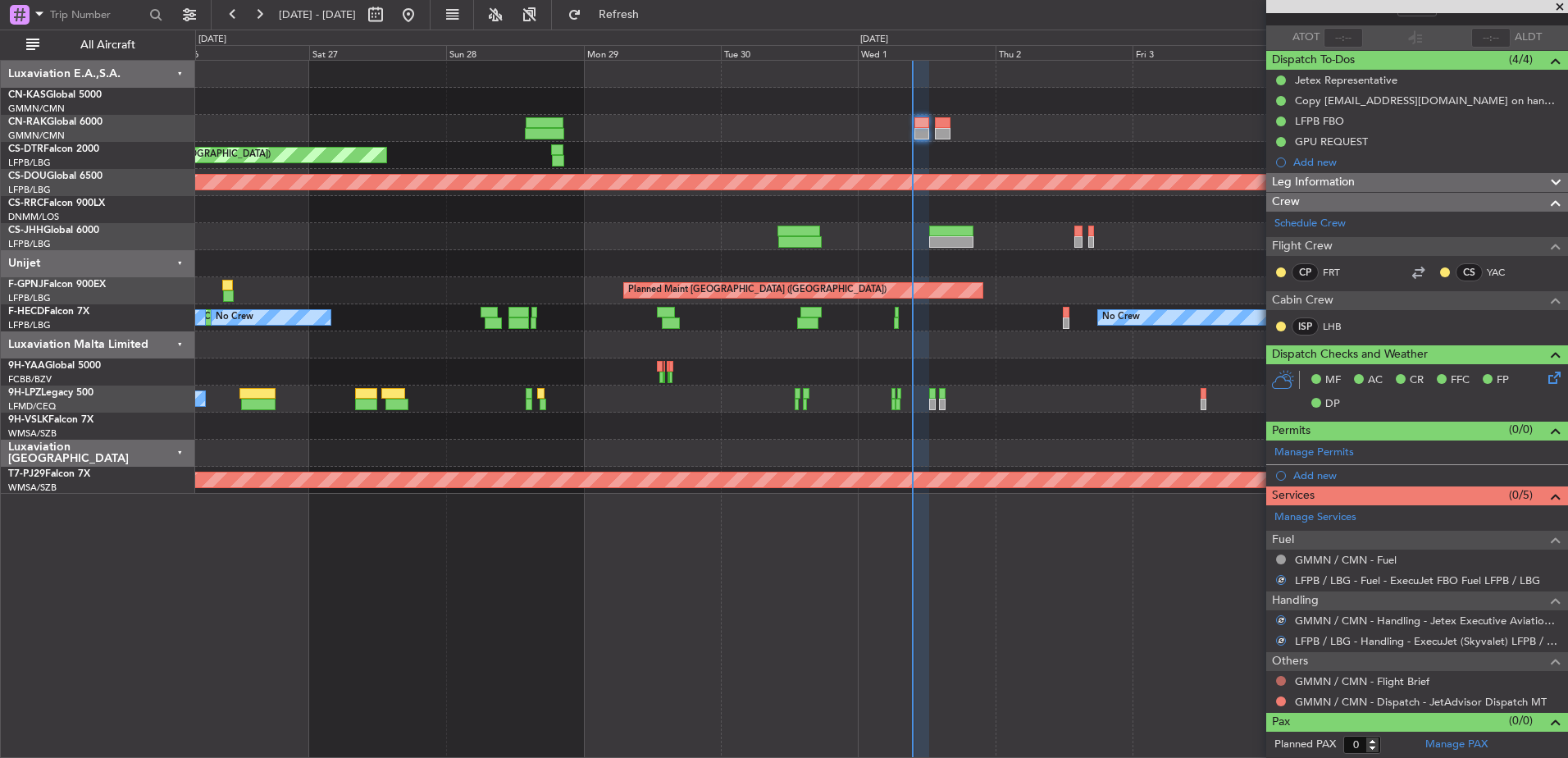
click at [1281, 679] on button at bounding box center [1280, 680] width 10 height 10
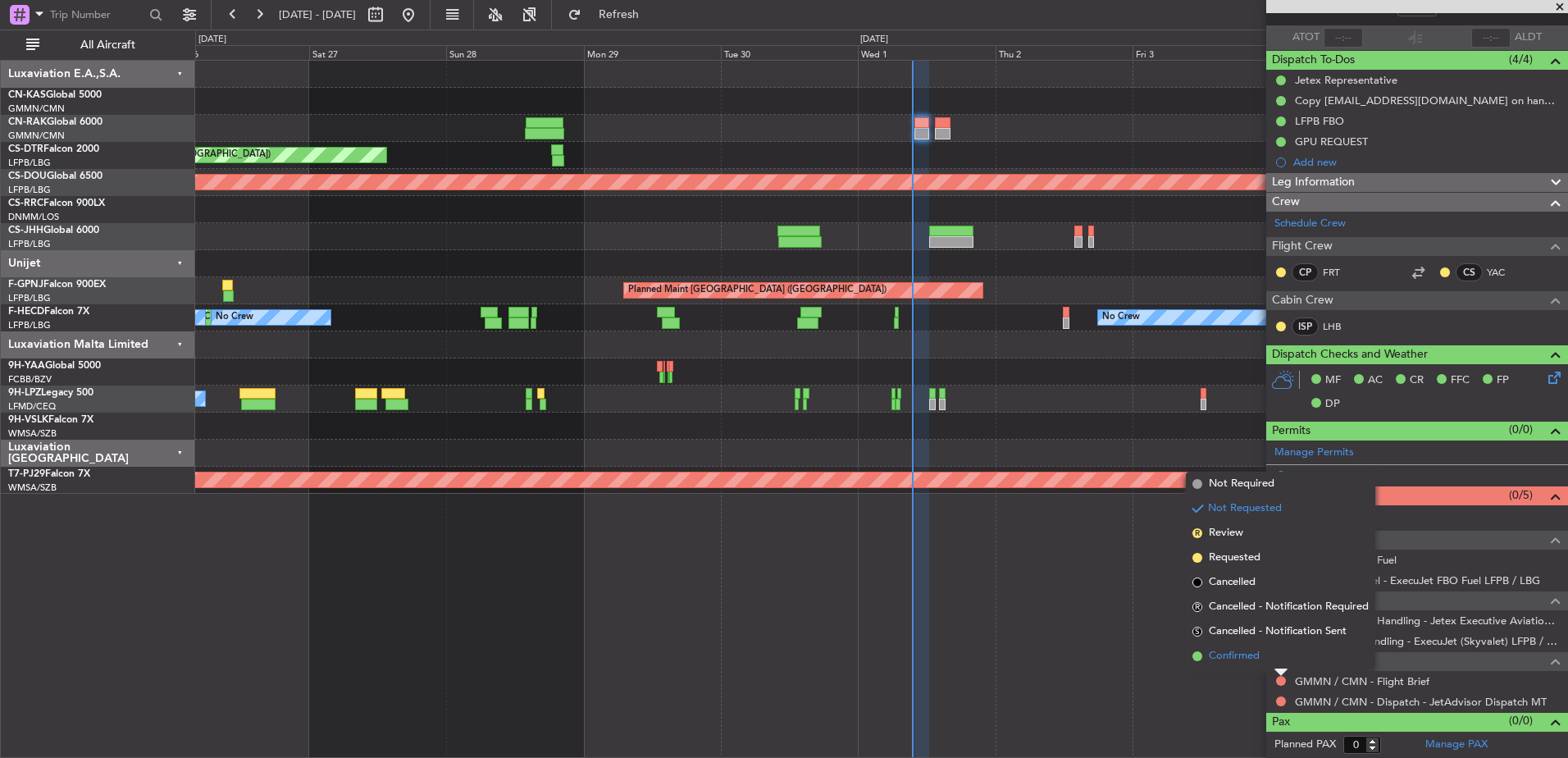
click at [1225, 654] on span "Confirmed" at bounding box center [1234, 656] width 51 height 16
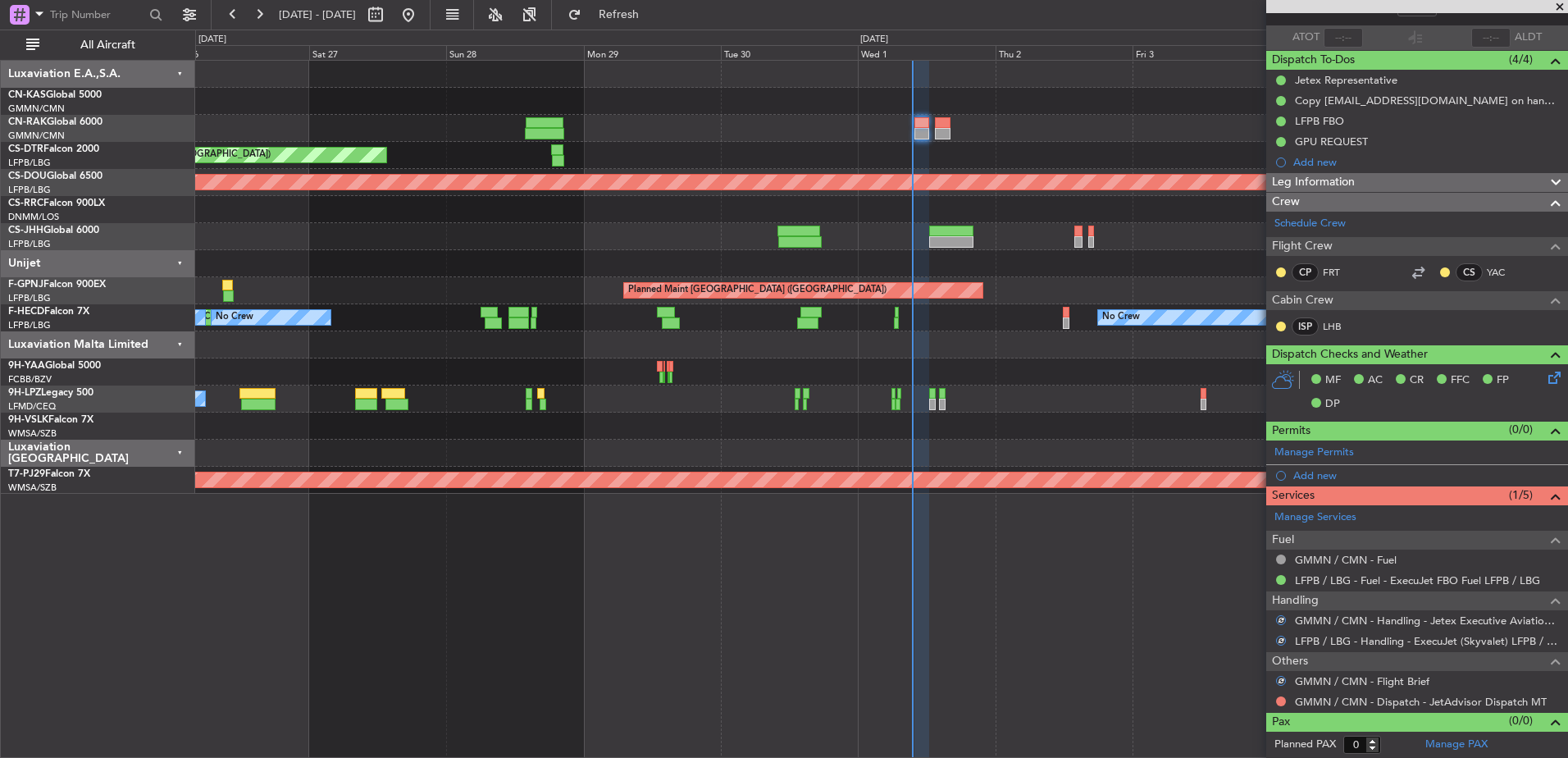
click at [1292, 700] on div "GMMN / CMN - Dispatch - JetAdvisor Dispatch MT" at bounding box center [1417, 702] width 302 height 21
click at [1279, 700] on button at bounding box center [1280, 701] width 10 height 10
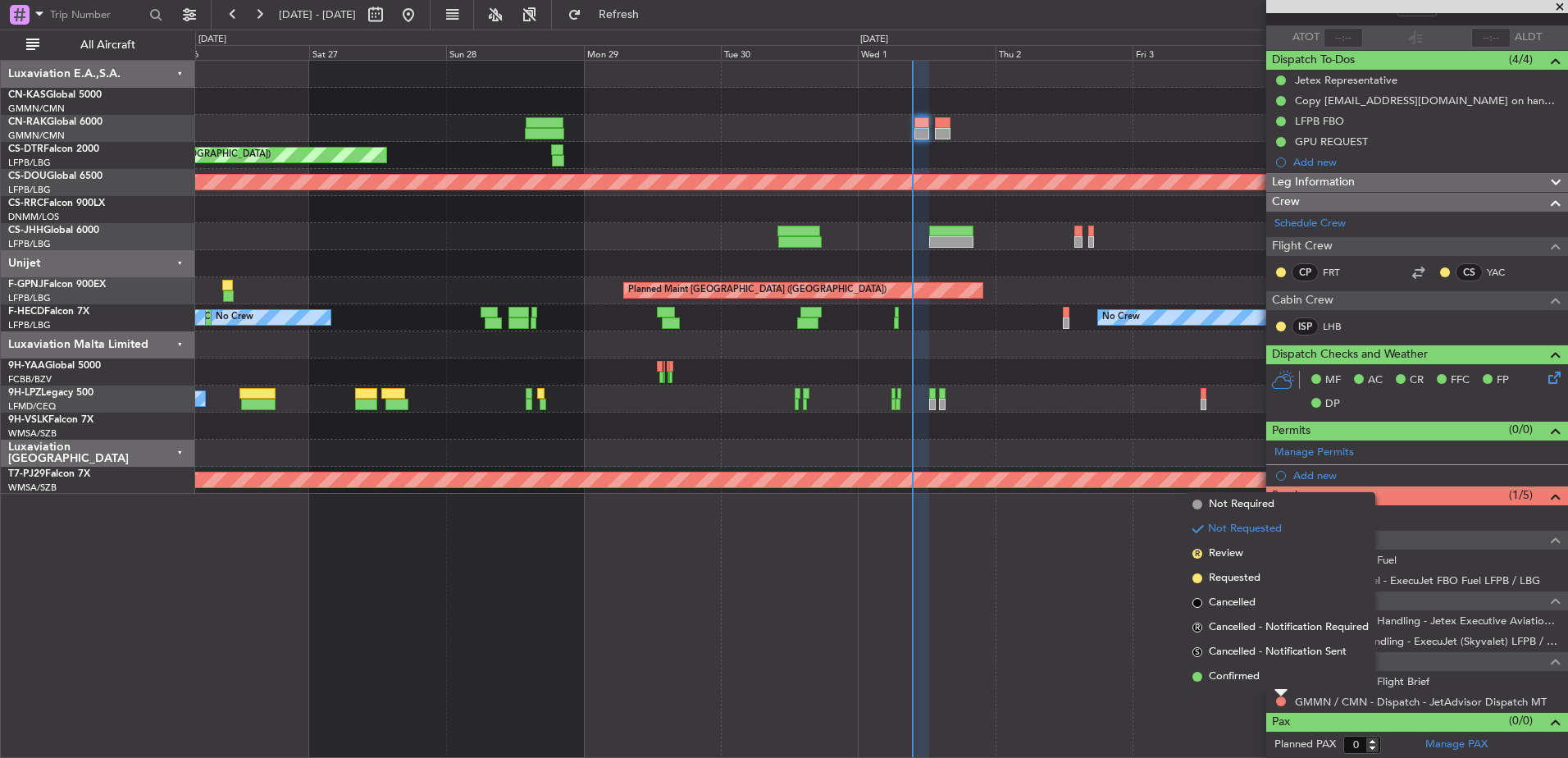
click at [1220, 504] on span "Not Required" at bounding box center [1241, 504] width 65 height 16
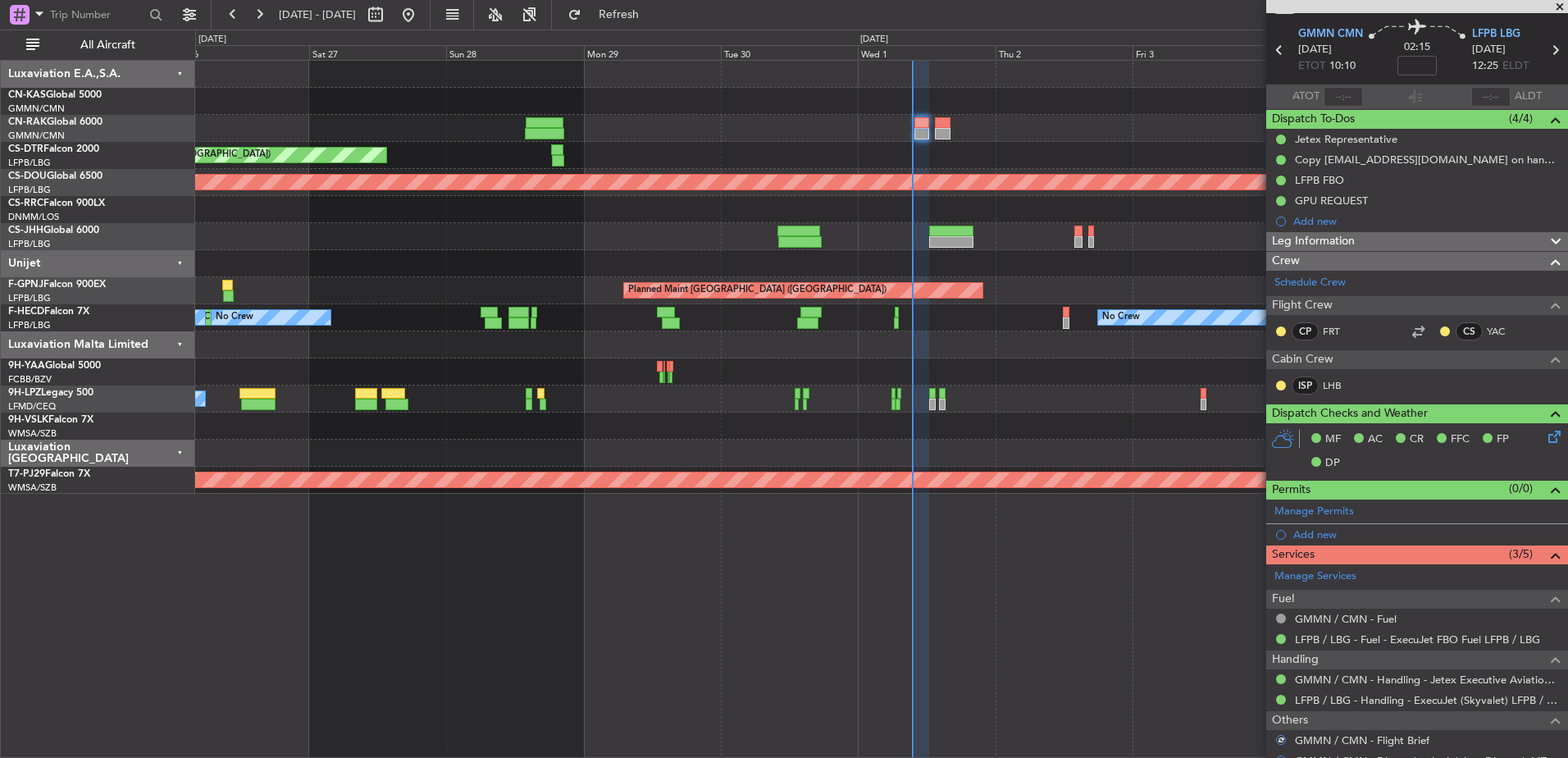
scroll to position [0, 0]
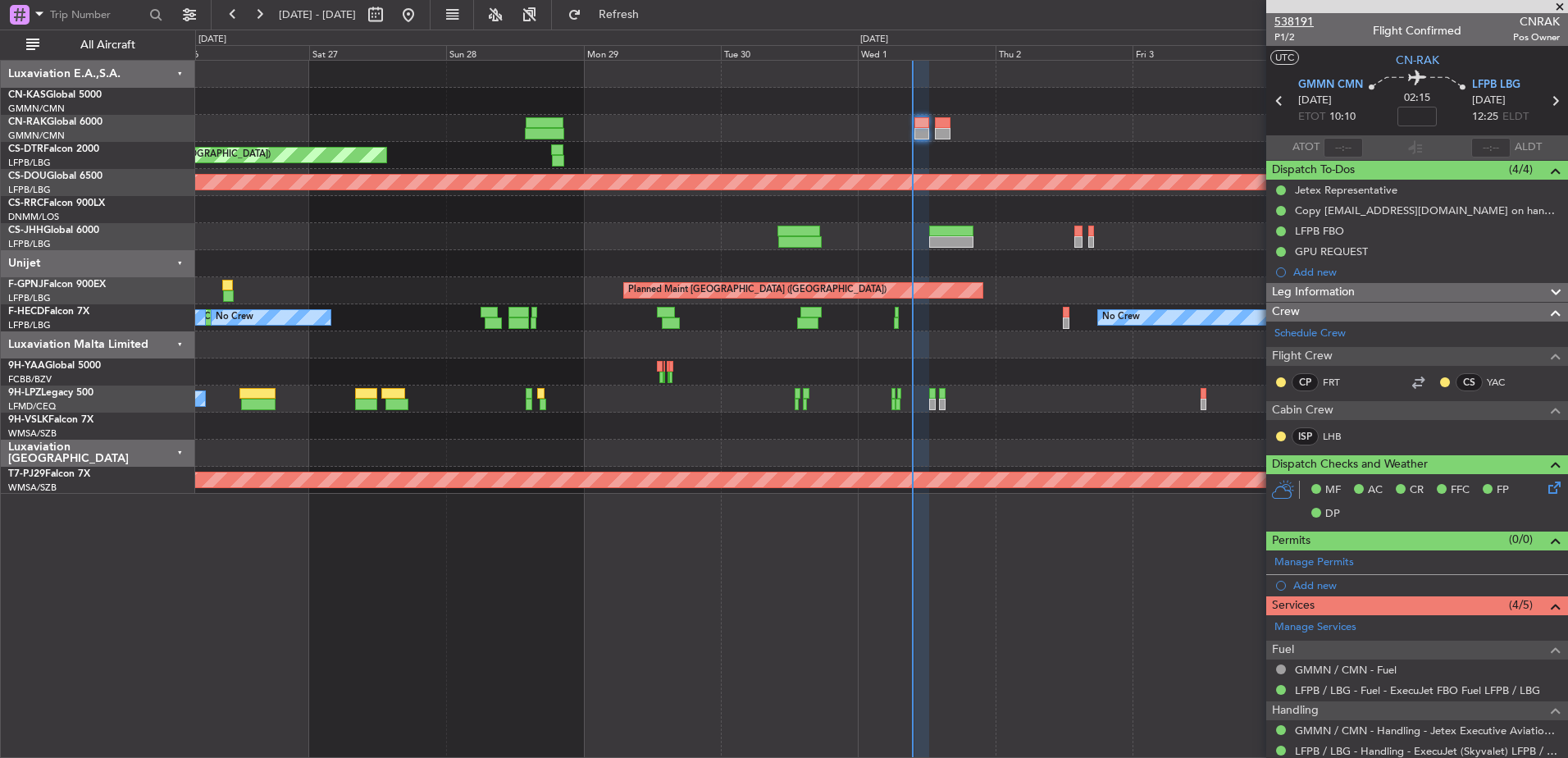
click at [1289, 22] on span "538191" at bounding box center [1293, 21] width 39 height 17
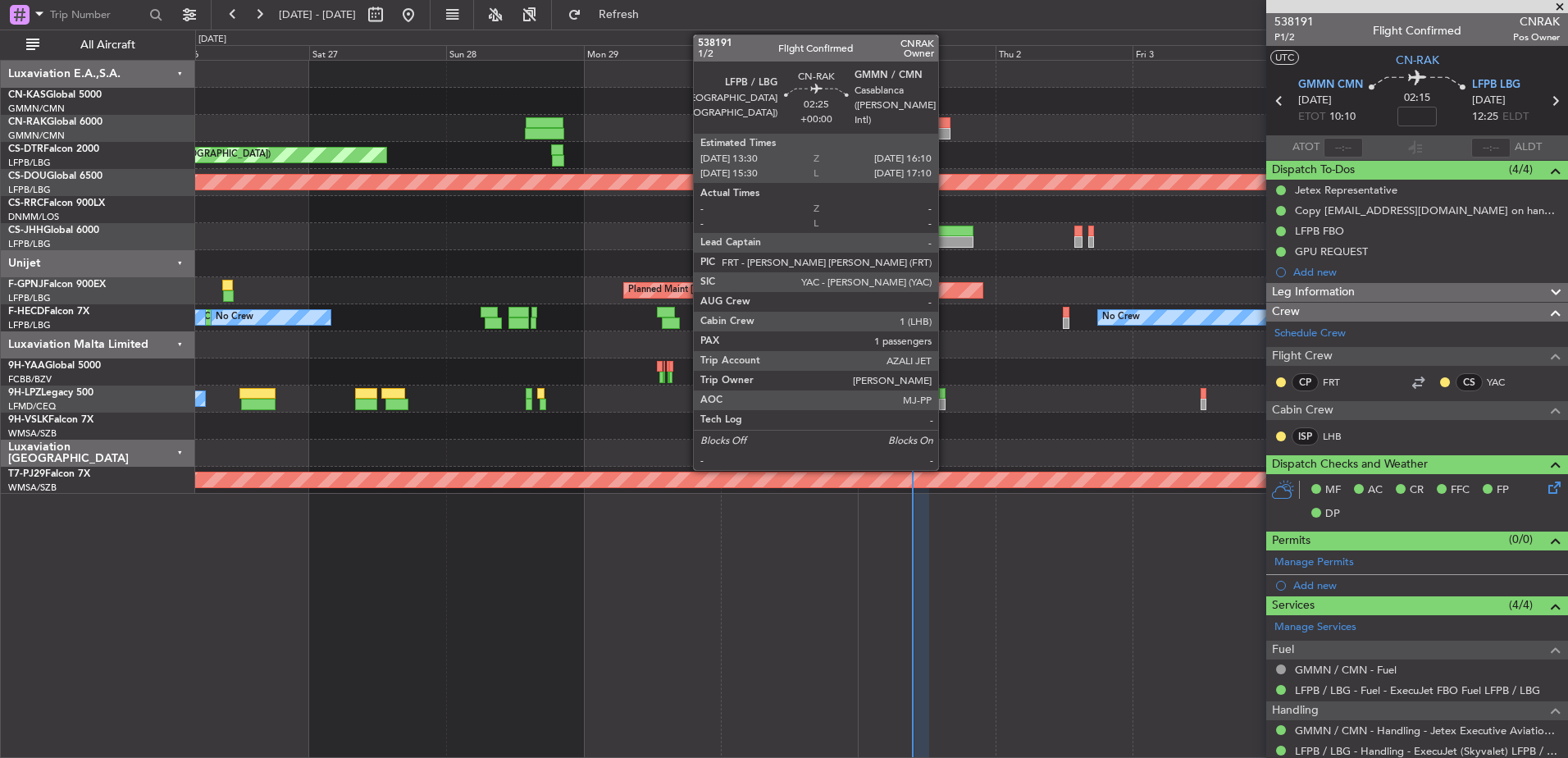
click at [945, 120] on div at bounding box center [942, 122] width 15 height 12
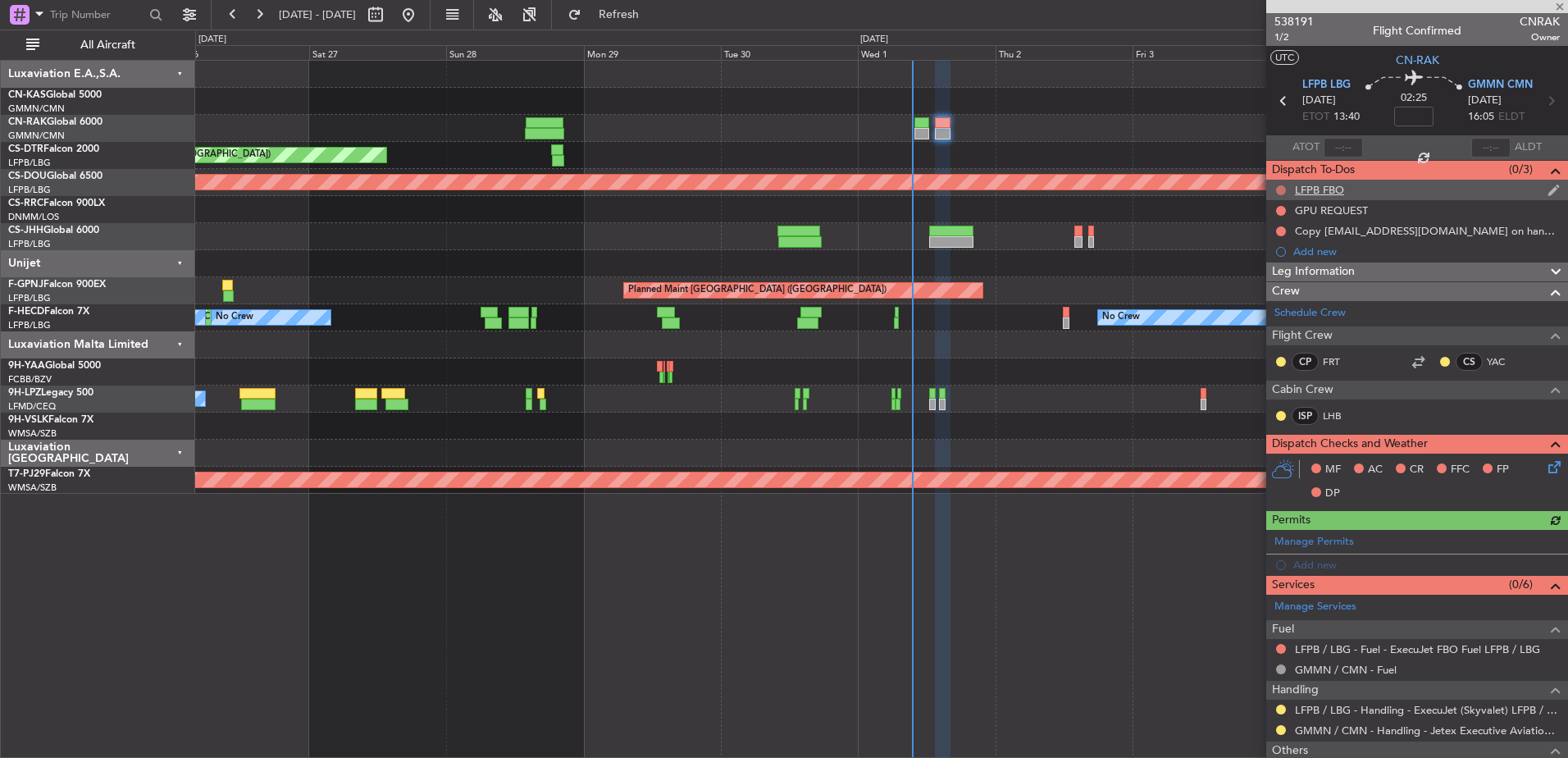
click at [1282, 185] on button at bounding box center [1280, 190] width 10 height 10
click at [1255, 258] on li "Completed" at bounding box center [1282, 262] width 87 height 24
click at [1284, 207] on button at bounding box center [1280, 210] width 10 height 10
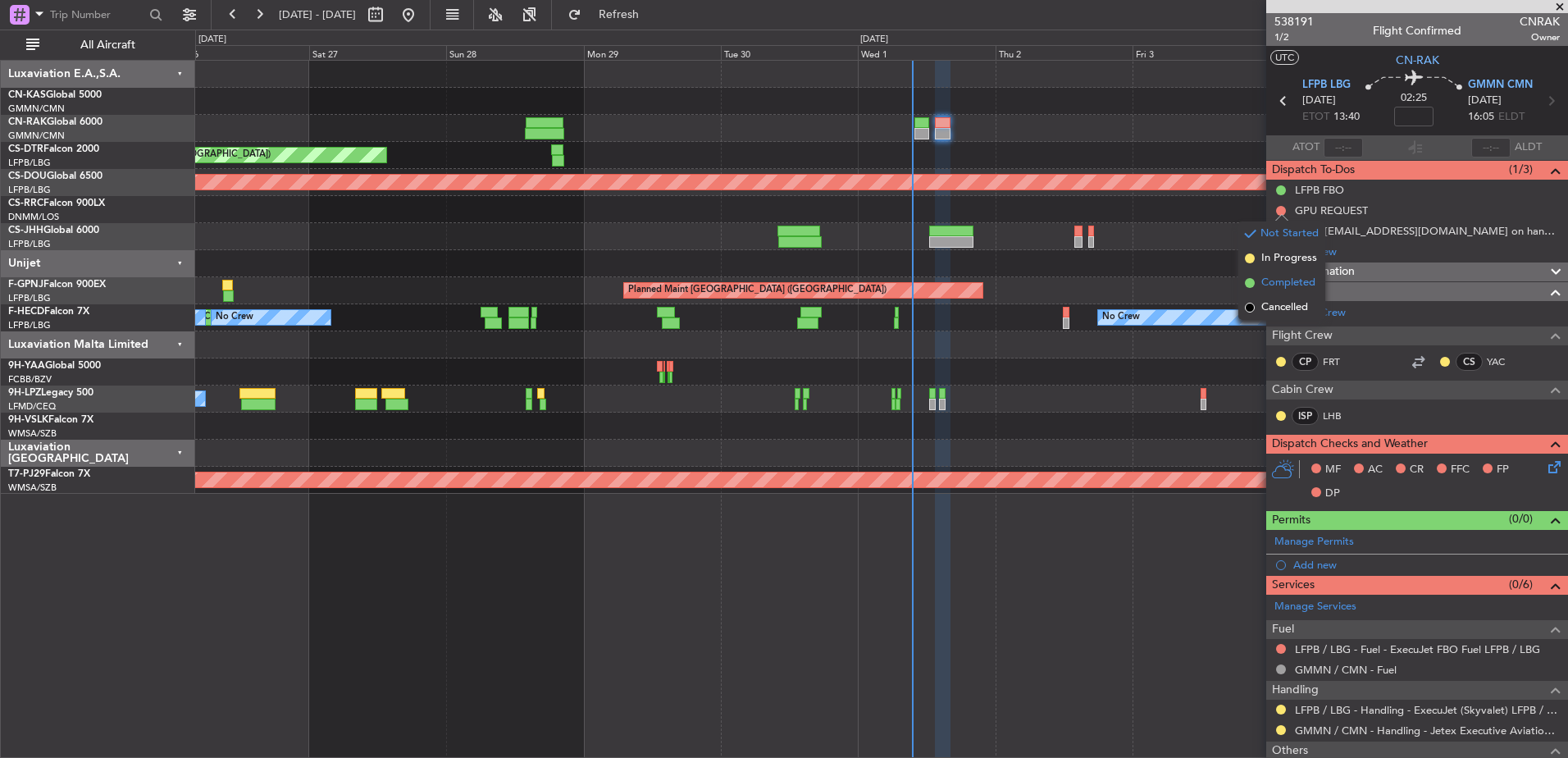
click at [1261, 279] on span "Completed" at bounding box center [1288, 283] width 54 height 16
click at [1279, 236] on mat-tooltip-component "Not Started" at bounding box center [1281, 258] width 79 height 44
click at [1281, 231] on button at bounding box center [1280, 231] width 10 height 10
click at [1265, 301] on span "Completed" at bounding box center [1288, 304] width 54 height 16
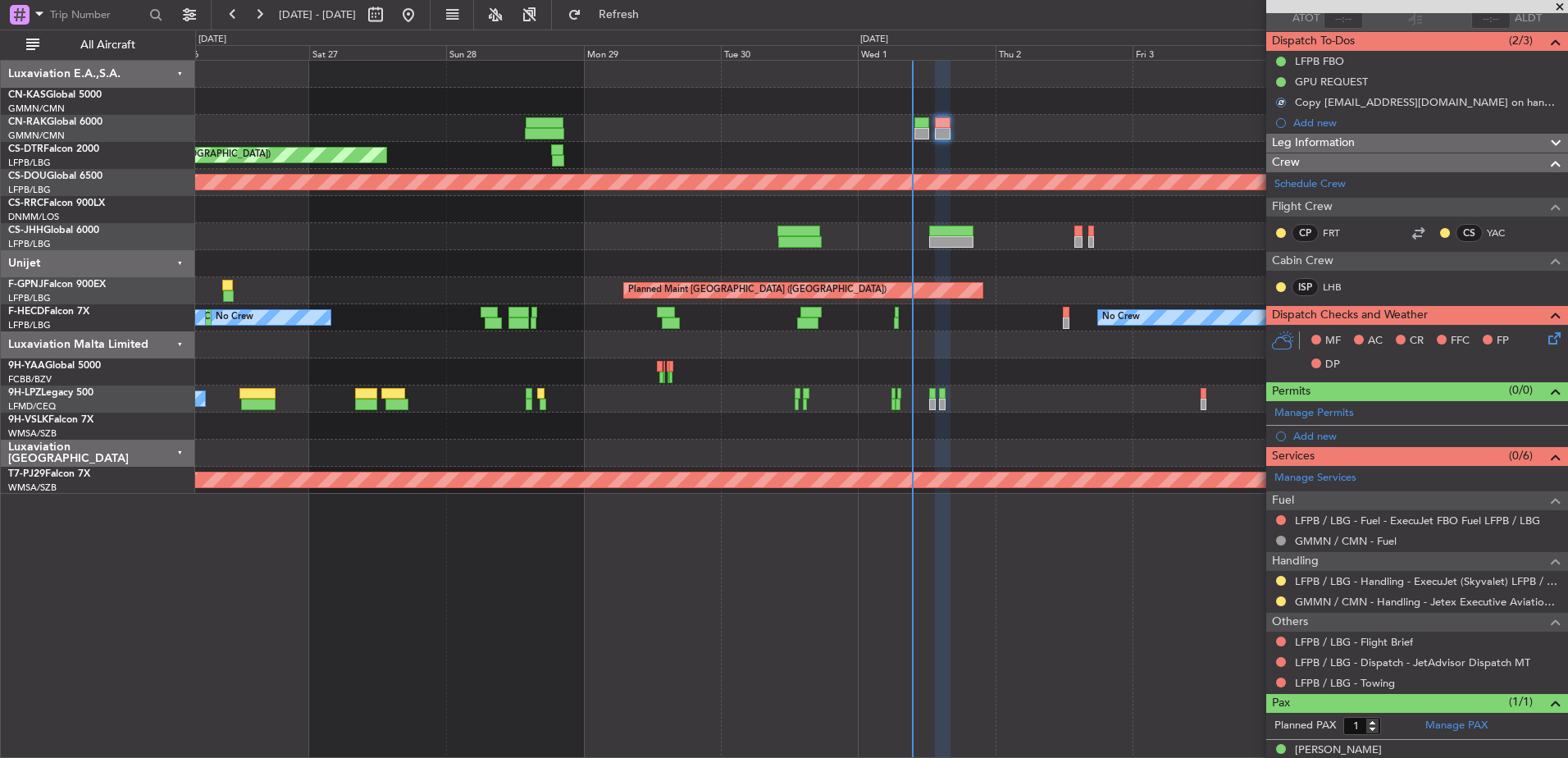
scroll to position [147, 0]
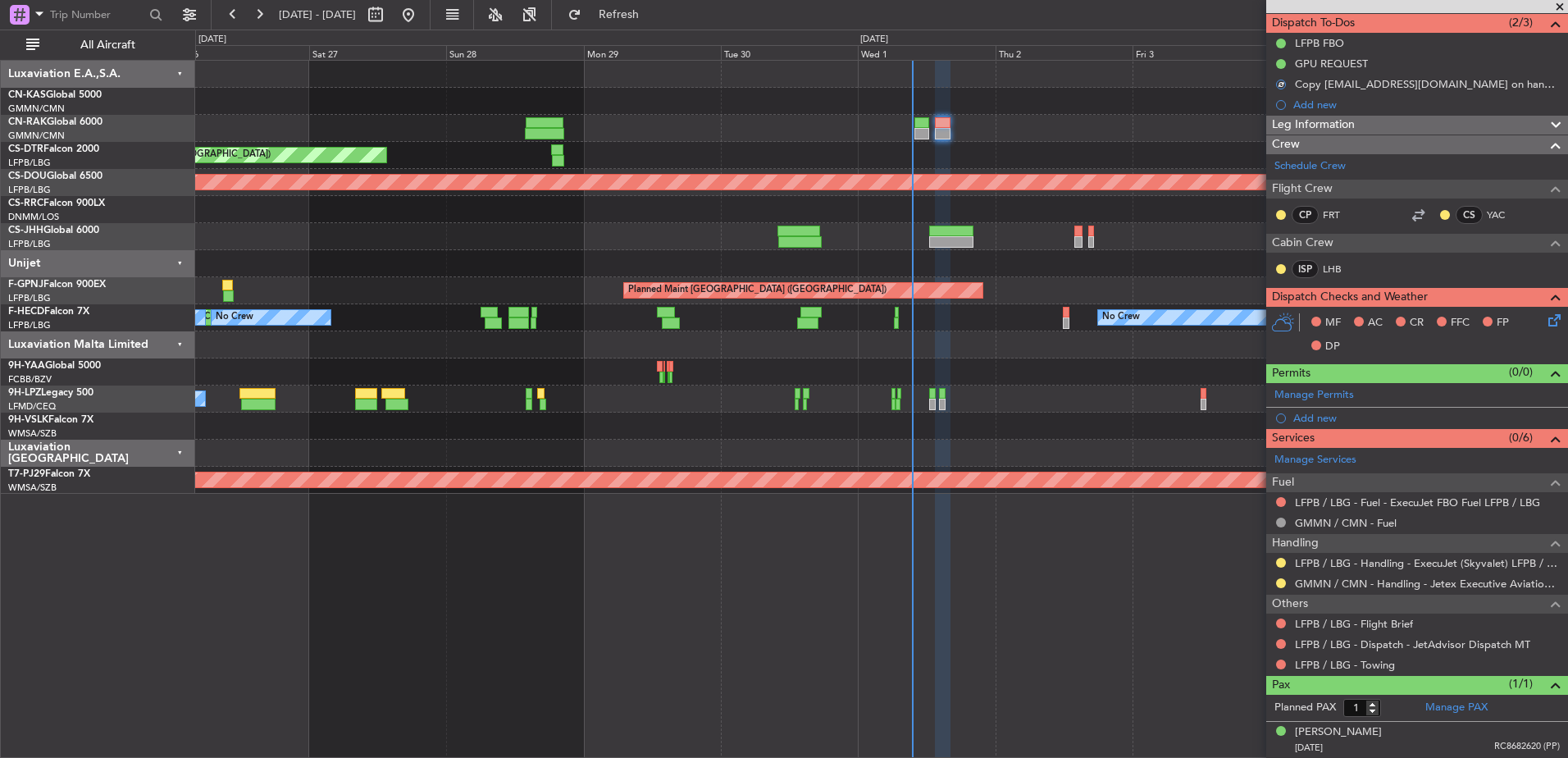
click at [1544, 315] on icon at bounding box center [1551, 317] width 13 height 13
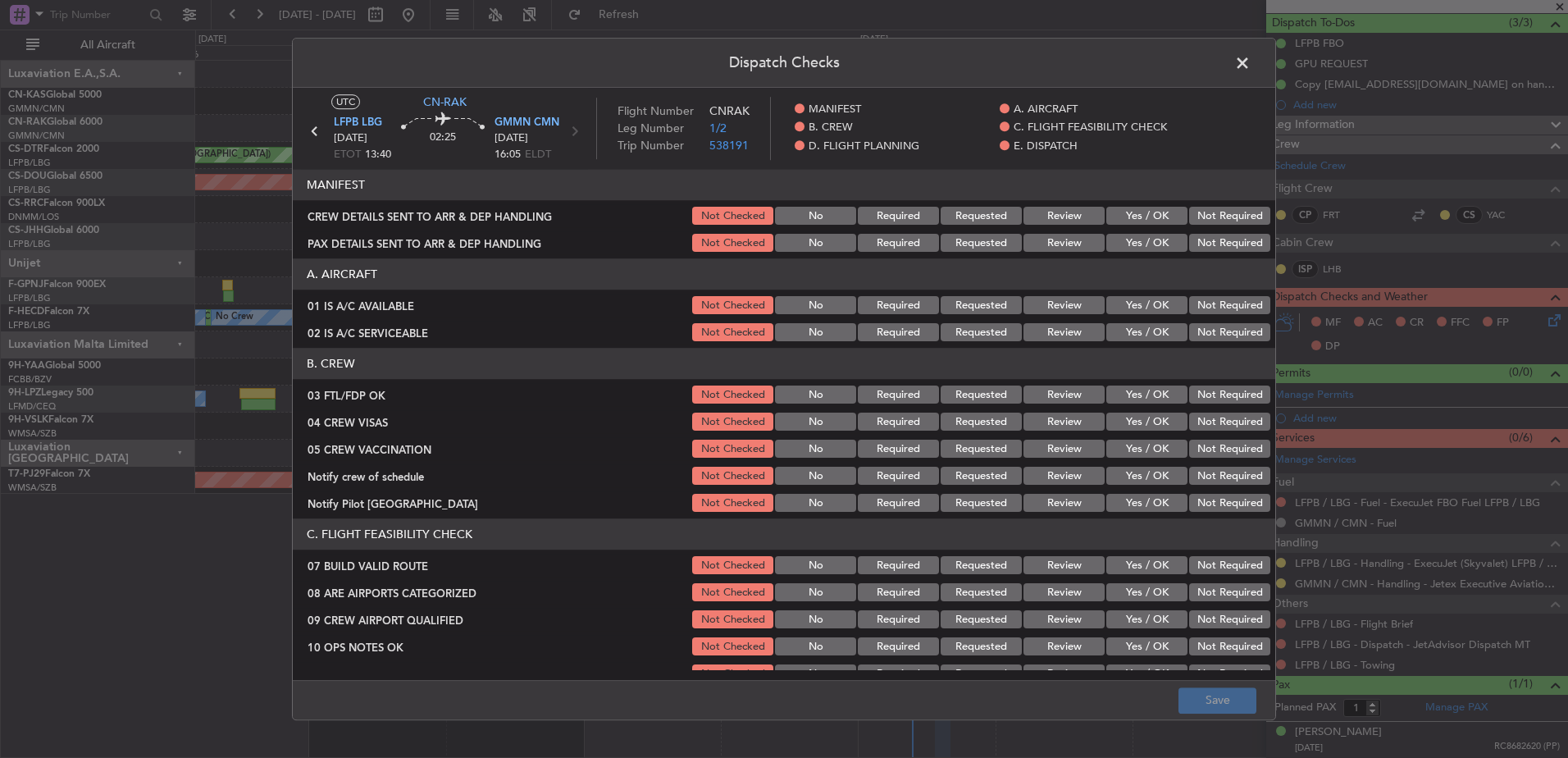
click at [1136, 219] on button "Yes / OK" at bounding box center [1147, 217] width 82 height 18
click at [1133, 244] on button "Yes / OK" at bounding box center [1147, 244] width 82 height 18
click at [1131, 306] on button "Yes / OK" at bounding box center [1147, 306] width 82 height 18
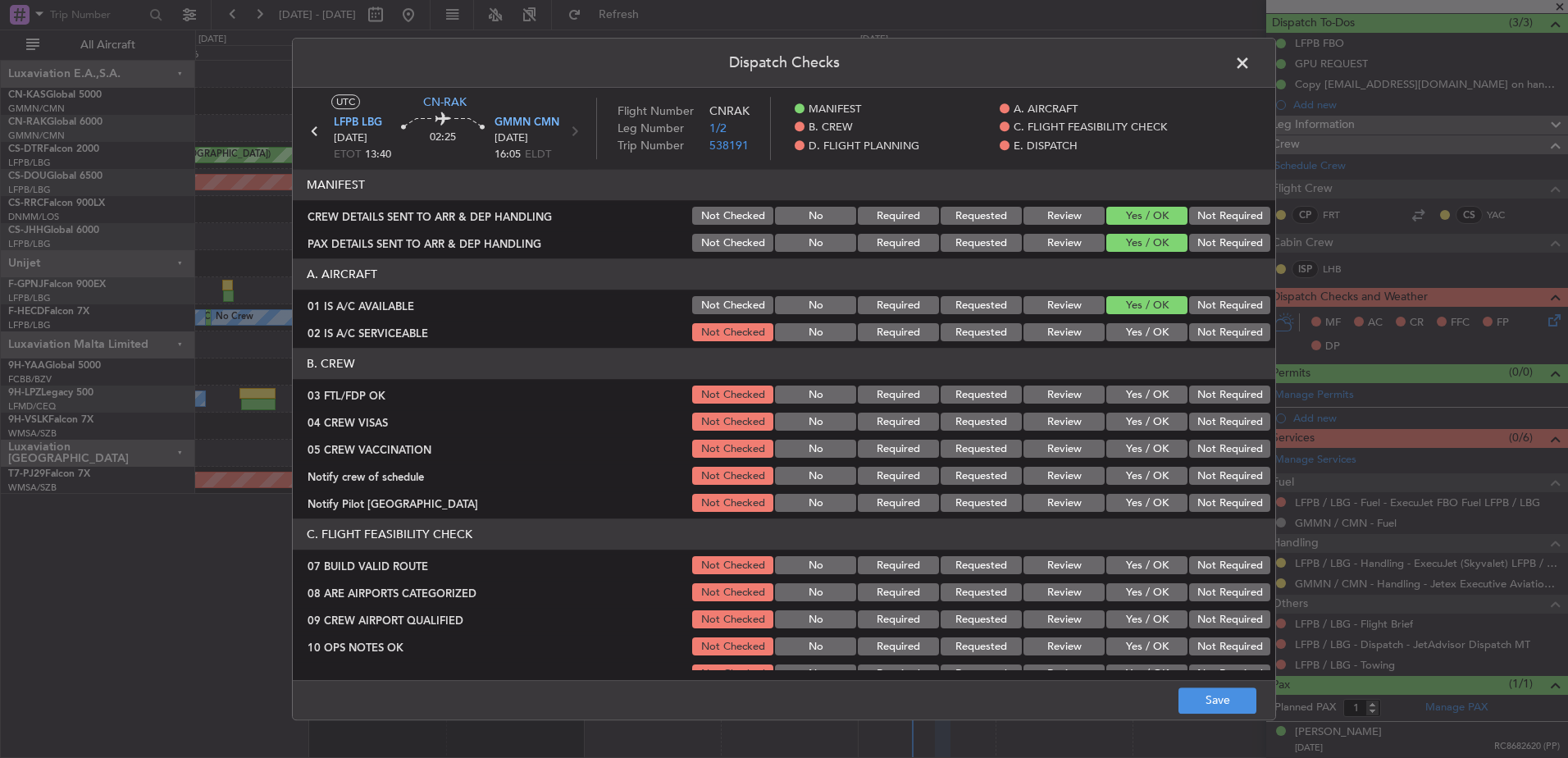
click at [1123, 334] on button "Yes / OK" at bounding box center [1147, 333] width 82 height 18
click at [1129, 391] on button "Yes / OK" at bounding box center [1147, 395] width 82 height 18
click at [1127, 413] on button "Yes / OK" at bounding box center [1147, 423] width 82 height 18
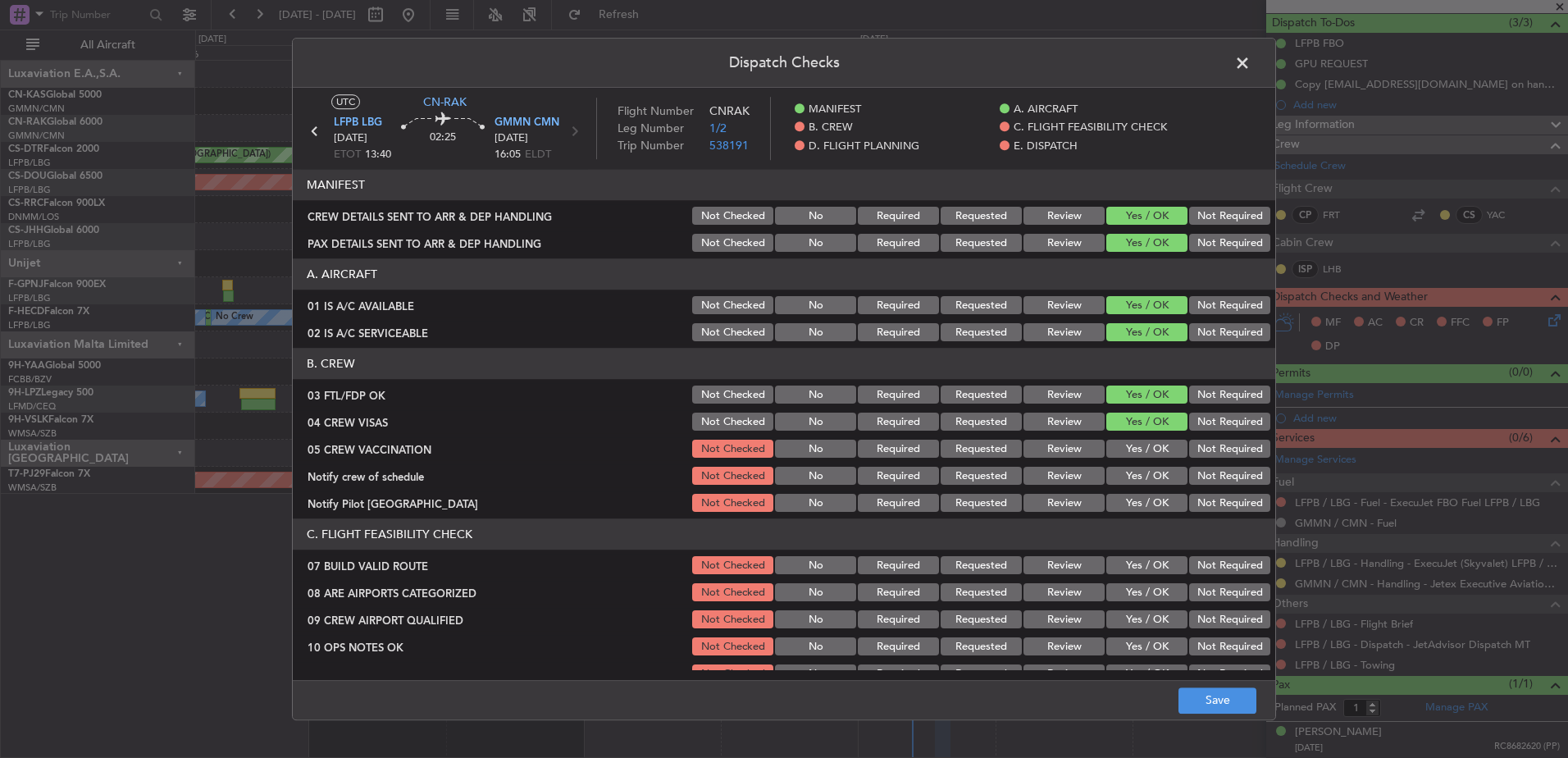
drag, startPoint x: 1129, startPoint y: 436, endPoint x: 1129, endPoint y: 453, distance: 17.0
click at [1130, 437] on section "B. CREW 03 FTL/FDP OK Not Checked No Required Requested Review Yes / OK Not Req…" at bounding box center [784, 432] width 982 height 167
click at [1129, 453] on button "Yes / OK" at bounding box center [1147, 450] width 82 height 18
click at [1134, 483] on button "Yes / OK" at bounding box center [1147, 477] width 82 height 18
click at [1128, 501] on button "Yes / OK" at bounding box center [1147, 503] width 82 height 18
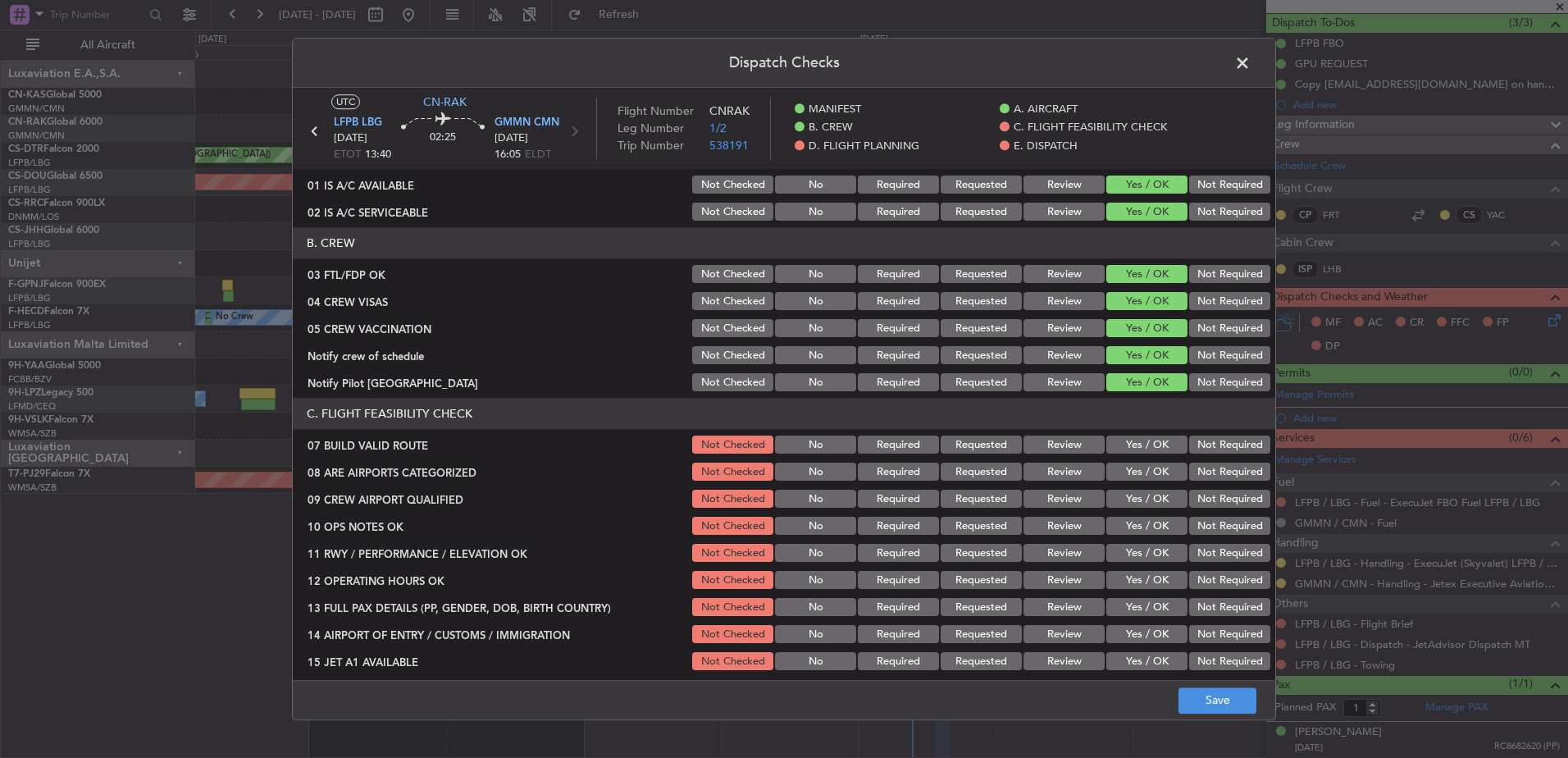
scroll to position [246, 0]
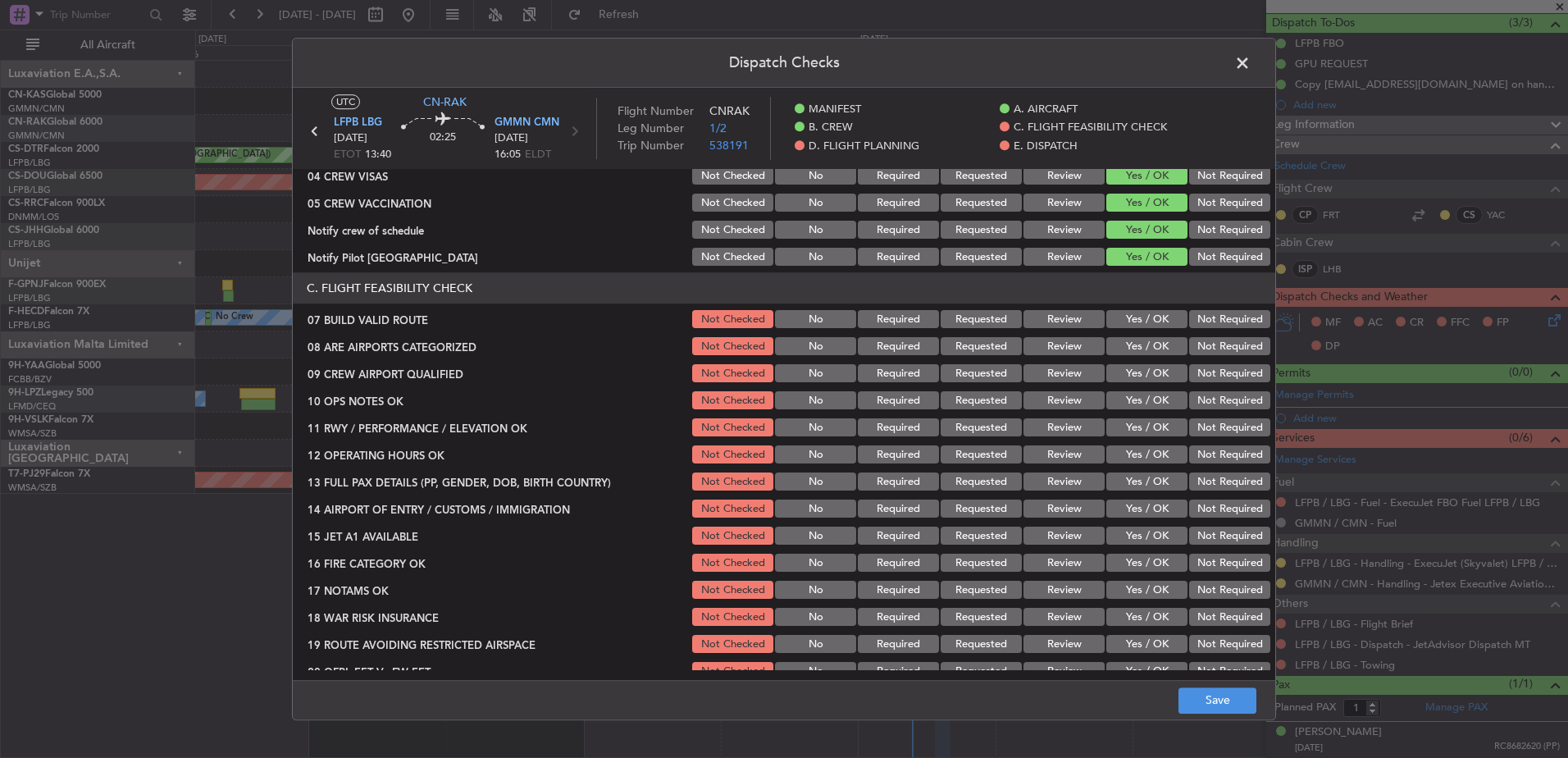
click at [1128, 325] on button "Yes / OK" at bounding box center [1147, 320] width 82 height 18
click at [1129, 346] on button "Yes / OK" at bounding box center [1147, 347] width 82 height 18
click at [1133, 377] on button "Yes / OK" at bounding box center [1147, 374] width 82 height 18
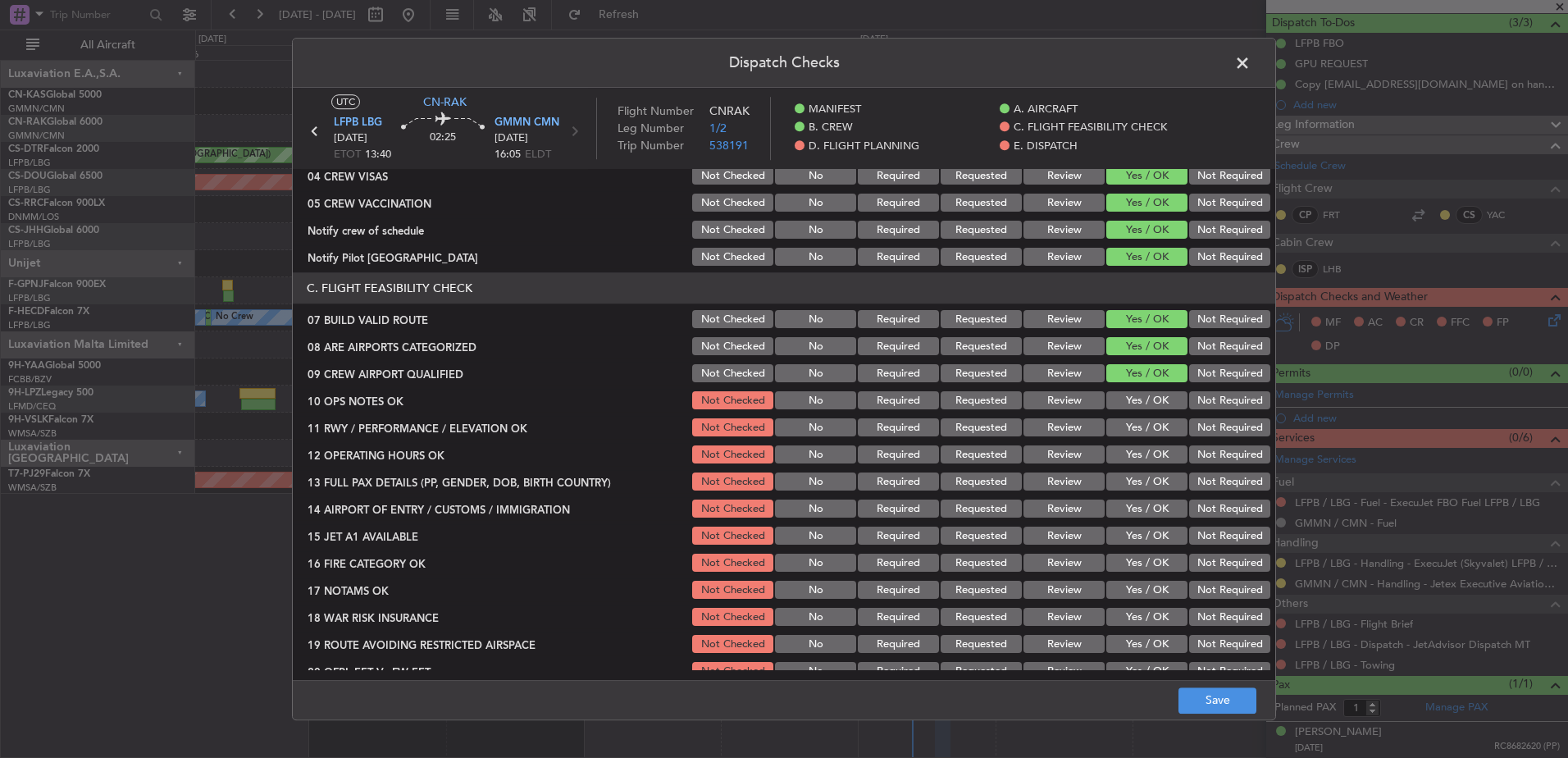
drag, startPoint x: 1134, startPoint y: 391, endPoint x: 1135, endPoint y: 405, distance: 14.0
click at [1135, 392] on div "Yes / OK" at bounding box center [1145, 401] width 82 height 23
click at [1135, 405] on button "Yes / OK" at bounding box center [1147, 401] width 82 height 18
click at [1129, 414] on section "C. FLIGHT FEASIBILITY CHECK 07 BUILD VALID ROUTE Not Checked No Required Reques…" at bounding box center [784, 491] width 982 height 437
drag, startPoint x: 1129, startPoint y: 423, endPoint x: 1127, endPoint y: 445, distance: 22.1
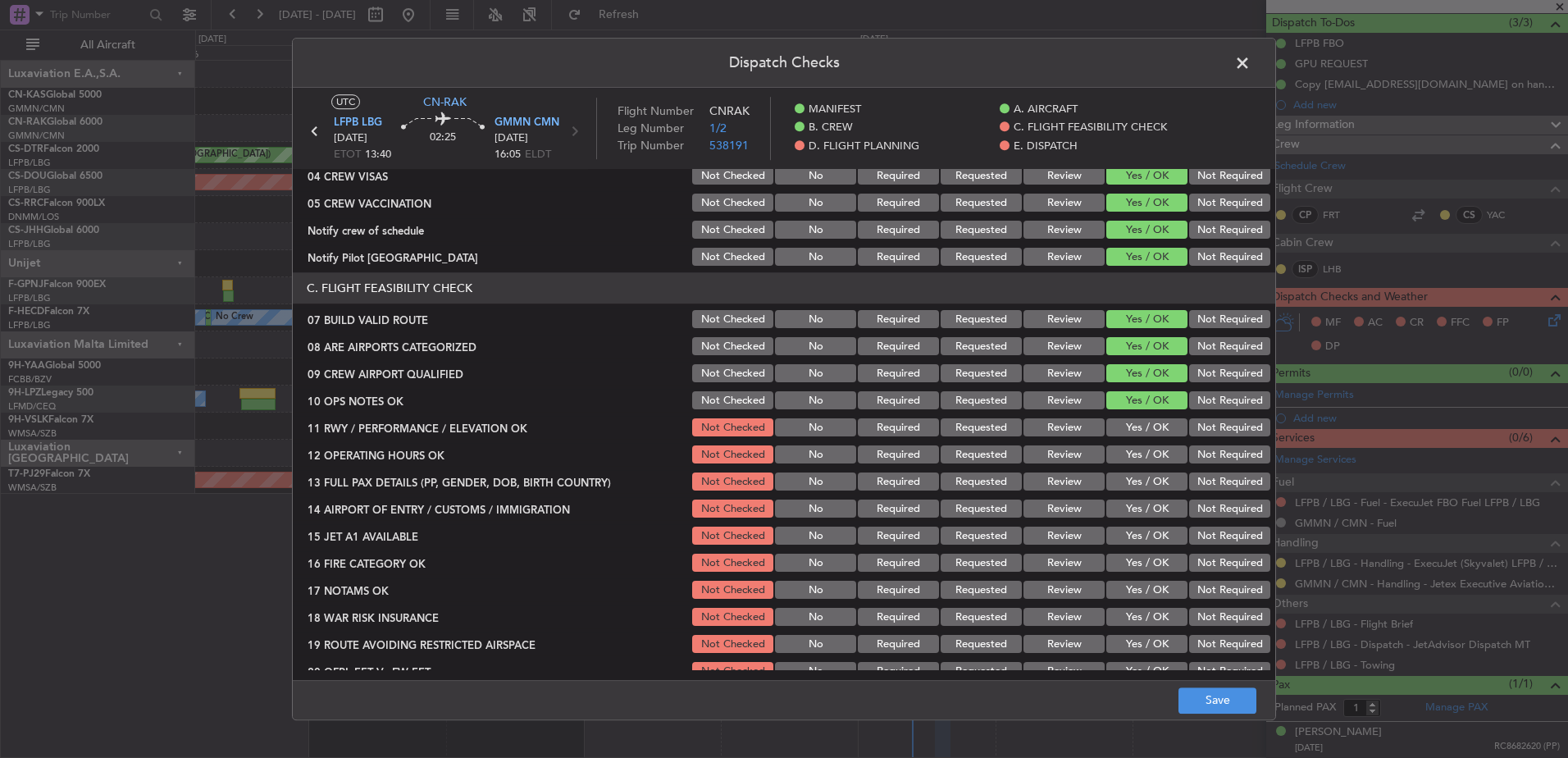
click at [1129, 425] on button "Yes / OK" at bounding box center [1147, 428] width 82 height 18
click at [1128, 451] on button "Yes / OK" at bounding box center [1147, 455] width 82 height 18
click at [1133, 485] on button "Yes / OK" at bounding box center [1147, 482] width 82 height 18
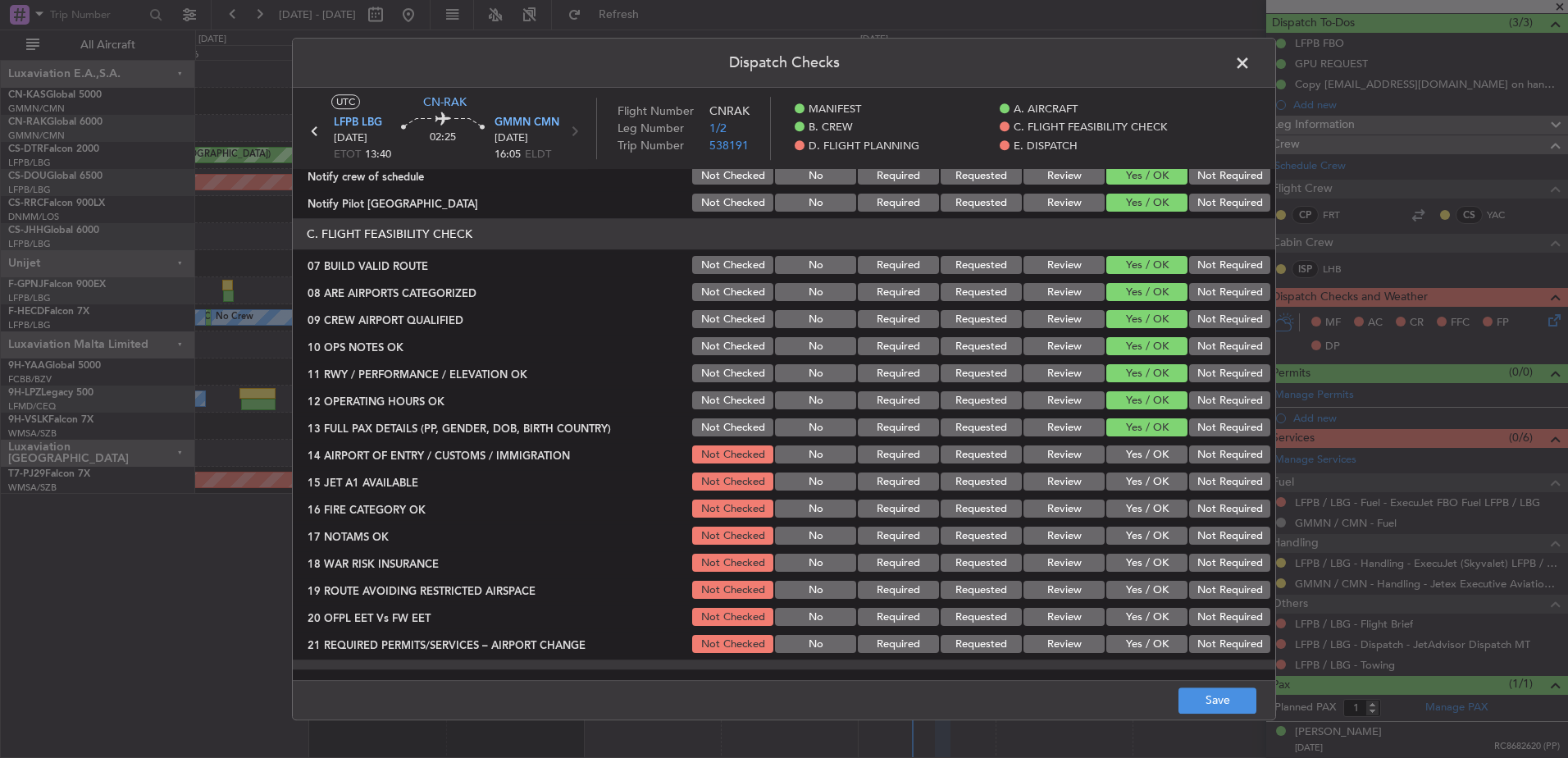
scroll to position [328, 0]
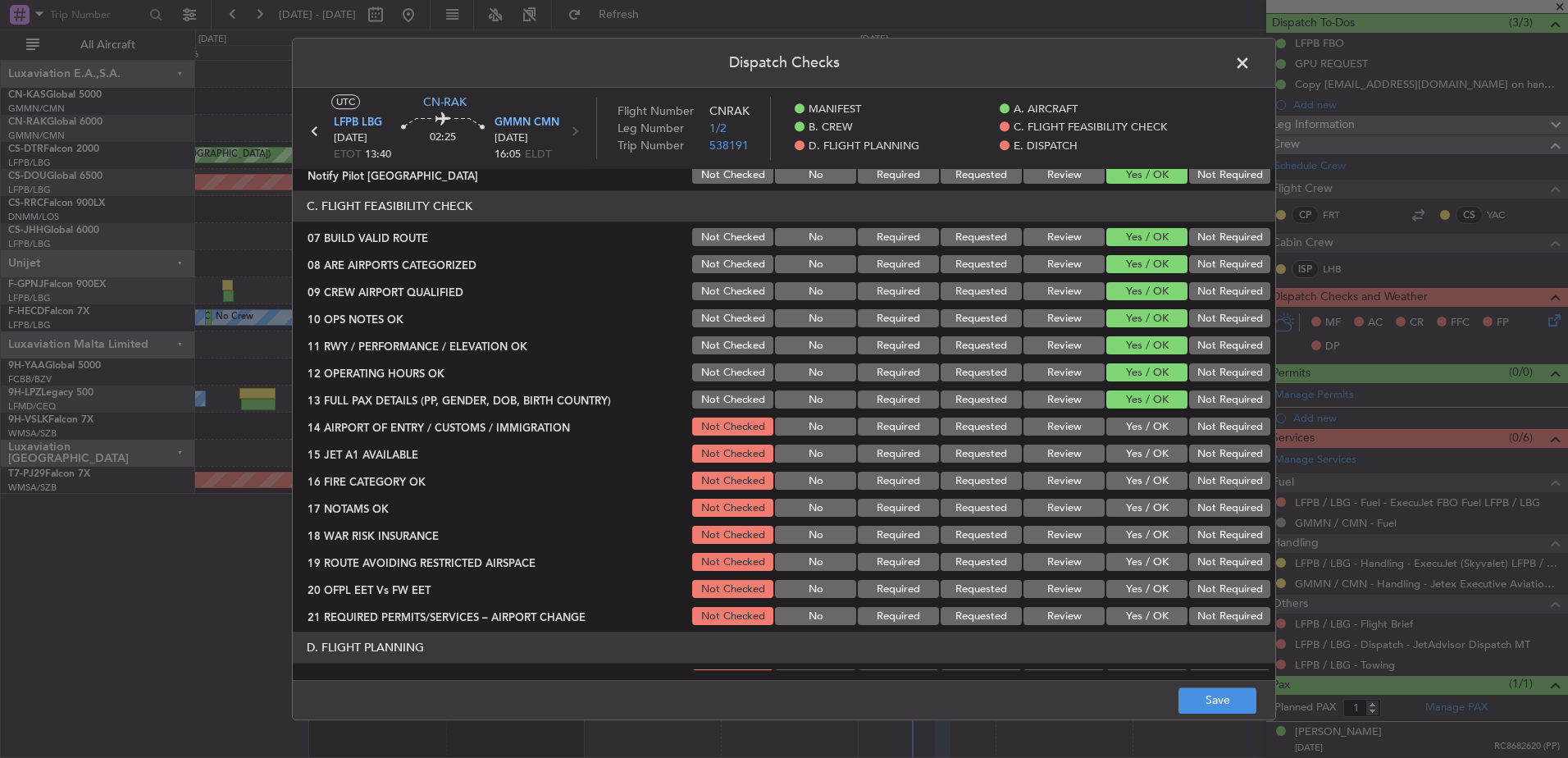
click at [1136, 416] on div "Yes / OK" at bounding box center [1145, 427] width 82 height 23
click at [1136, 432] on button "Yes / OK" at bounding box center [1147, 427] width 82 height 18
click at [1130, 460] on button "Yes / OK" at bounding box center [1147, 454] width 82 height 18
drag, startPoint x: 1128, startPoint y: 479, endPoint x: 1129, endPoint y: 489, distance: 10.0
click at [1128, 481] on button "Yes / OK" at bounding box center [1147, 481] width 82 height 18
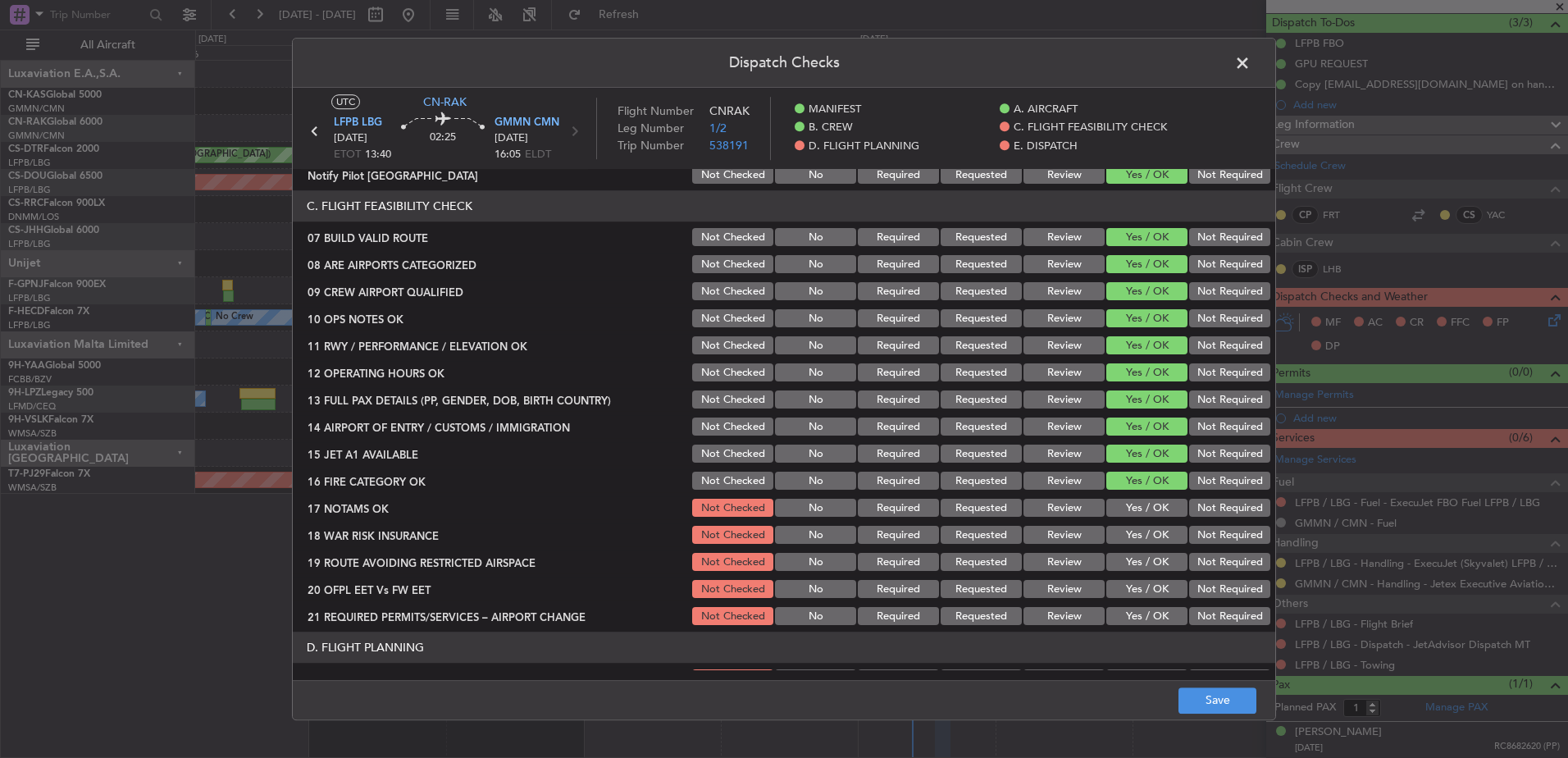
click at [1132, 505] on button "Yes / OK" at bounding box center [1147, 509] width 82 height 18
click at [1131, 530] on button "Yes / OK" at bounding box center [1147, 536] width 82 height 18
click at [1130, 557] on button "Yes / OK" at bounding box center [1147, 563] width 82 height 18
click at [1130, 592] on button "Yes / OK" at bounding box center [1147, 589] width 82 height 18
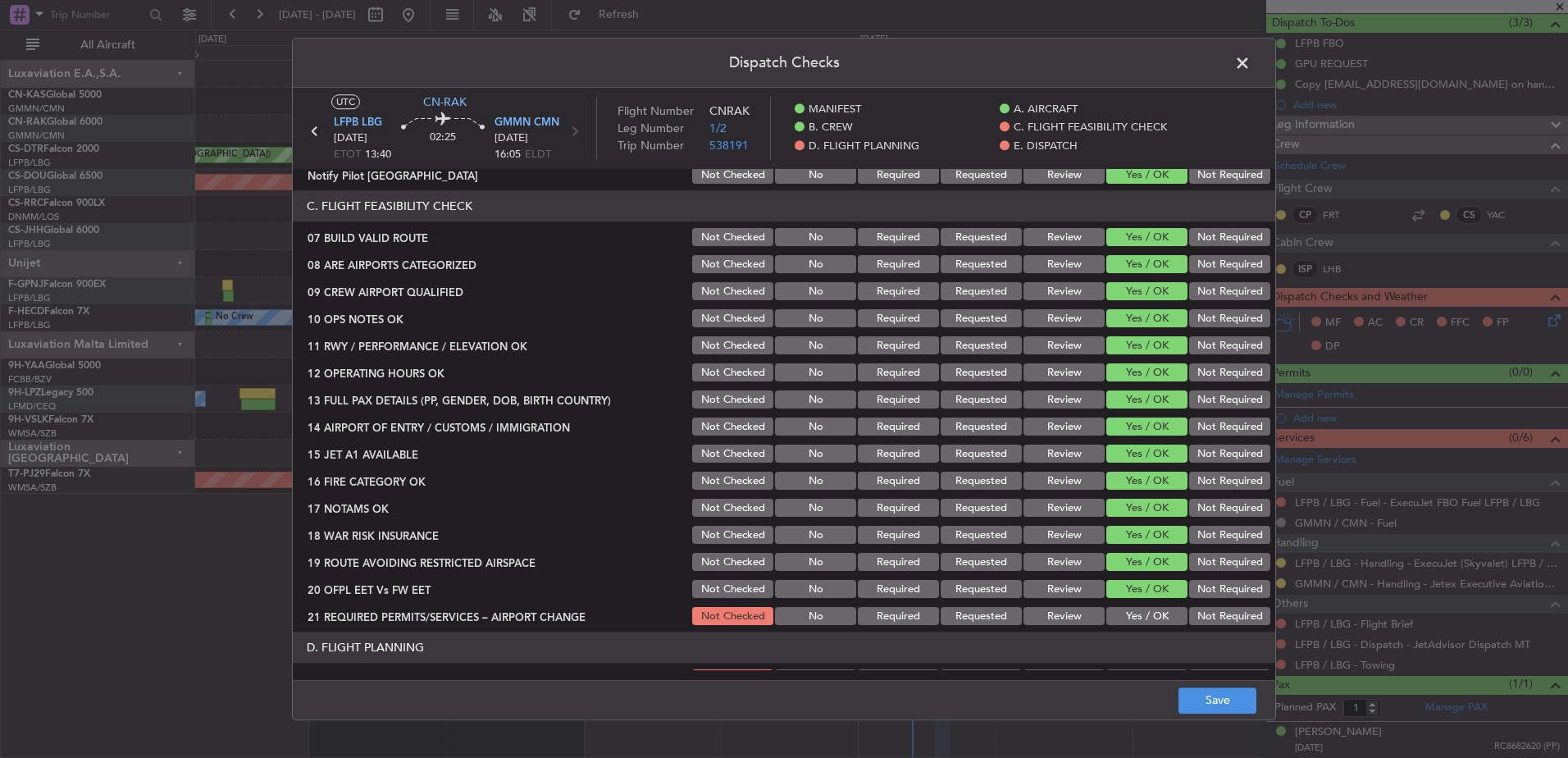
click at [1133, 607] on div "Yes / OK" at bounding box center [1145, 617] width 82 height 23
click at [1136, 614] on button "Yes / OK" at bounding box center [1147, 617] width 82 height 18
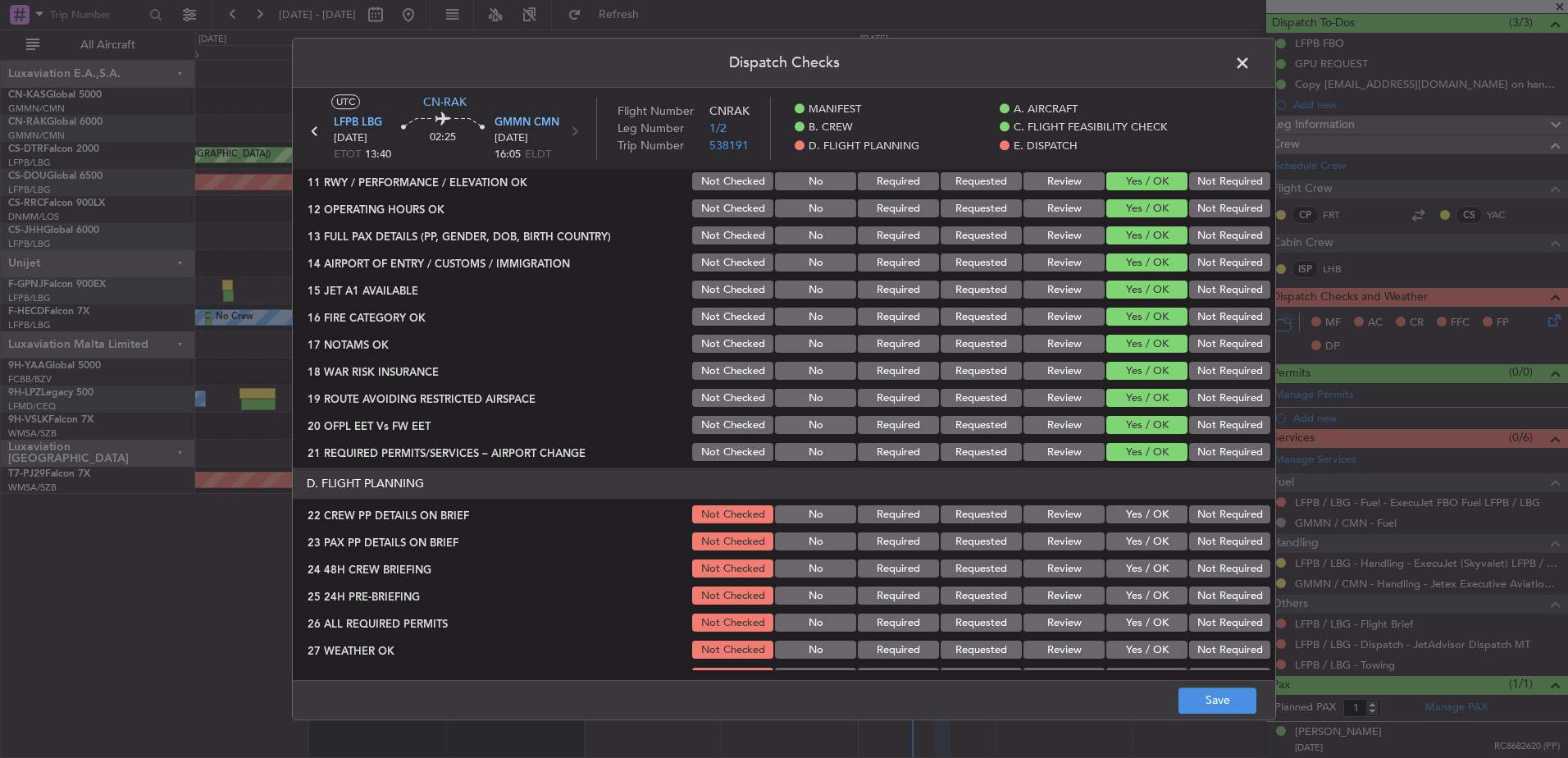
drag, startPoint x: 1150, startPoint y: 520, endPoint x: 1145, endPoint y: 527, distance: 8.6
click at [1148, 520] on button "Yes / OK" at bounding box center [1147, 515] width 82 height 18
click at [1145, 541] on button "Yes / OK" at bounding box center [1147, 542] width 82 height 18
click at [1146, 584] on section "D. FLIGHT PLANNING 22 CREW PP DETAILS ON BRIEF Not Checked No Required Requeste…" at bounding box center [784, 633] width 982 height 329
click at [1153, 664] on section "D. FLIGHT PLANNING 22 CREW PP DETAILS ON BRIEF Not Checked No Required Requeste…" at bounding box center [784, 633] width 982 height 329
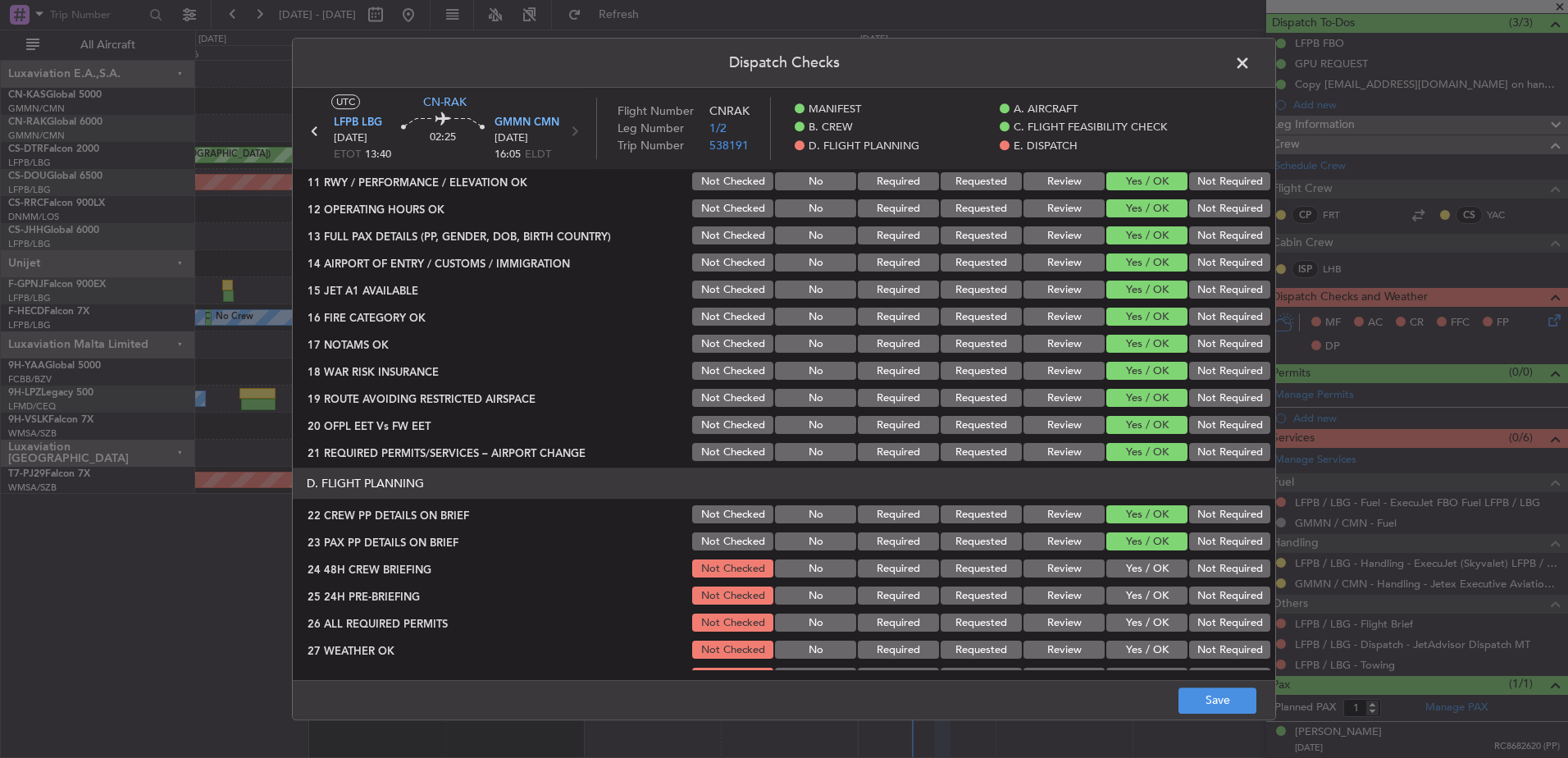
click at [1147, 652] on button "Yes / OK" at bounding box center [1147, 650] width 82 height 18
click at [1137, 617] on button "Yes / OK" at bounding box center [1147, 624] width 82 height 18
click at [1129, 599] on button "Yes / OK" at bounding box center [1147, 597] width 82 height 18
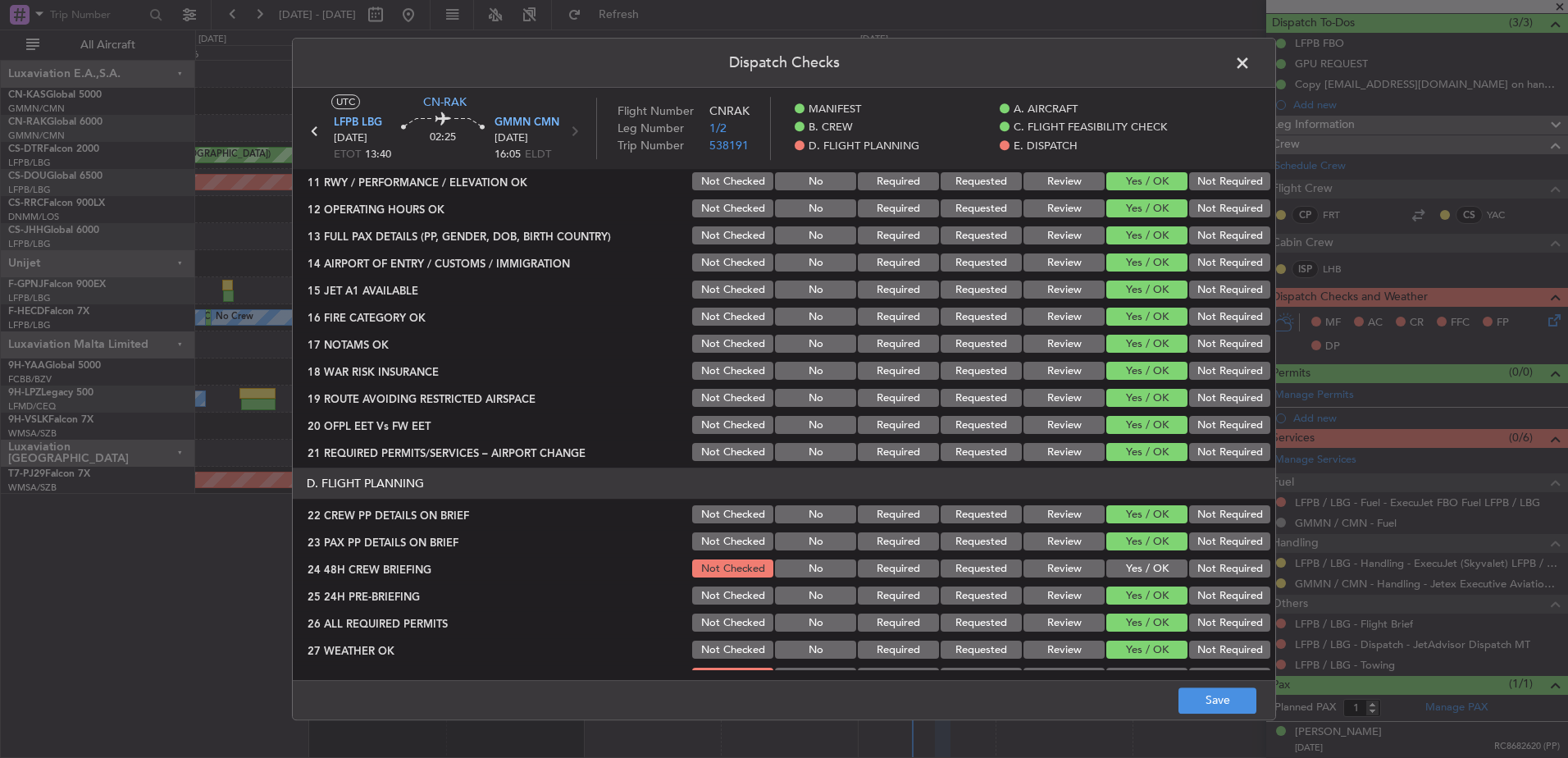
click at [1131, 569] on button "Yes / OK" at bounding box center [1147, 569] width 82 height 18
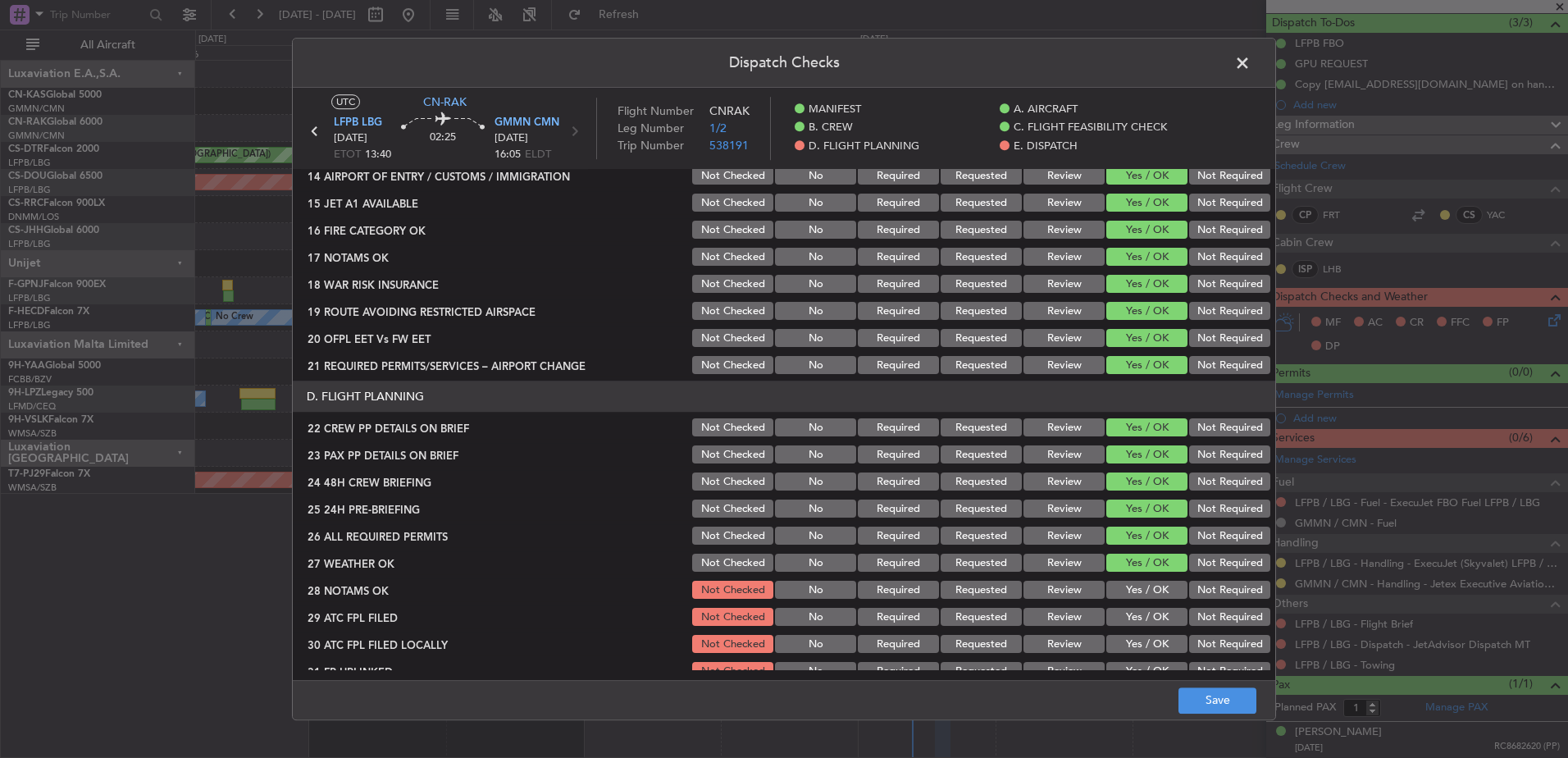
scroll to position [738, 0]
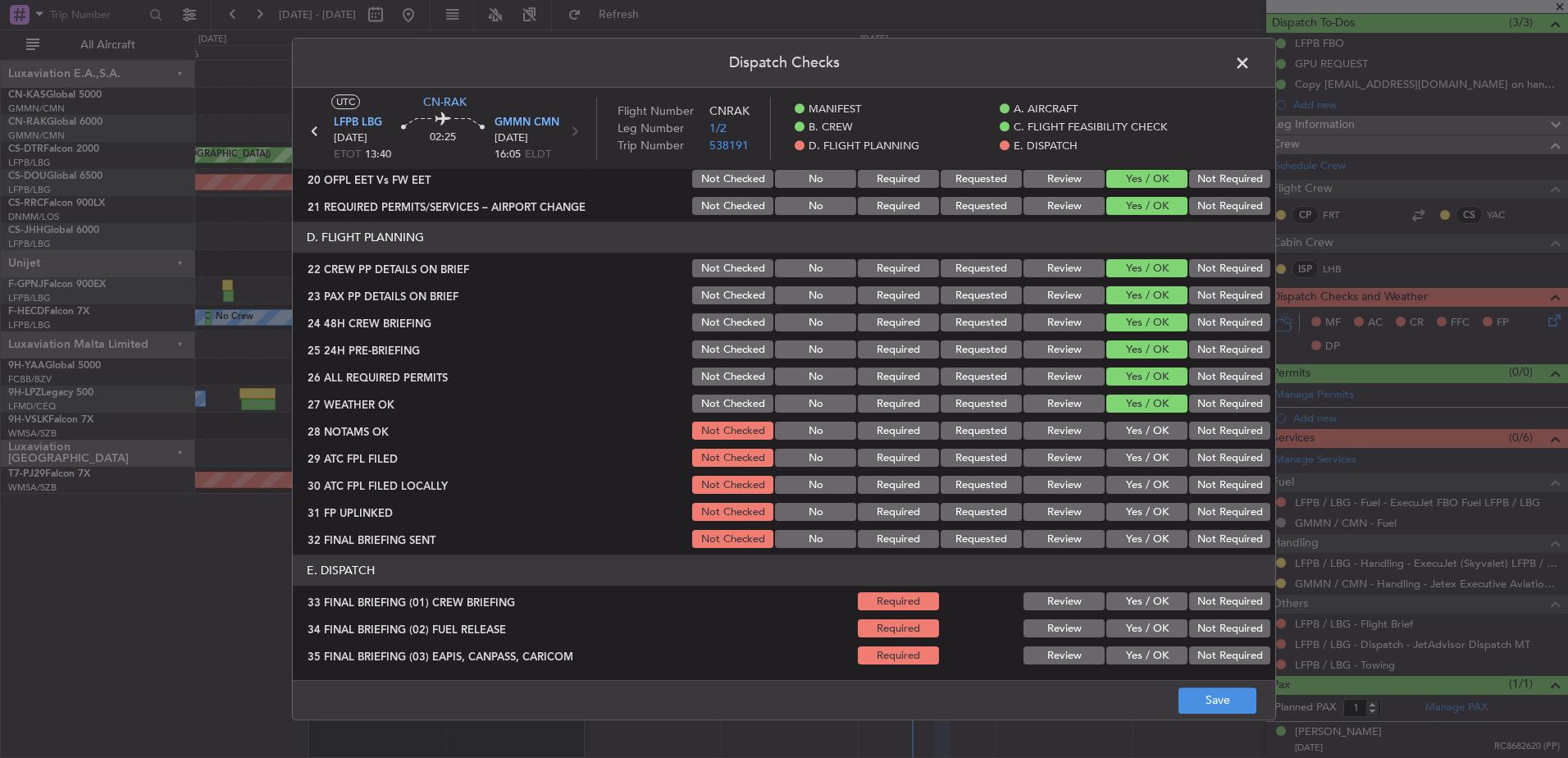
click at [1128, 530] on button "Yes / OK" at bounding box center [1147, 539] width 82 height 18
click at [1127, 514] on button "Yes / OK" at bounding box center [1147, 512] width 82 height 18
click at [1125, 491] on button "Yes / OK" at bounding box center [1147, 486] width 82 height 18
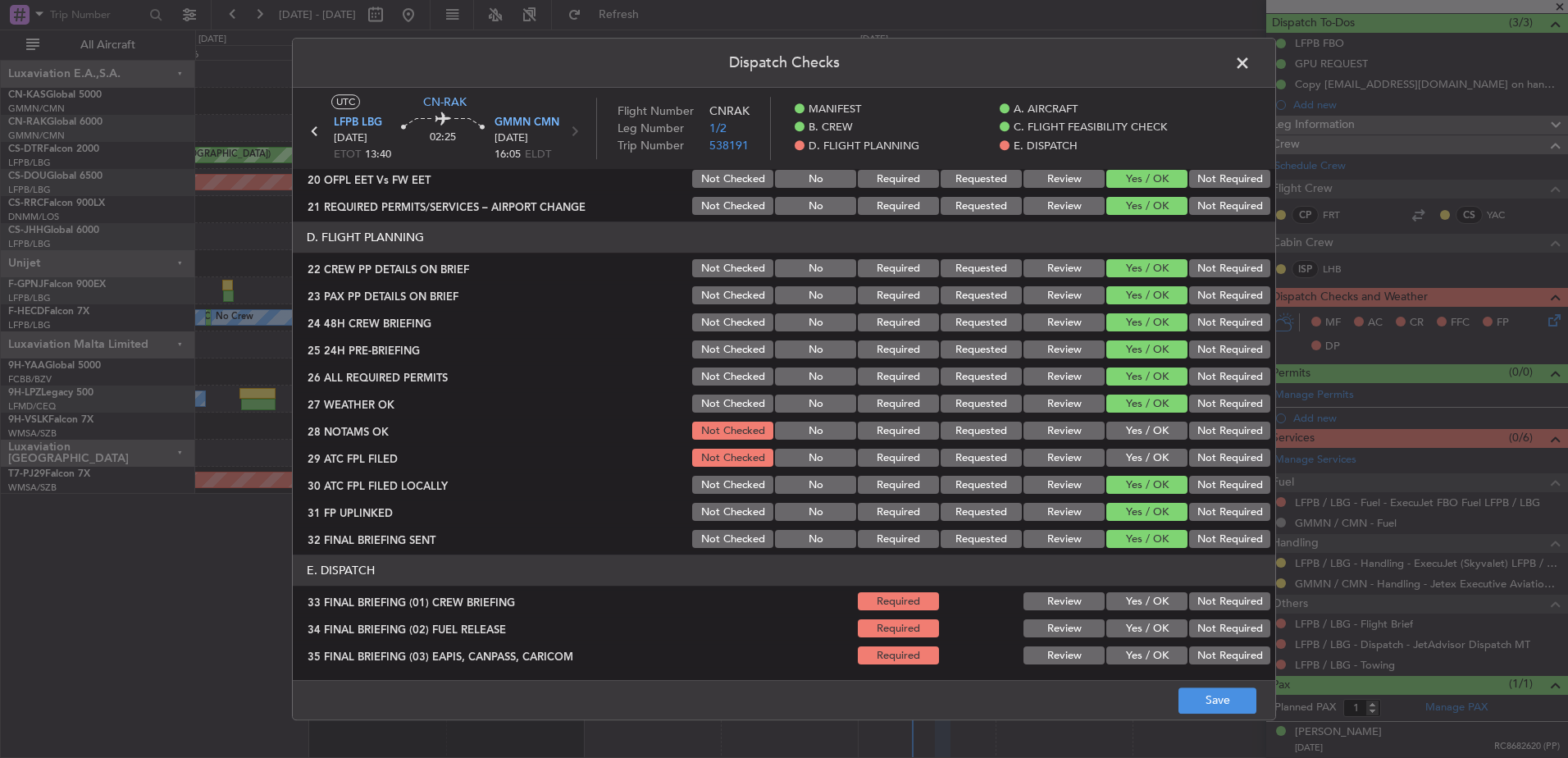
click at [1124, 457] on button "Yes / OK" at bounding box center [1147, 459] width 82 height 18
click at [1129, 434] on button "Yes / OK" at bounding box center [1147, 432] width 82 height 18
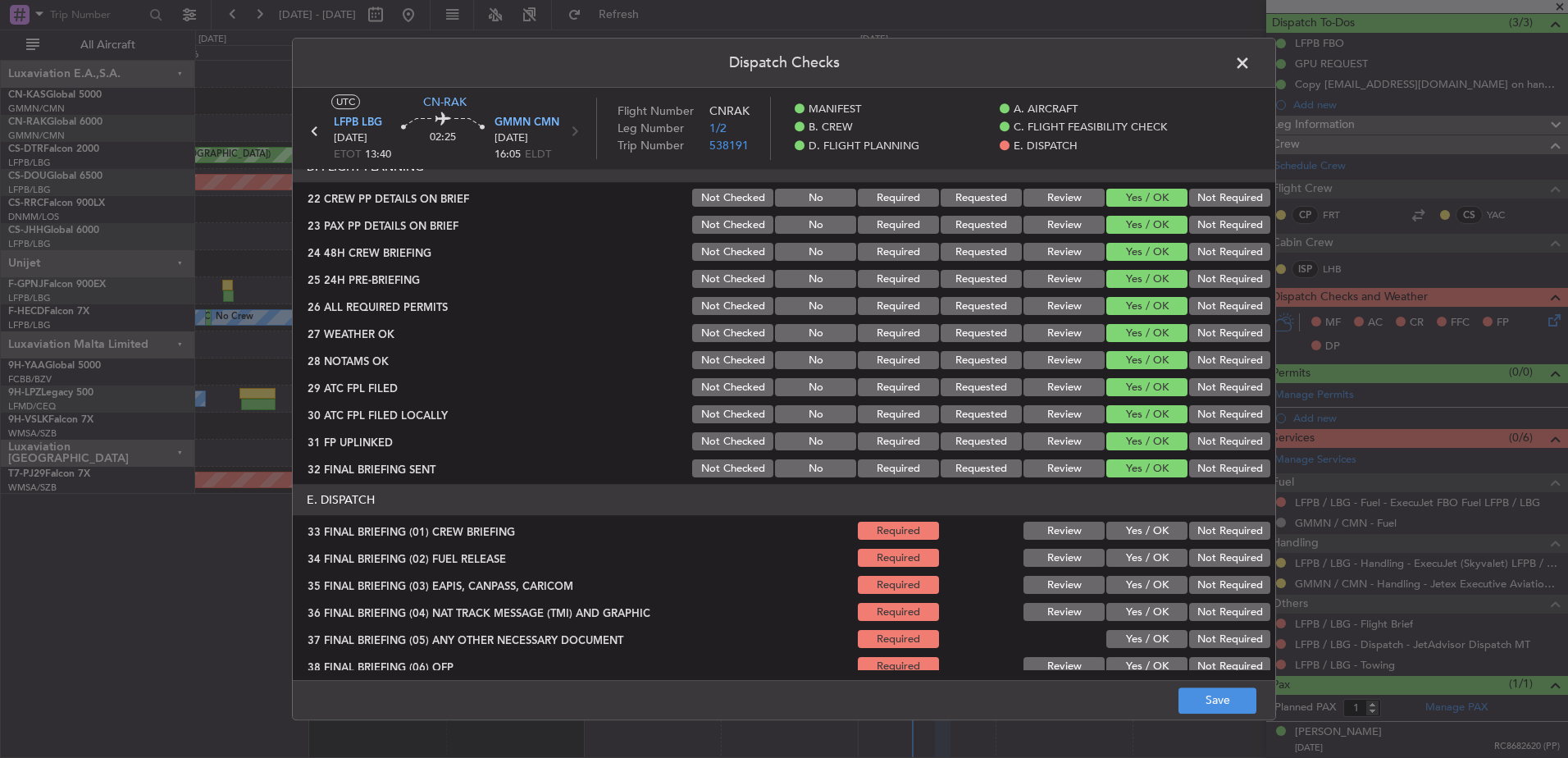
scroll to position [902, 0]
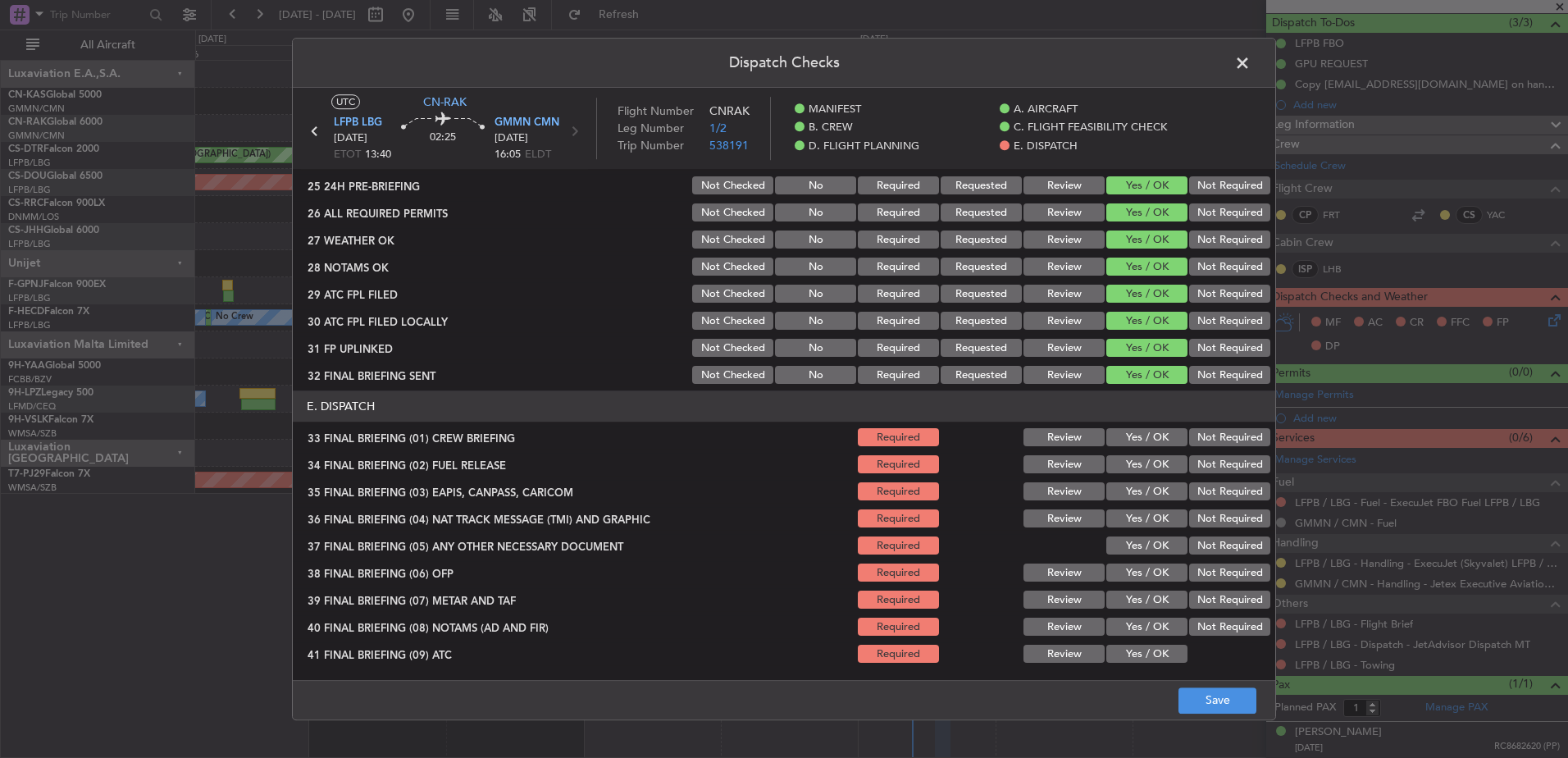
click at [1138, 429] on button "Yes / OK" at bounding box center [1147, 438] width 82 height 18
click at [1135, 452] on section "E. DISPATCH 33 FINAL BRIEFING (01) CREW BRIEFING Required Review Yes / OK Not R…" at bounding box center [784, 568] width 982 height 356
click at [1135, 471] on button "Yes / OK" at bounding box center [1147, 465] width 82 height 18
click at [1121, 508] on div "Yes / OK" at bounding box center [1145, 519] width 82 height 23
click at [1118, 485] on button "Yes / OK" at bounding box center [1147, 492] width 82 height 18
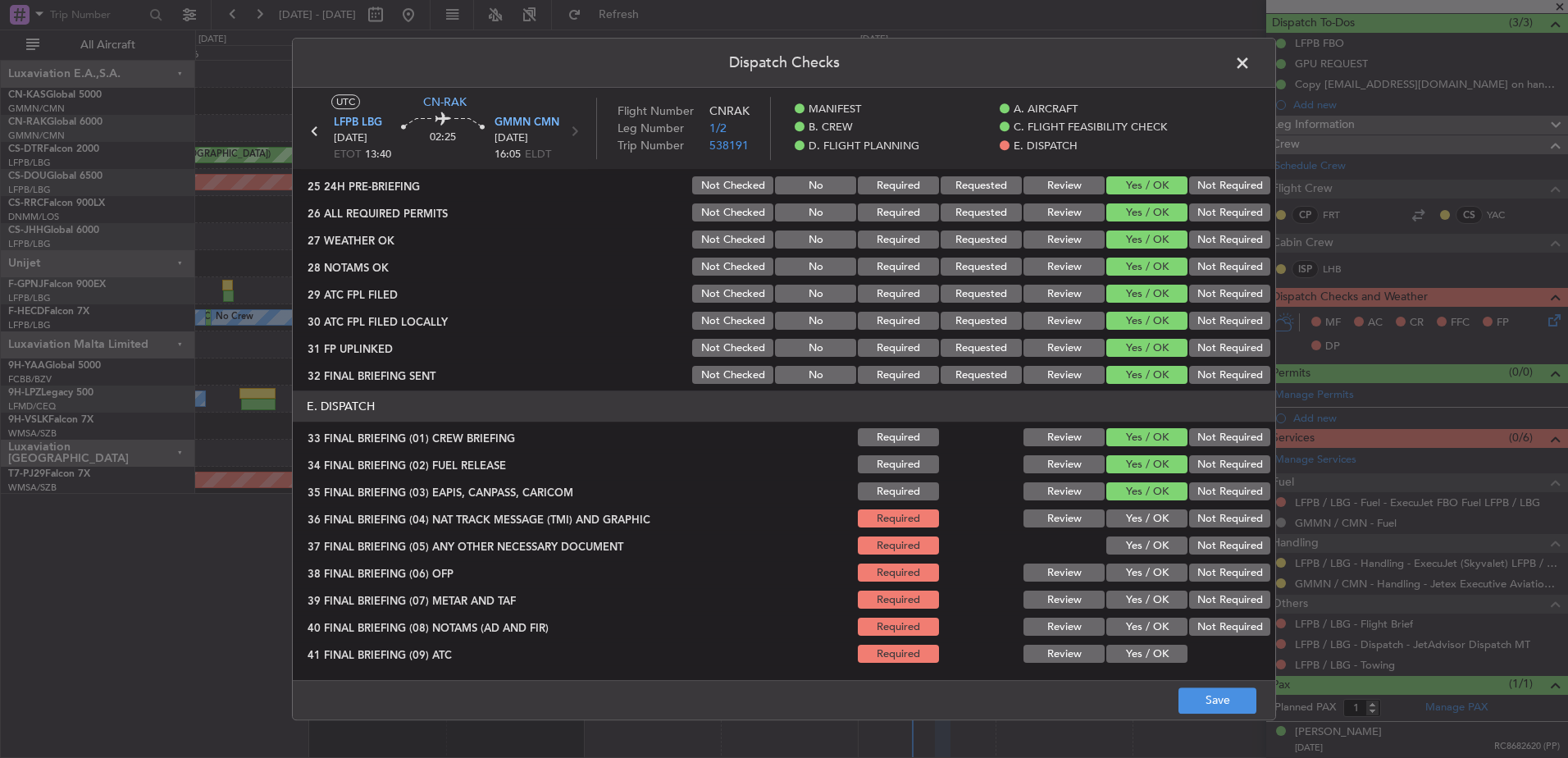
click at [1115, 513] on button "Yes / OK" at bounding box center [1147, 520] width 82 height 18
click at [1109, 549] on button "Yes / OK" at bounding box center [1147, 546] width 82 height 18
click at [1112, 584] on div "Yes / OK" at bounding box center [1145, 573] width 82 height 23
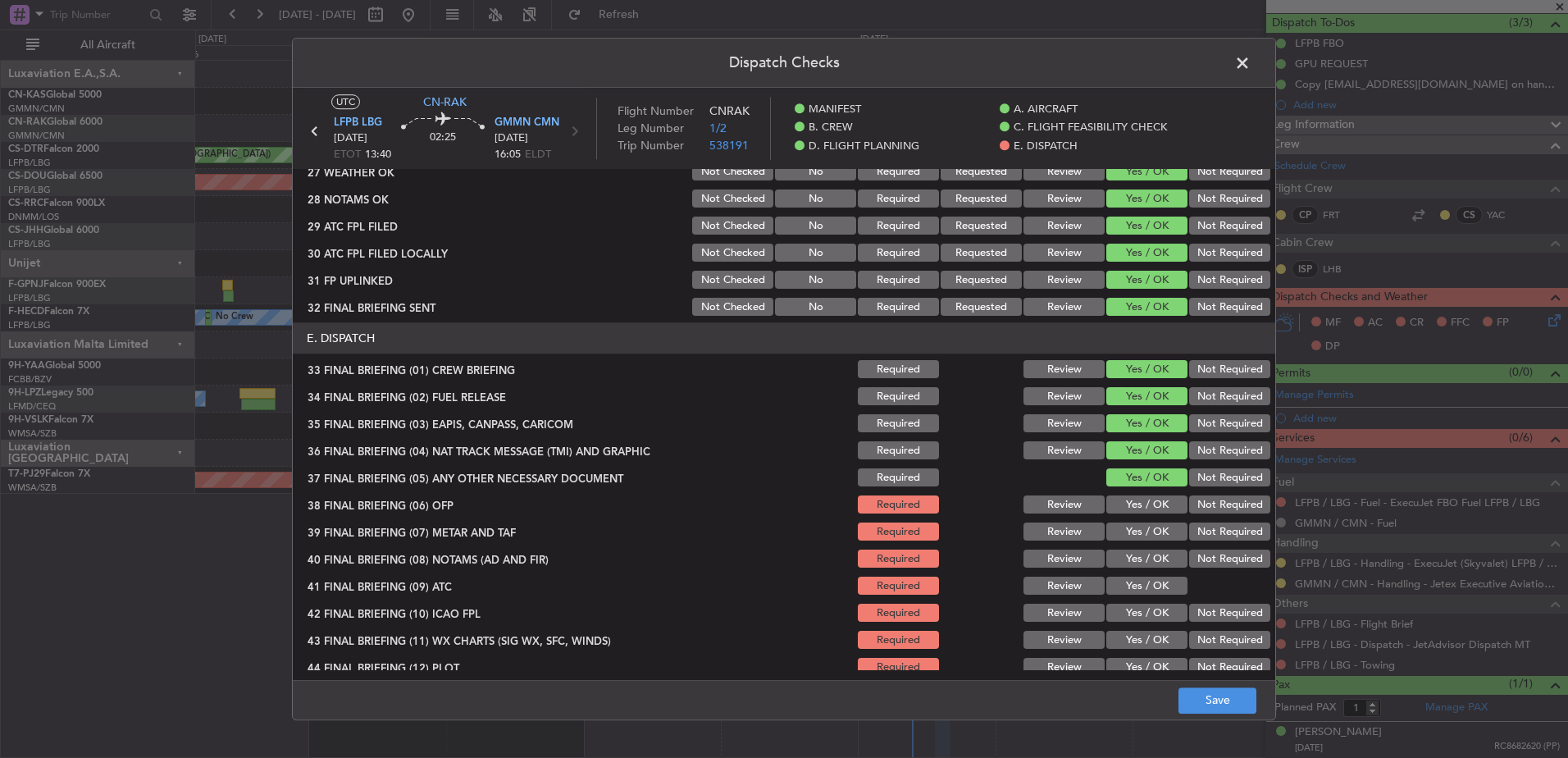
scroll to position [984, 0]
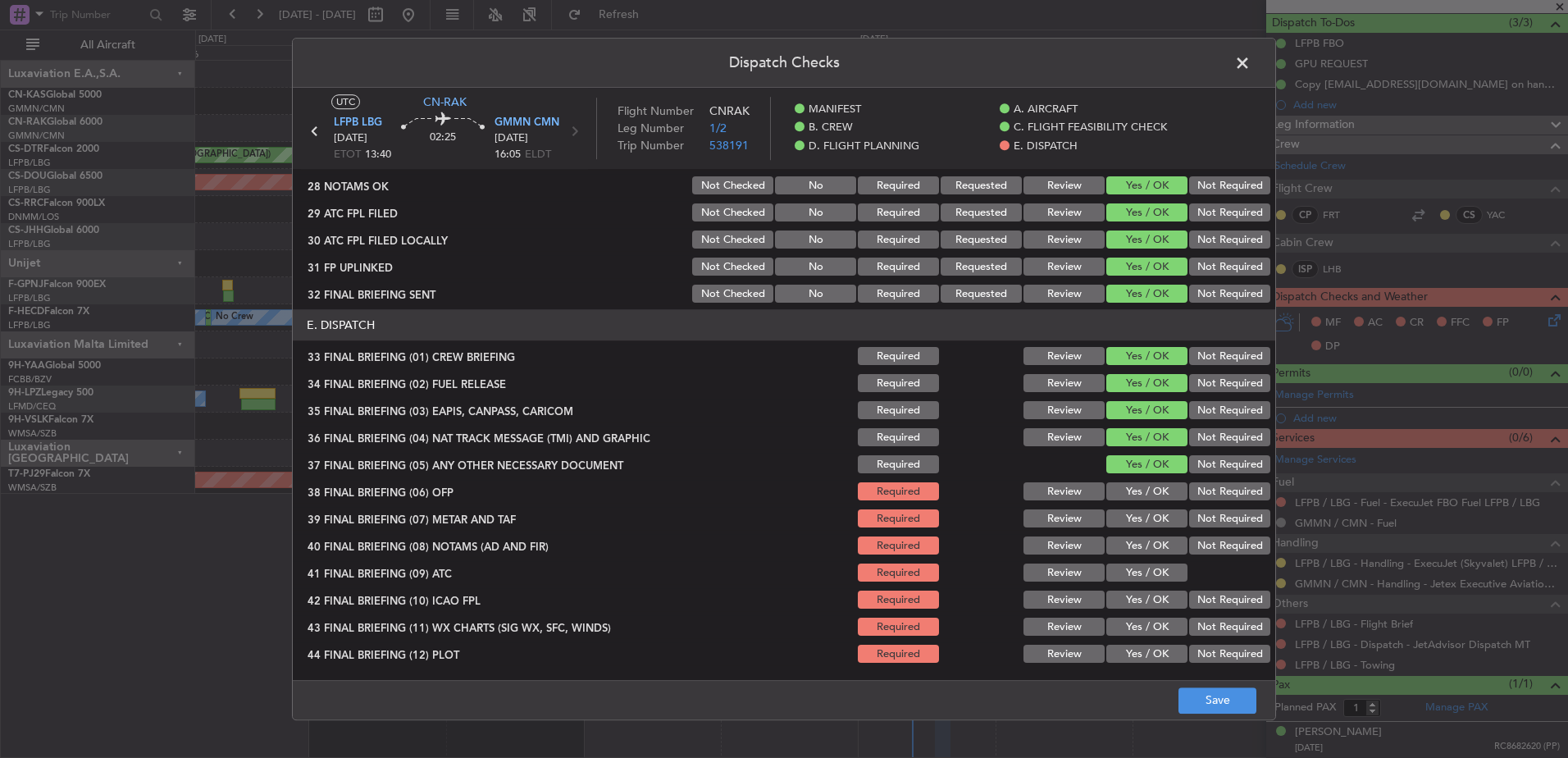
drag, startPoint x: 1120, startPoint y: 650, endPoint x: 1118, endPoint y: 619, distance: 31.1
click at [1120, 649] on button "Yes / OK" at bounding box center [1147, 655] width 82 height 18
click at [1118, 620] on button "Yes / OK" at bounding box center [1147, 627] width 82 height 18
click at [1118, 606] on button "Yes / OK" at bounding box center [1147, 600] width 82 height 18
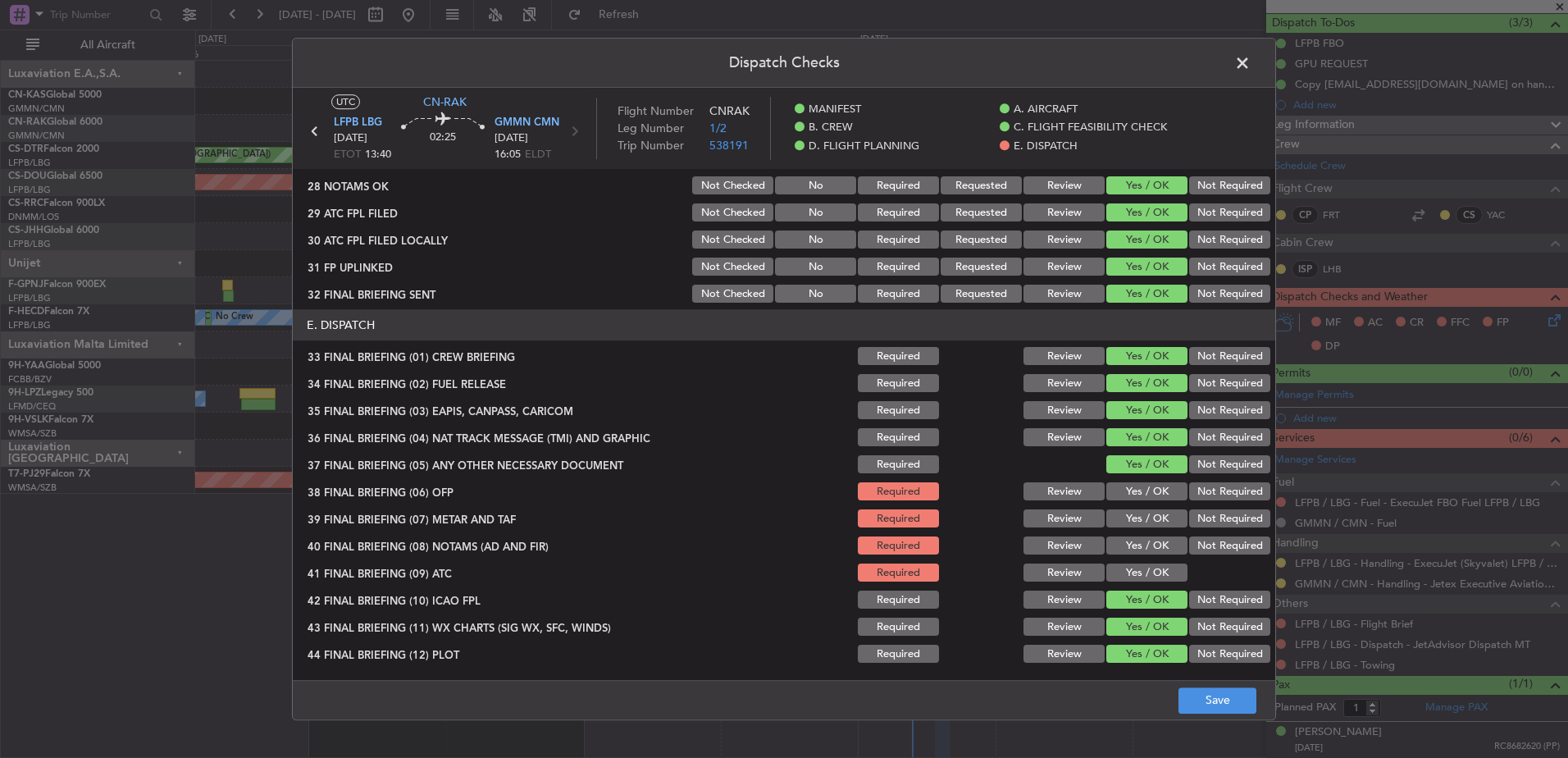
click at [1120, 574] on button "Yes / OK" at bounding box center [1147, 573] width 82 height 18
click at [1127, 549] on button "Yes / OK" at bounding box center [1147, 546] width 82 height 18
click at [1131, 528] on button "Yes / OK" at bounding box center [1147, 520] width 82 height 18
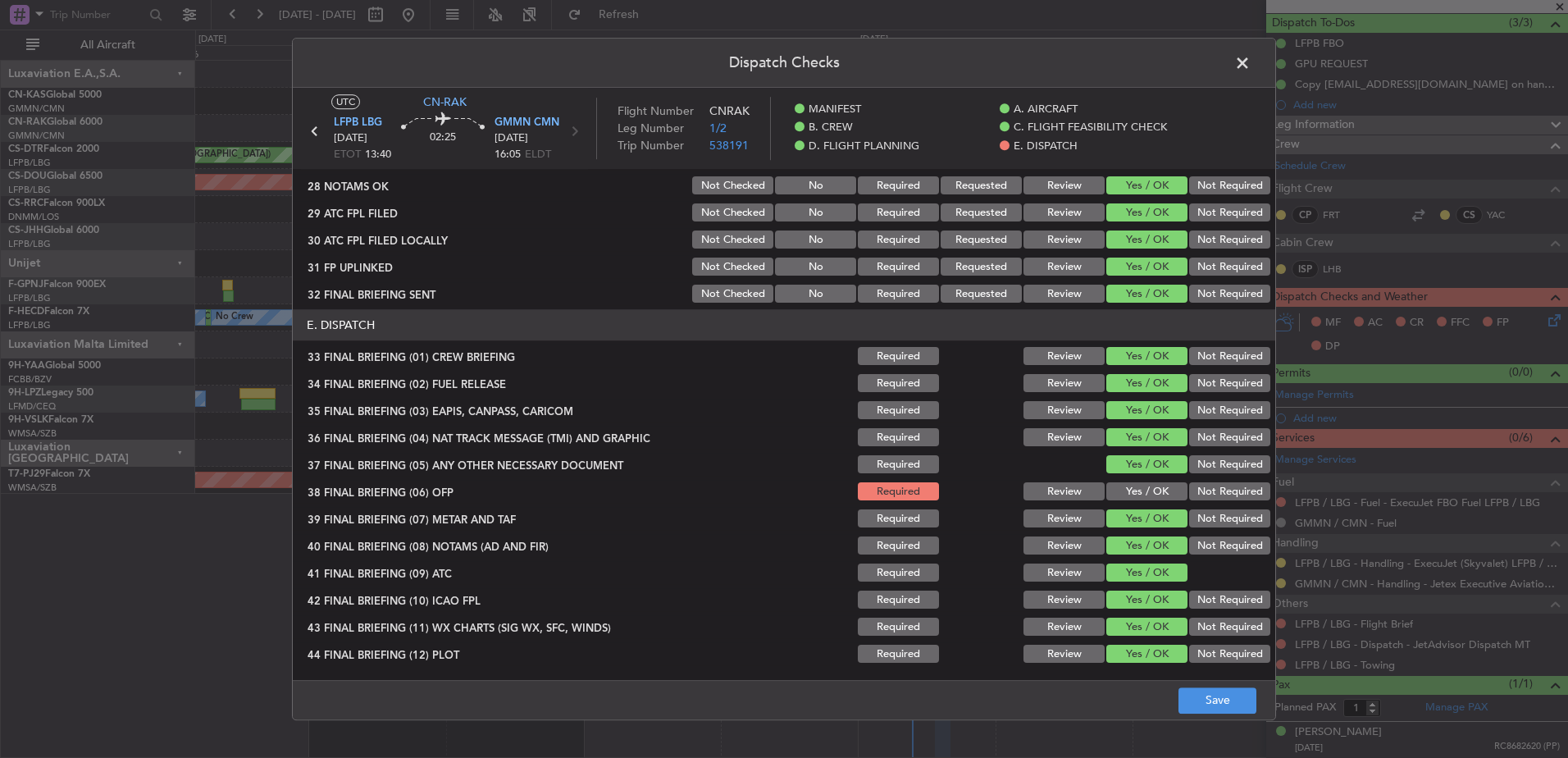
click at [1136, 500] on div "Yes / OK" at bounding box center [1145, 491] width 82 height 23
click at [1141, 491] on button "Yes / OK" at bounding box center [1147, 492] width 82 height 18
click at [1215, 694] on button "Save" at bounding box center [1217, 700] width 78 height 26
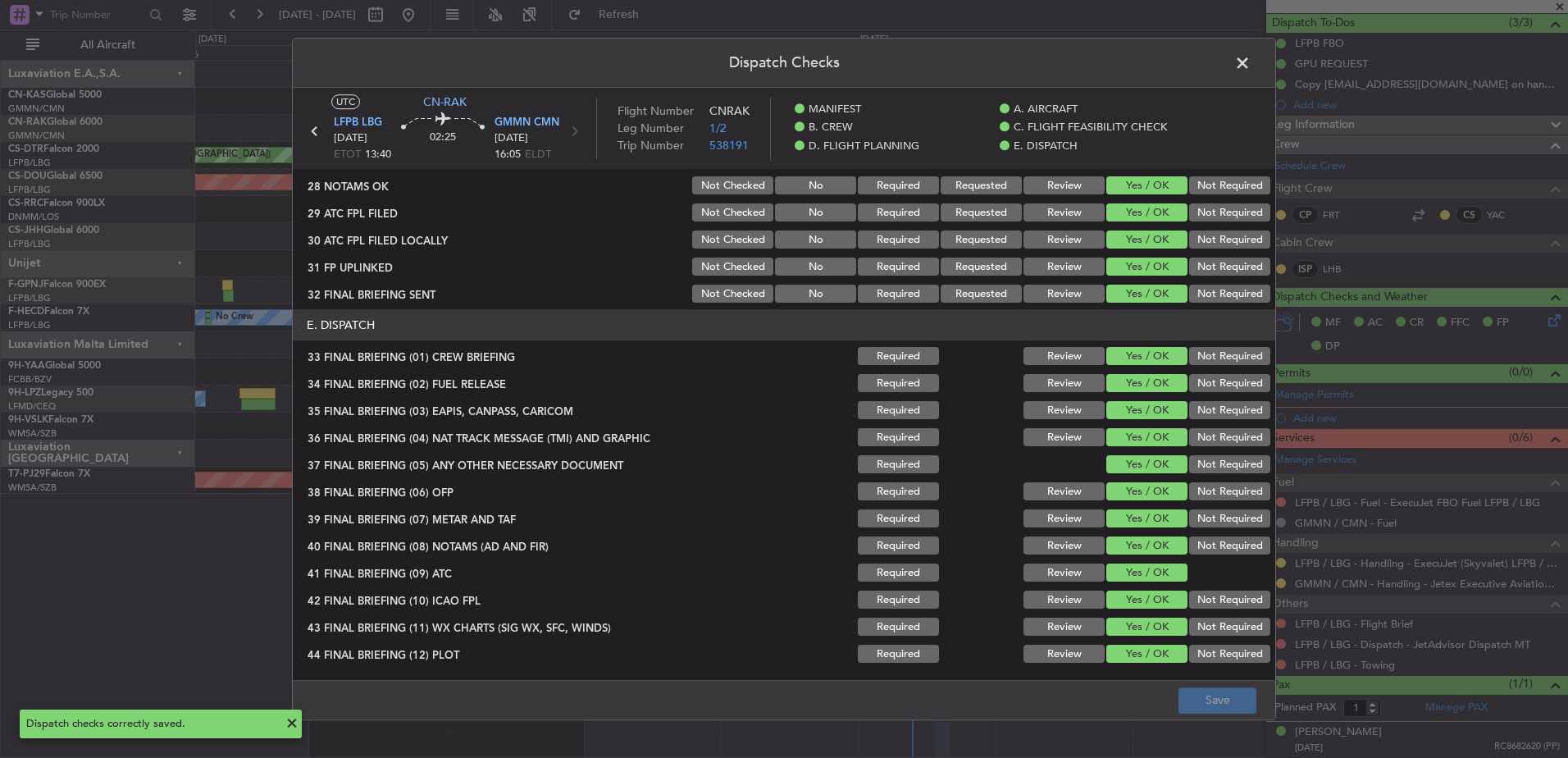
click at [1250, 65] on span at bounding box center [1250, 67] width 0 height 33
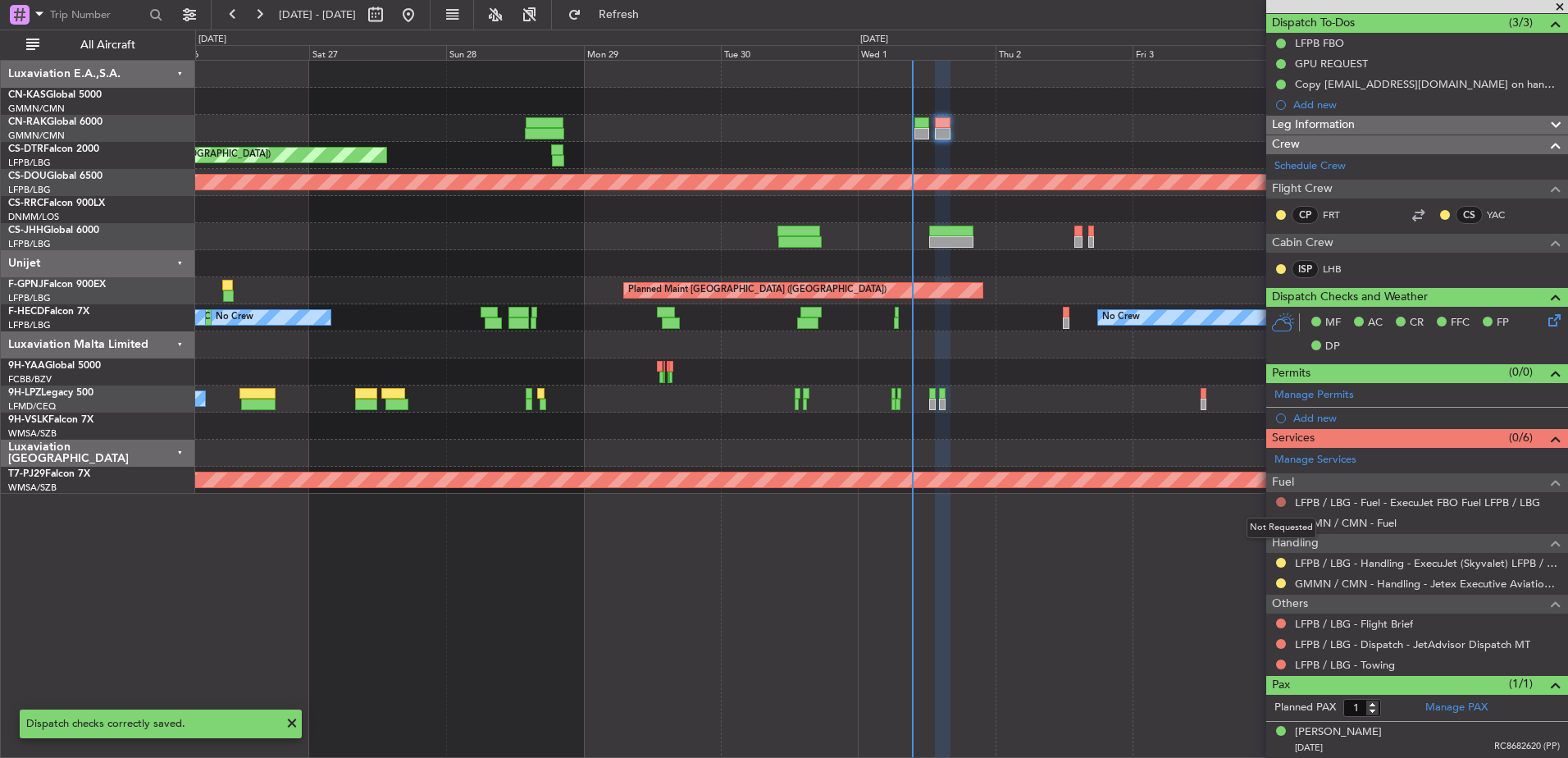
click at [1284, 500] on button at bounding box center [1280, 501] width 10 height 10
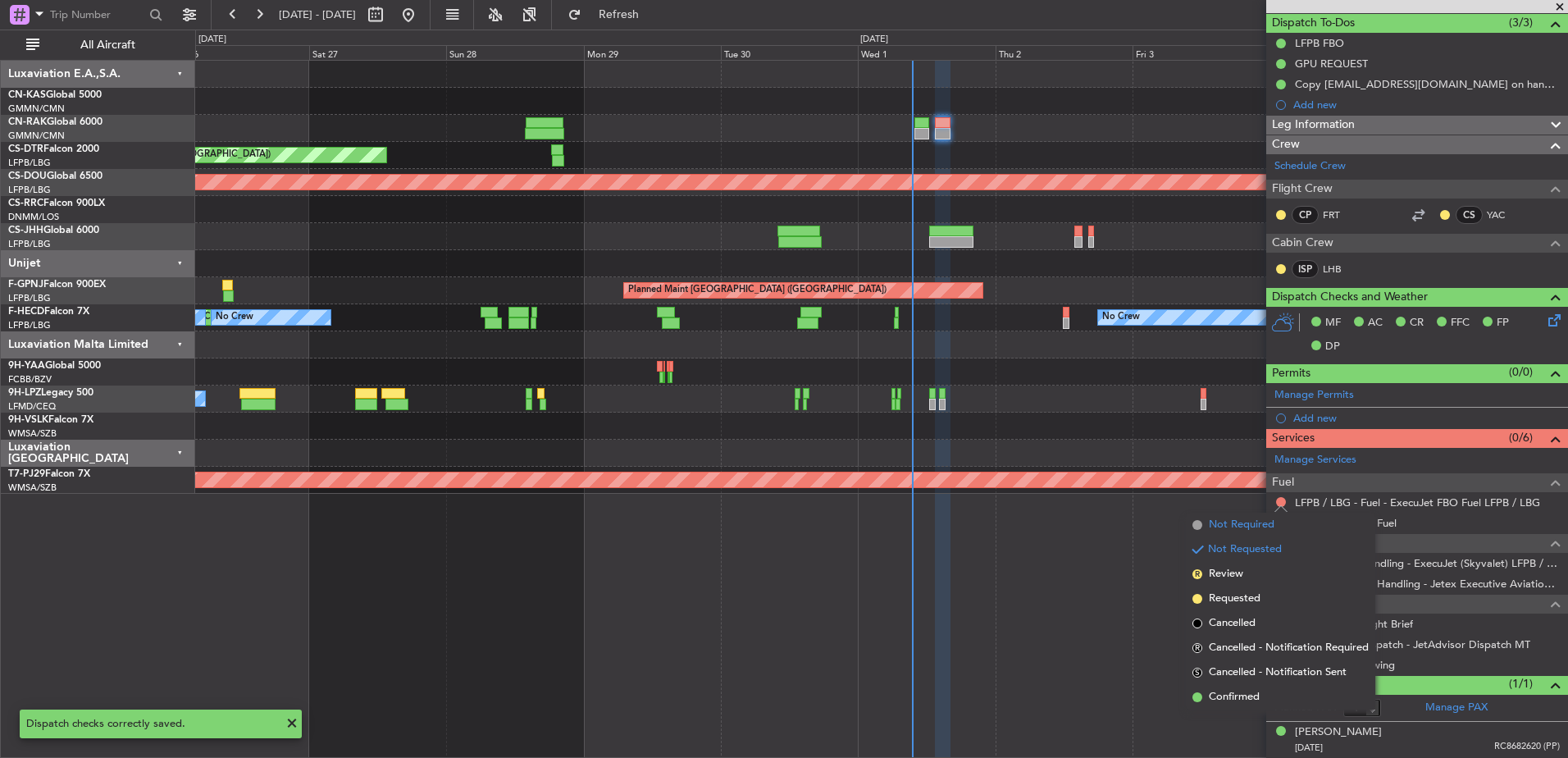
click at [1229, 525] on span "Not Required" at bounding box center [1241, 525] width 65 height 16
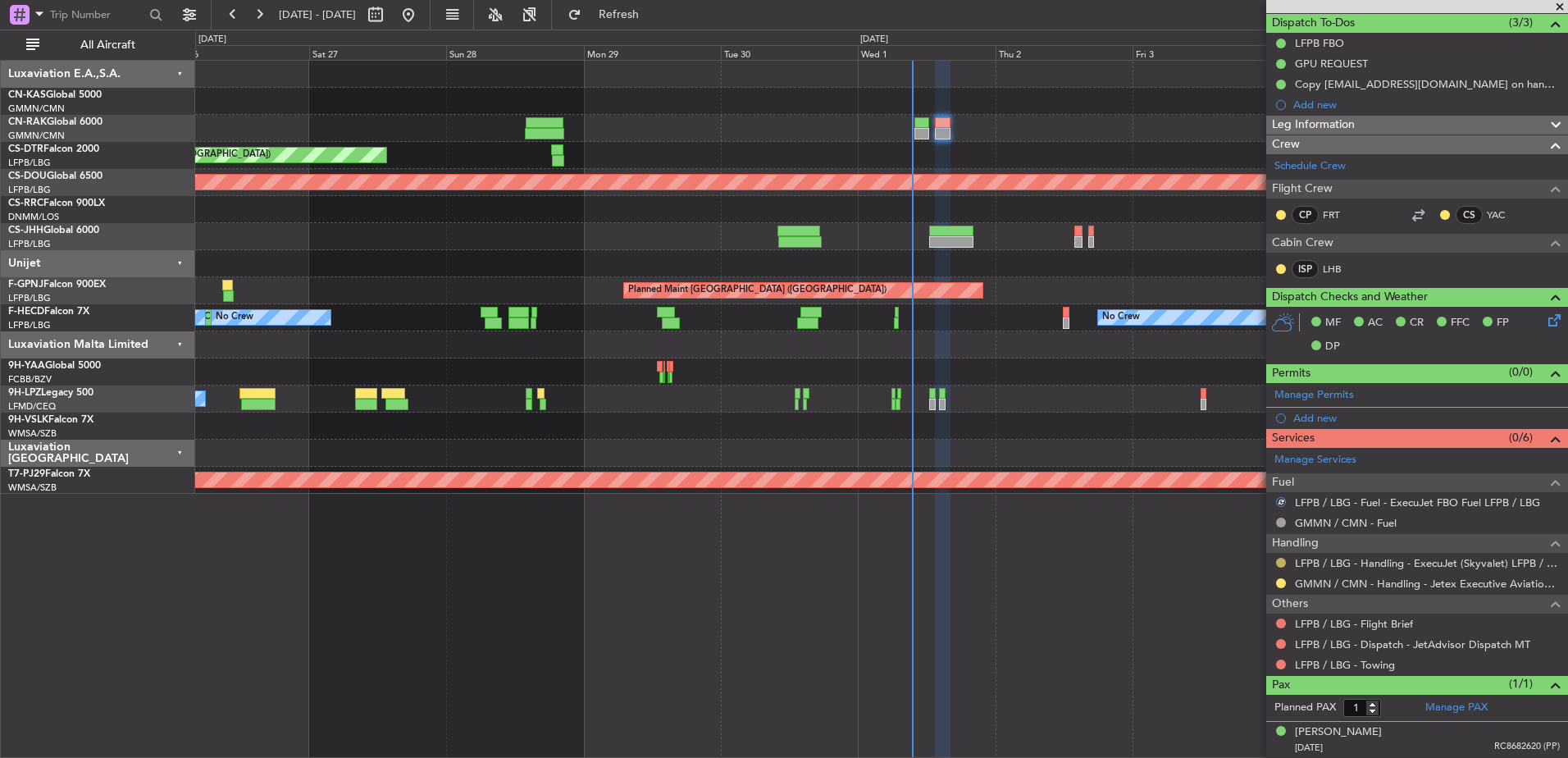
click at [1284, 564] on button at bounding box center [1280, 562] width 10 height 10
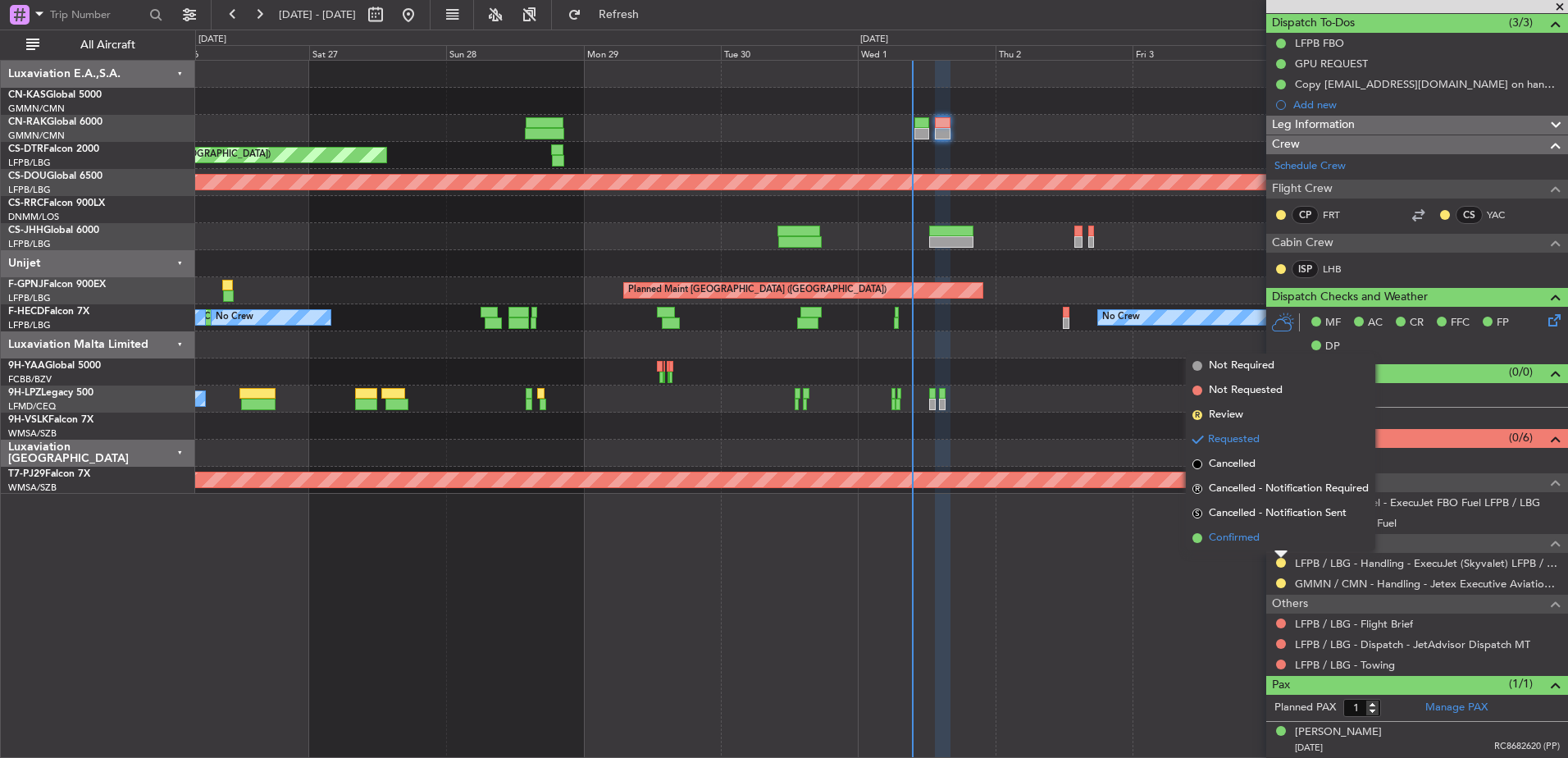
click at [1225, 539] on span "Confirmed" at bounding box center [1234, 538] width 51 height 16
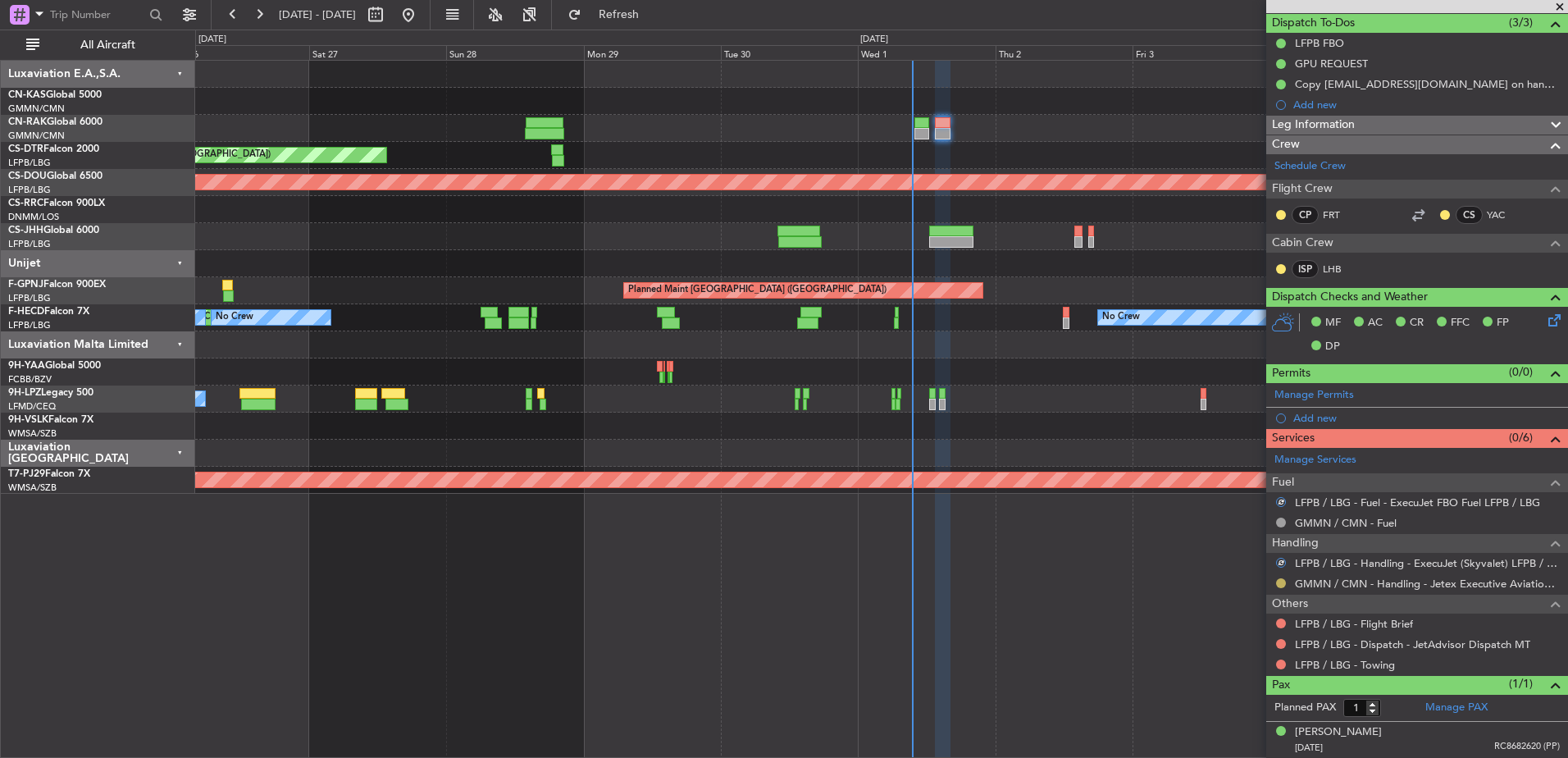
click at [1276, 582] on button at bounding box center [1280, 583] width 10 height 10
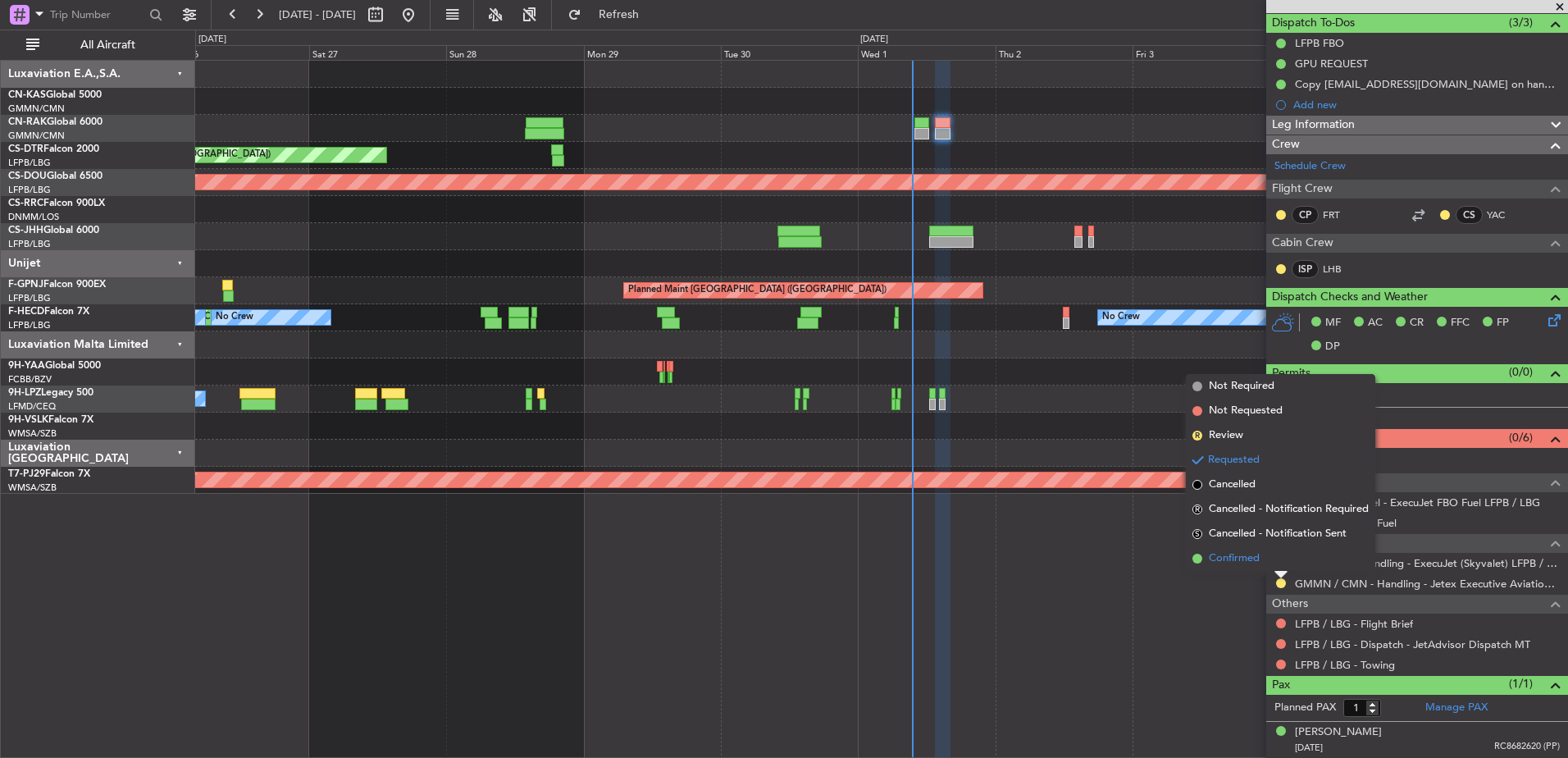
click at [1250, 559] on span "Confirmed" at bounding box center [1234, 559] width 51 height 16
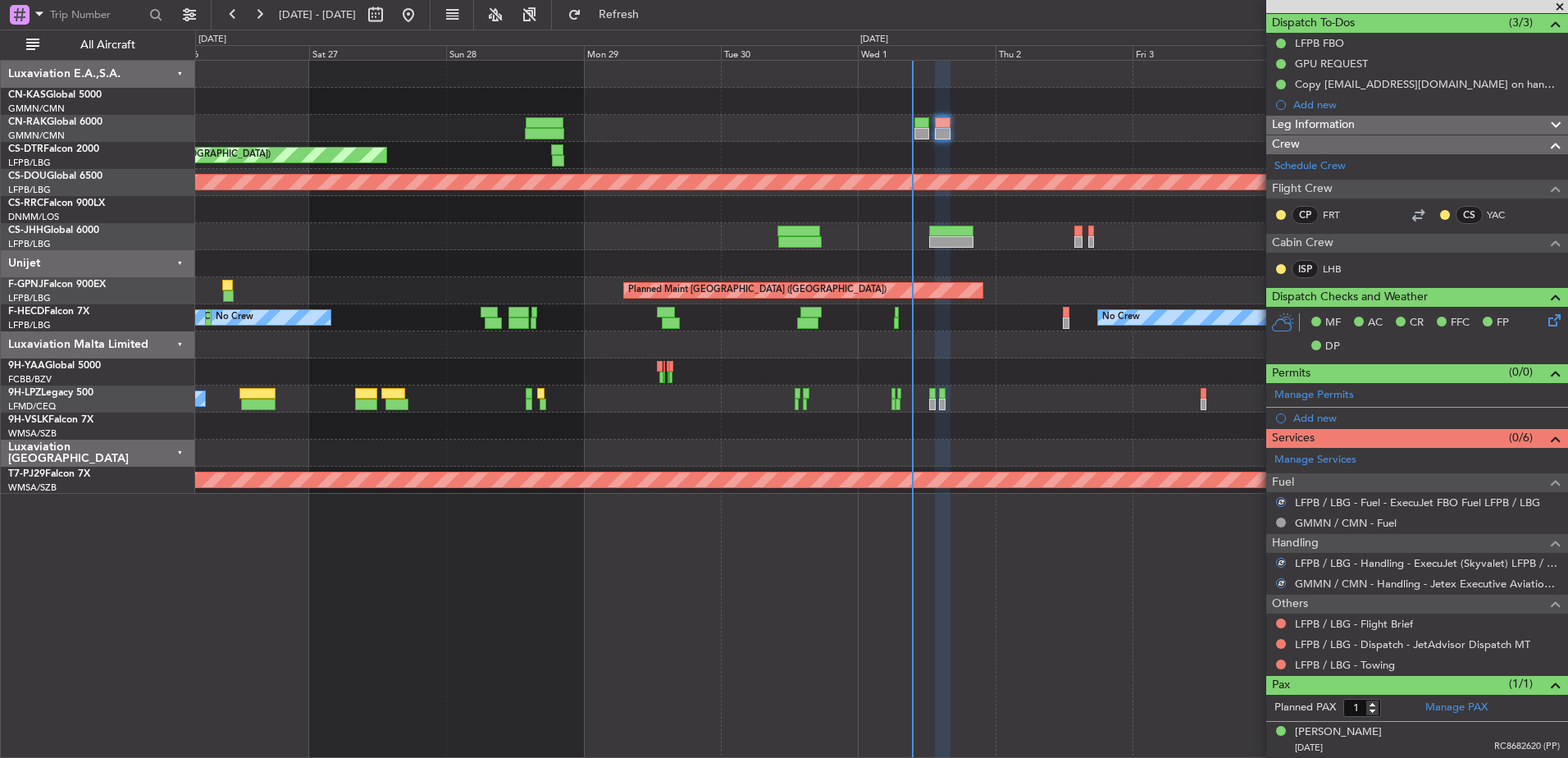
click at [1288, 620] on div "LFPB / LBG - Flight Brief" at bounding box center [1417, 624] width 302 height 21
click at [1277, 620] on button at bounding box center [1280, 623] width 10 height 10
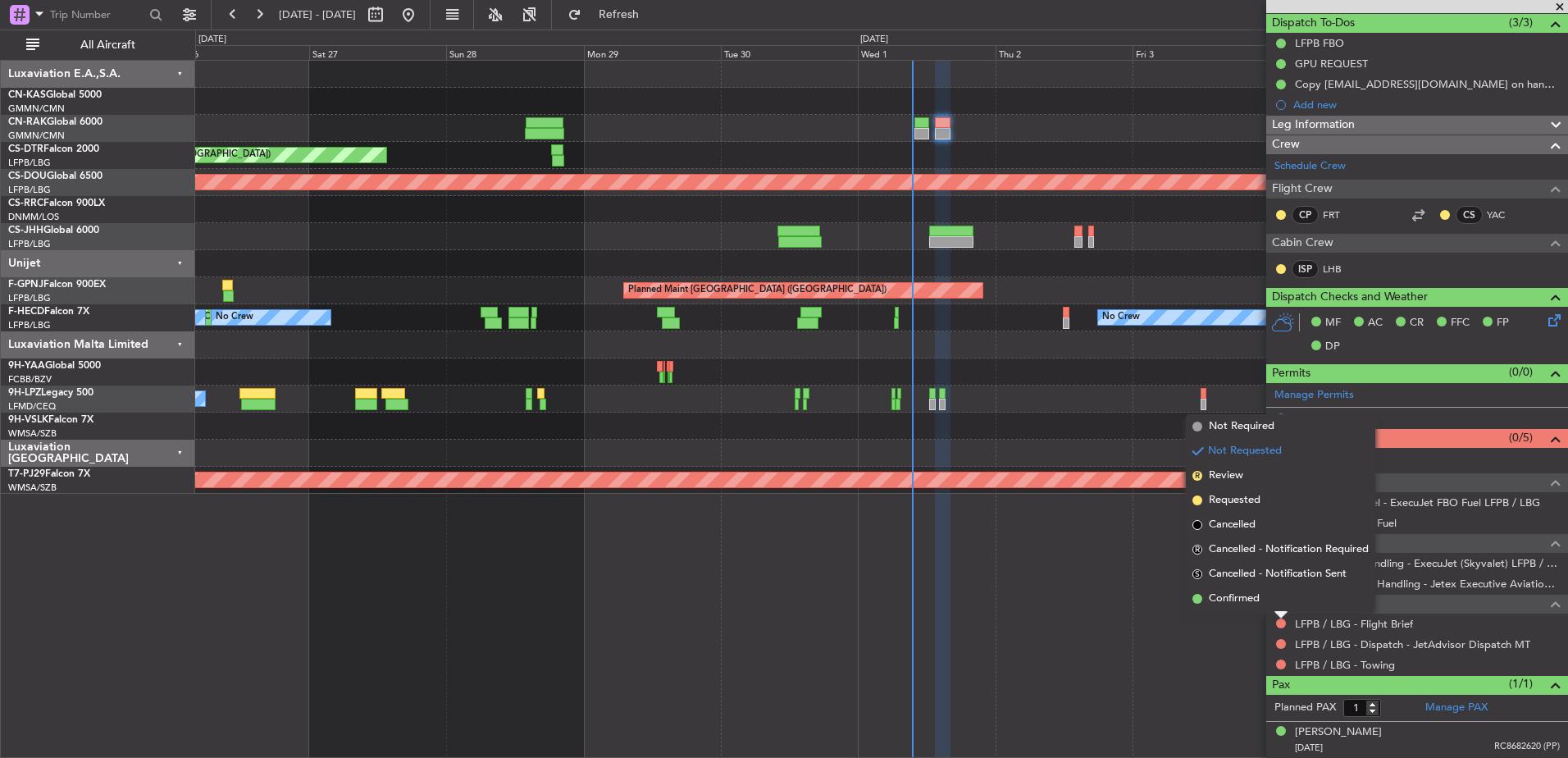
click at [1231, 422] on span "Not Required" at bounding box center [1241, 426] width 65 height 16
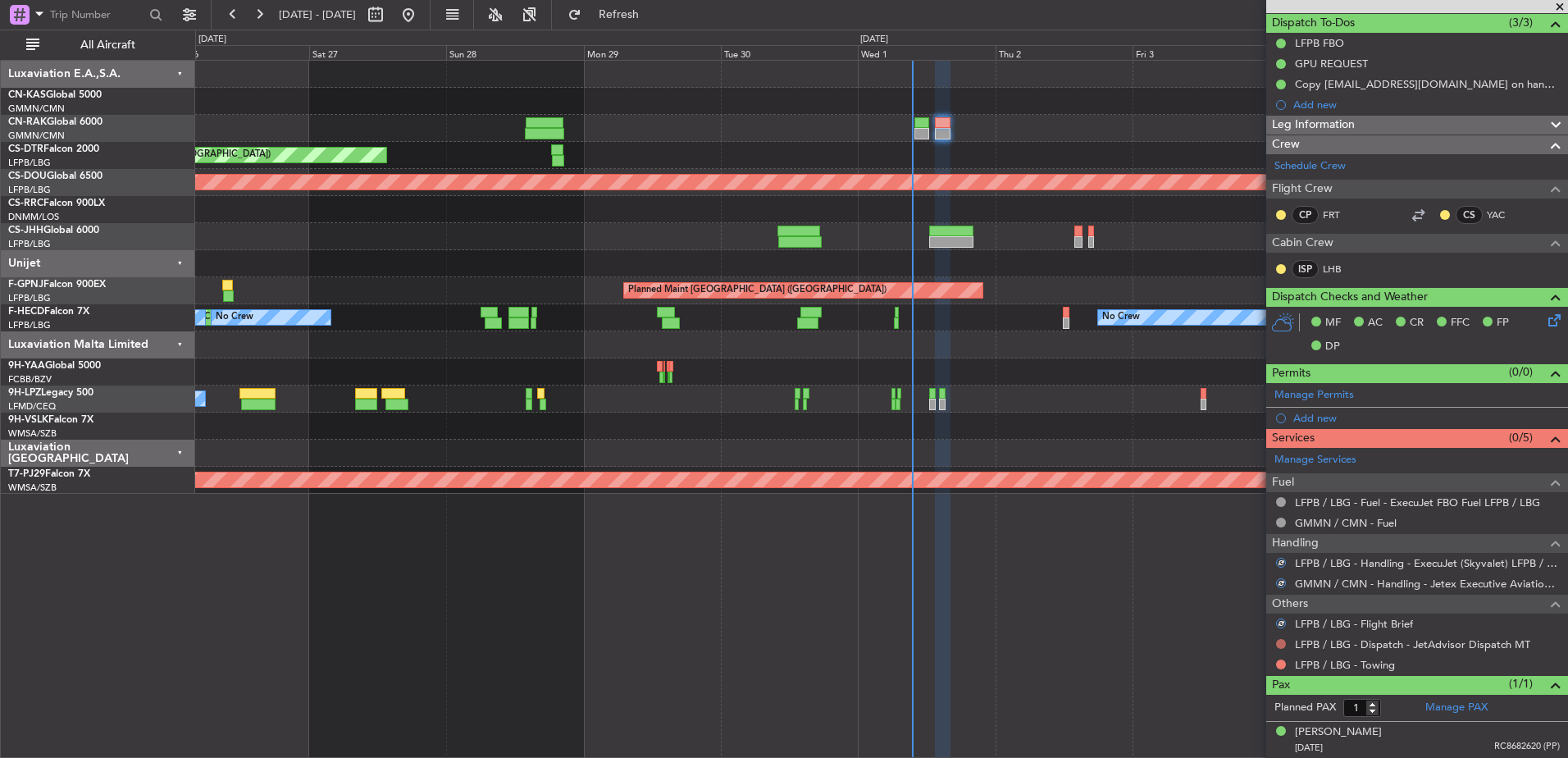
click at [1282, 643] on button at bounding box center [1280, 644] width 10 height 10
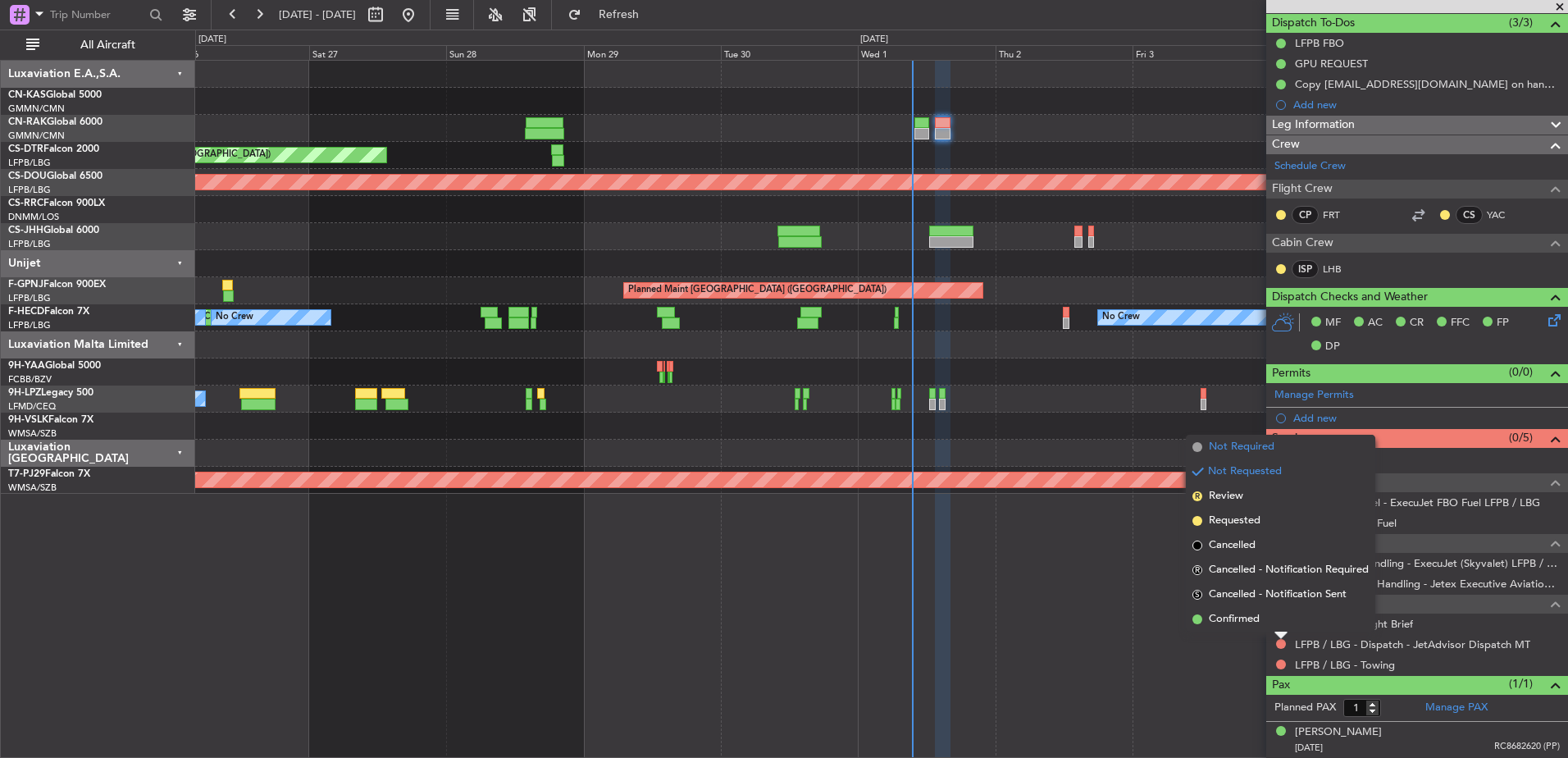
click at [1235, 452] on span "Not Required" at bounding box center [1241, 447] width 65 height 16
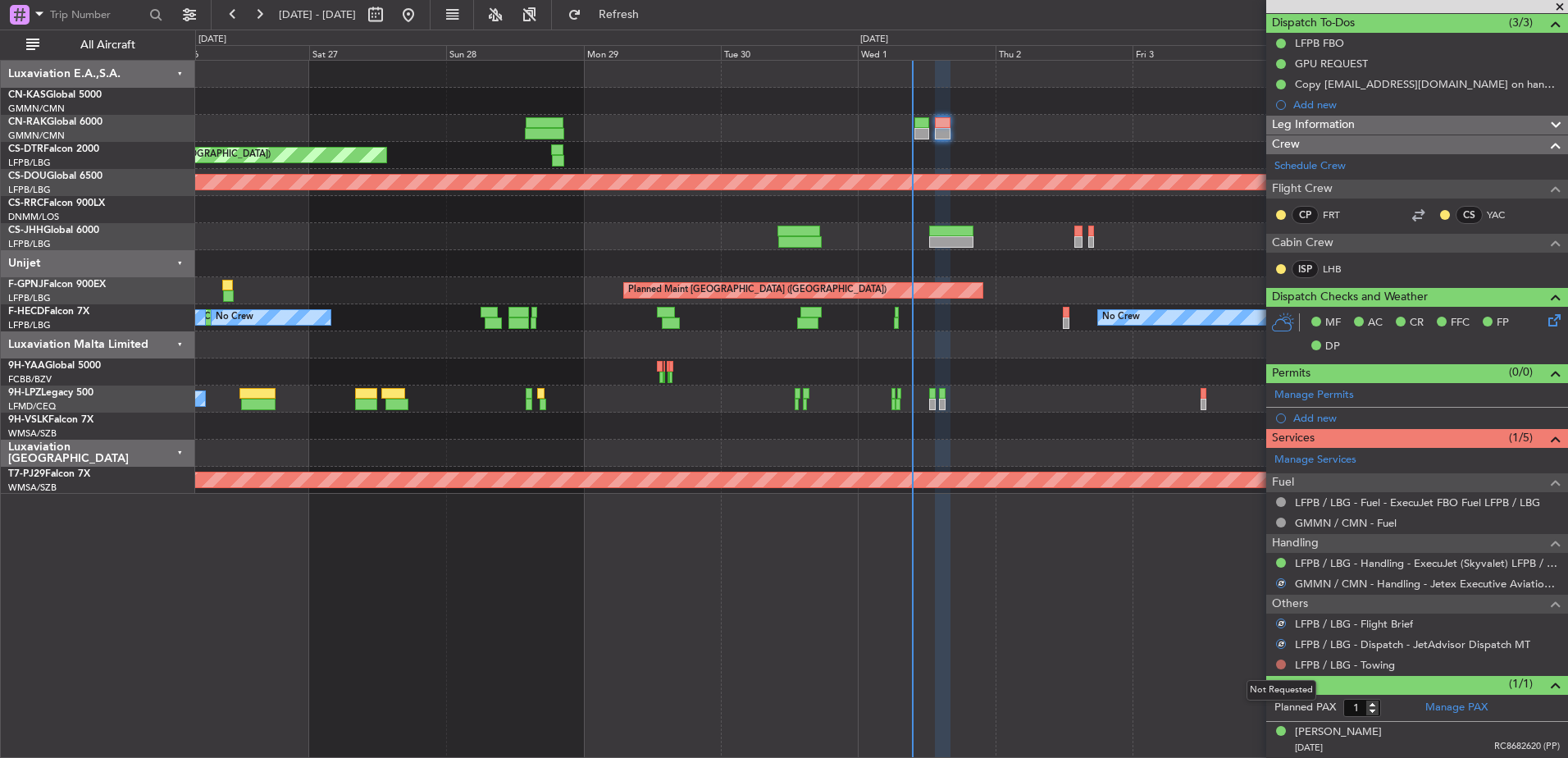
click at [1282, 660] on button at bounding box center [1280, 664] width 10 height 10
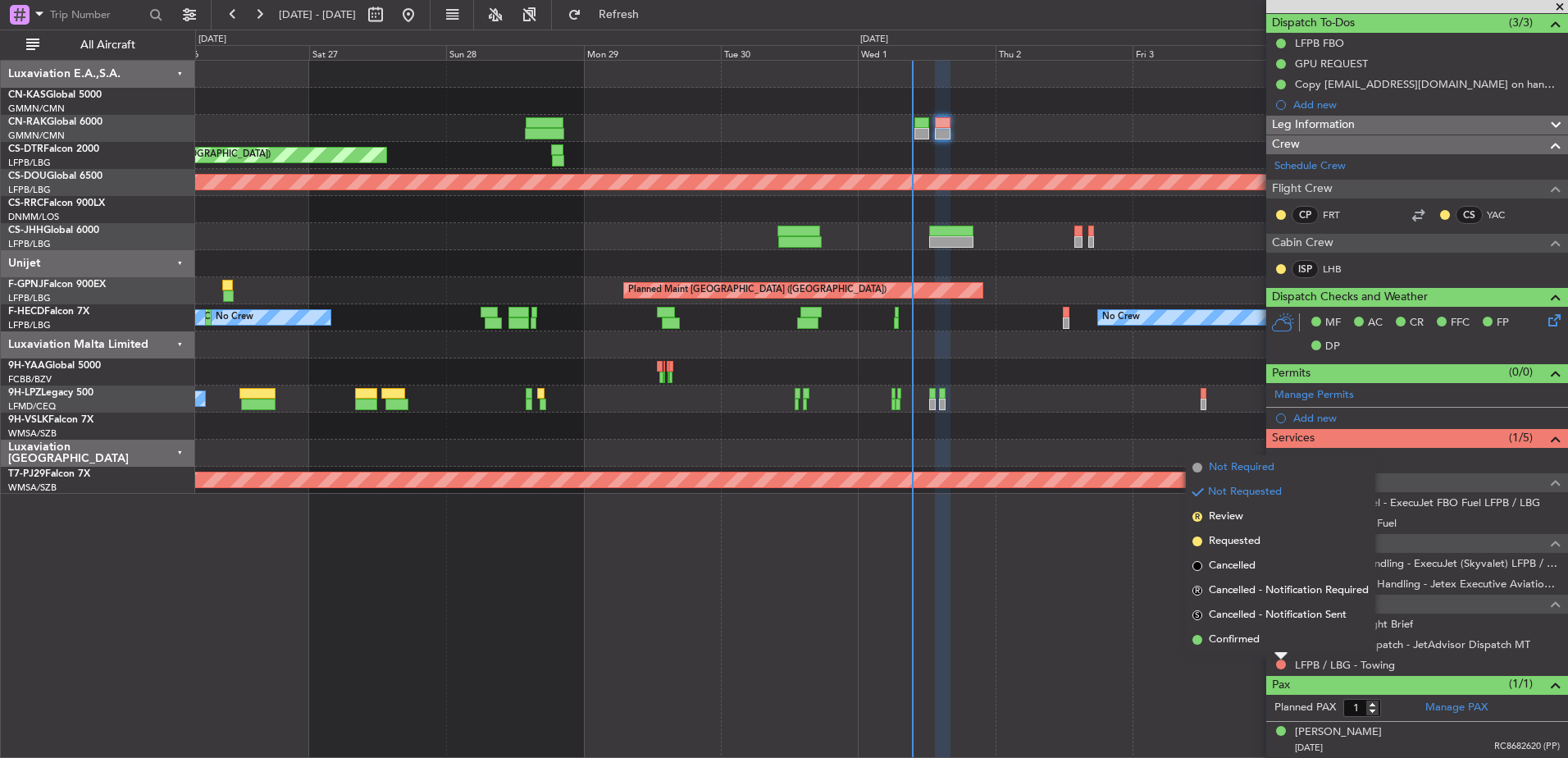
click at [1235, 471] on span "Not Required" at bounding box center [1241, 468] width 65 height 16
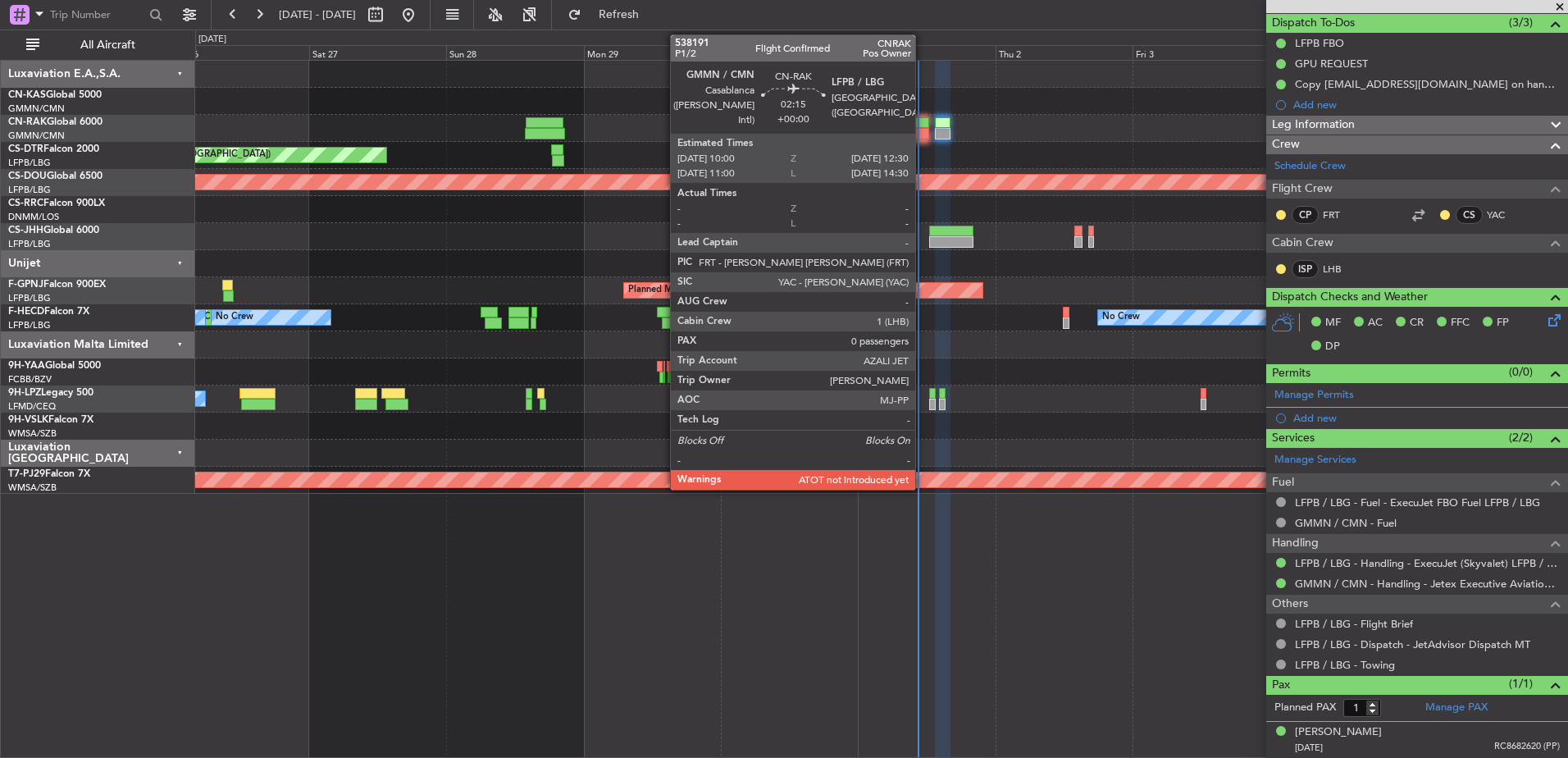
click at [924, 122] on div at bounding box center [922, 122] width 15 height 12
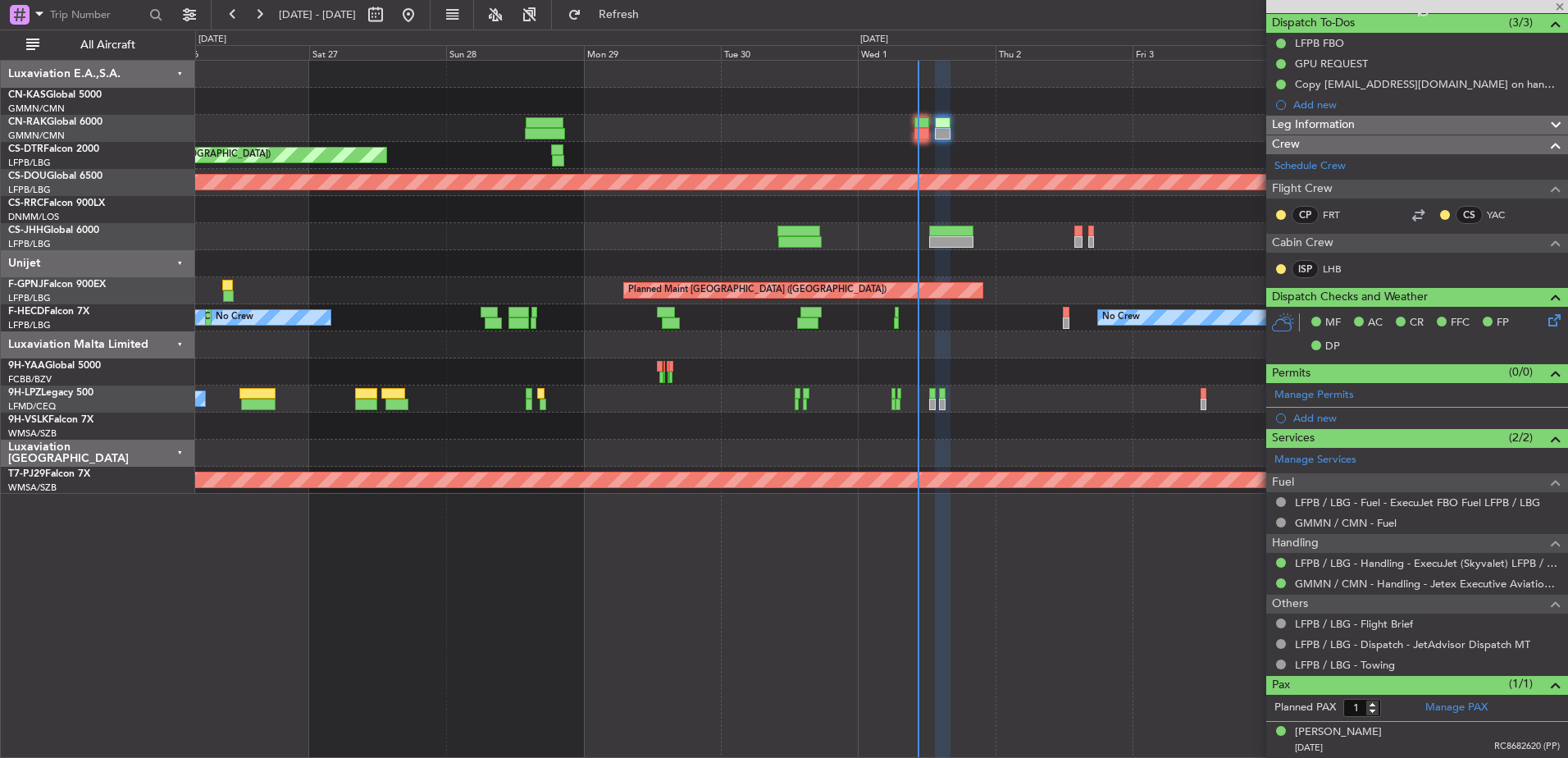
type input "0"
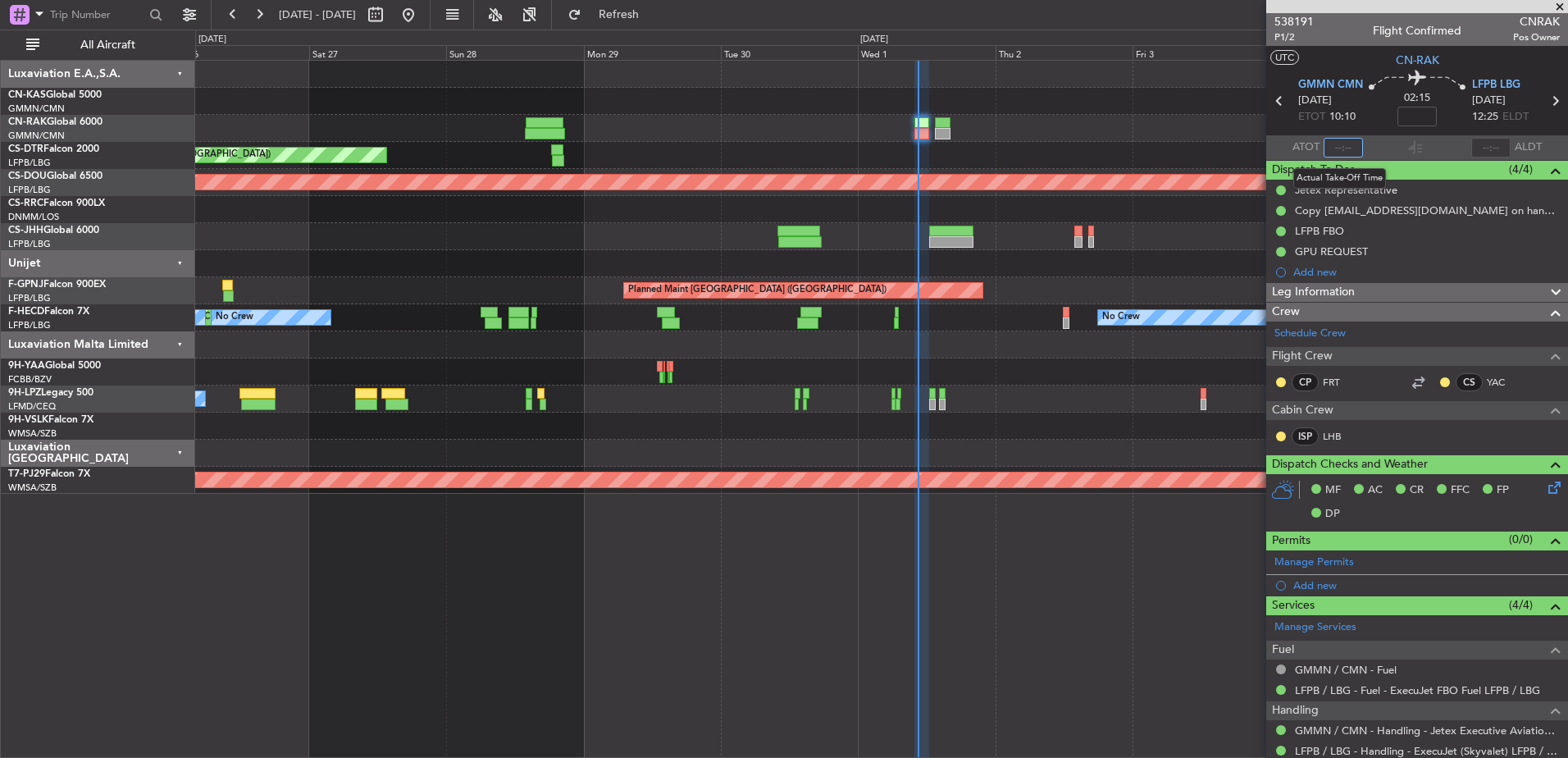
click at [1333, 151] on input "text" at bounding box center [1342, 148] width 39 height 20
click at [1028, 135] on div at bounding box center [880, 129] width 1371 height 27
type input "10:16"
